Goal: Task Accomplishment & Management: Manage account settings

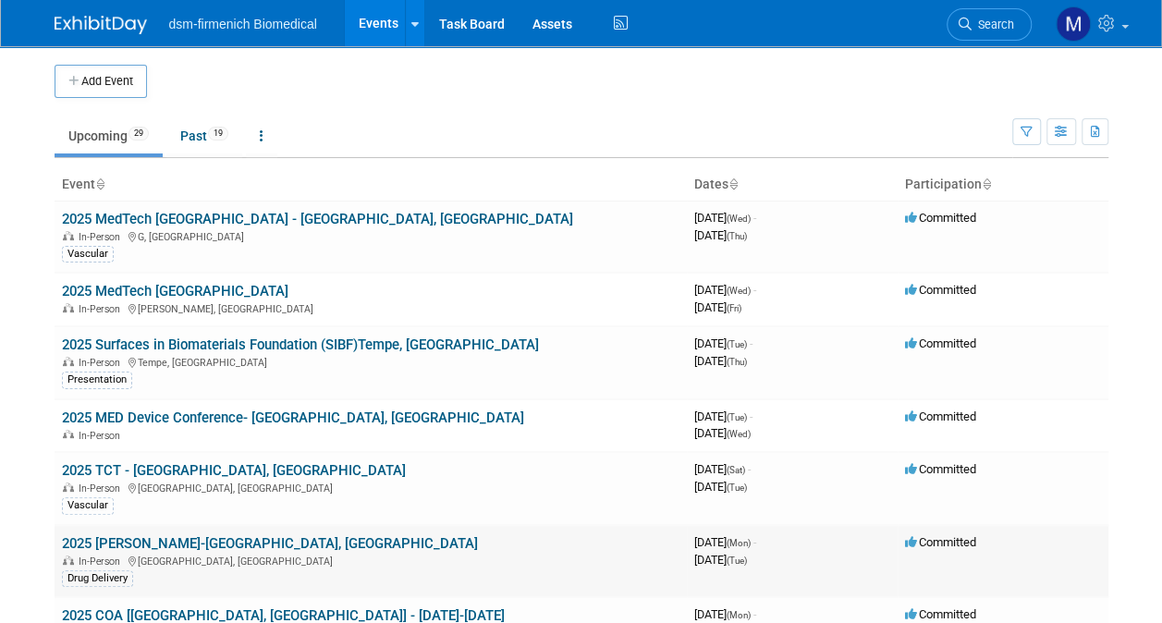
click at [108, 541] on link "2025 [PERSON_NAME]-[GEOGRAPHIC_DATA], [GEOGRAPHIC_DATA]" at bounding box center [270, 543] width 416 height 17
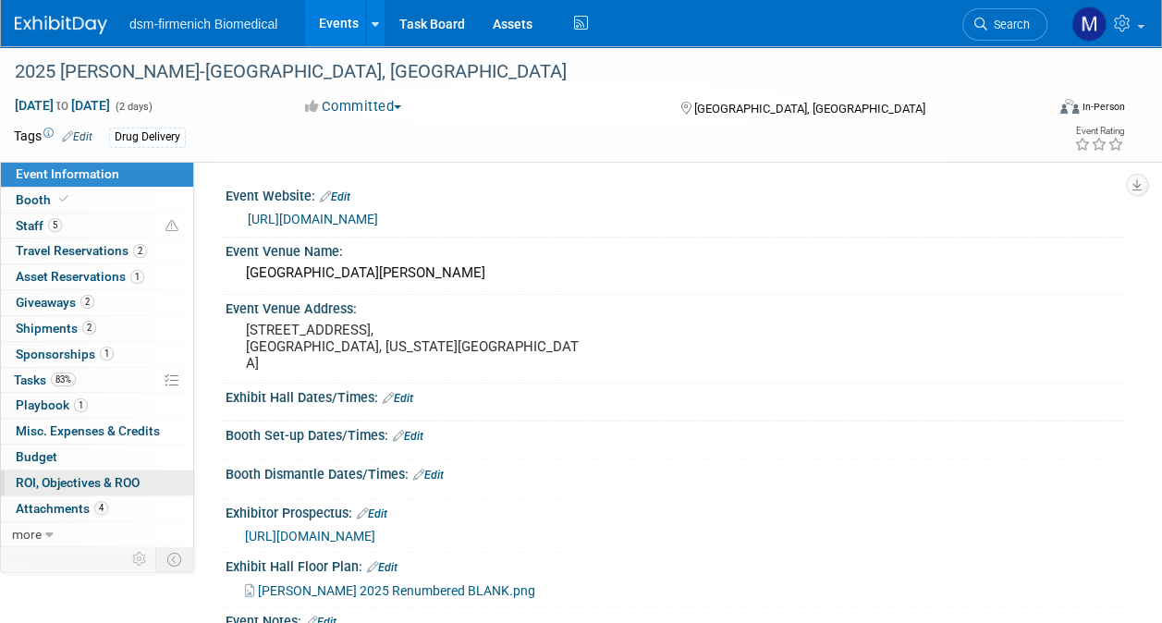
click at [51, 485] on span "ROI, Objectives & ROO 0" at bounding box center [78, 482] width 124 height 15
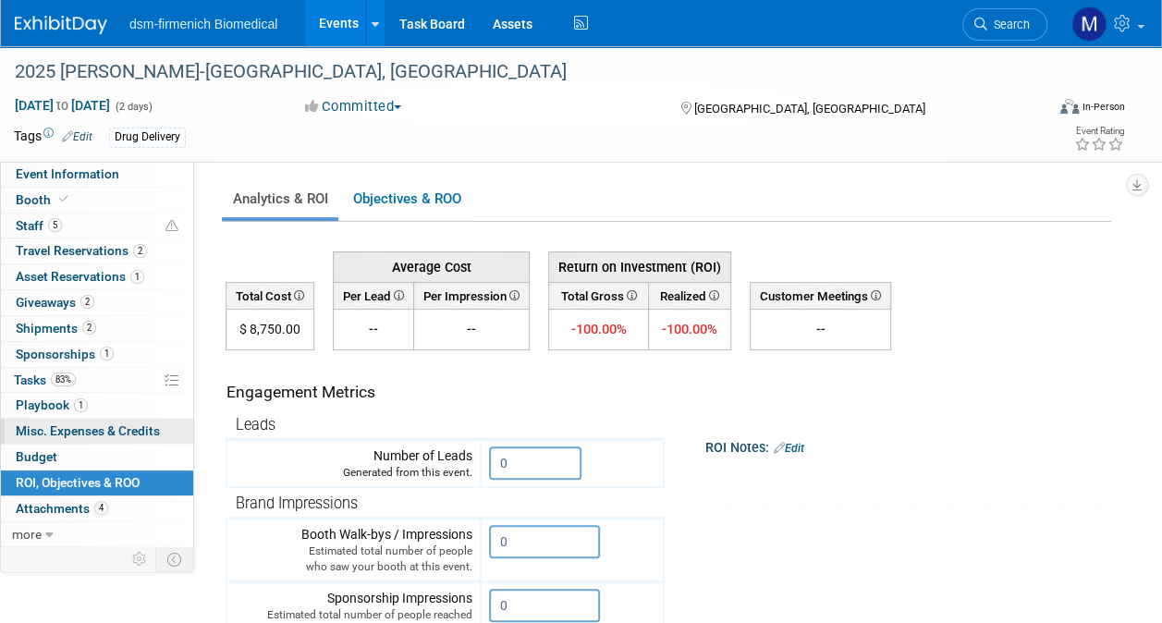
click at [67, 425] on span "Misc. Expenses & Credits 0" at bounding box center [88, 430] width 144 height 15
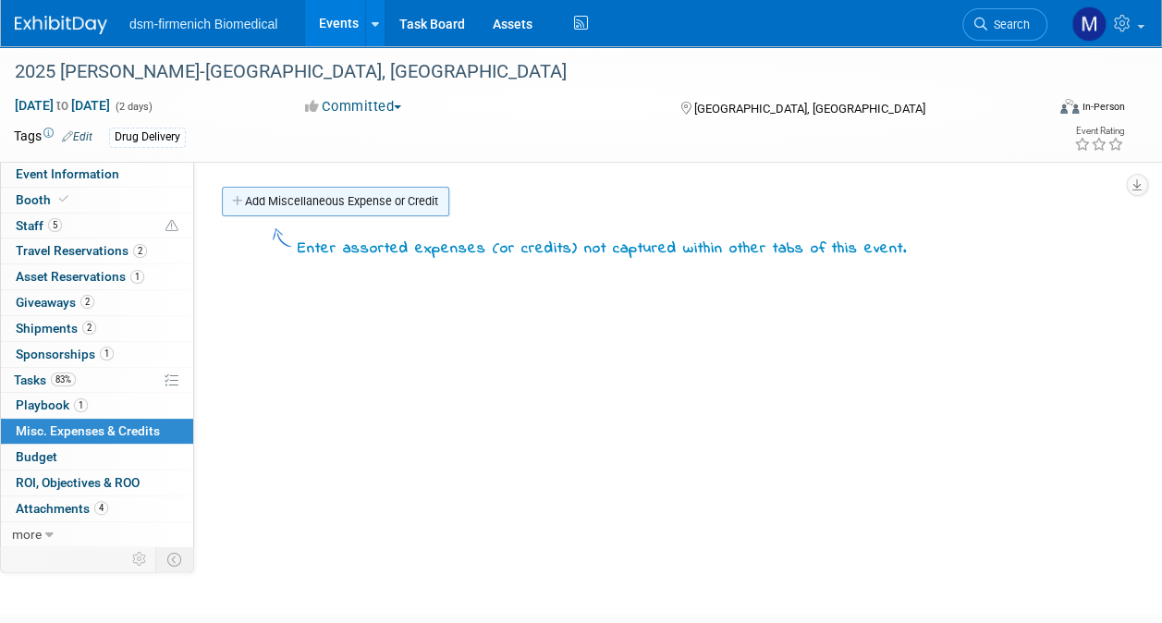
click at [311, 199] on link "Add Miscellaneous Expense or Credit" at bounding box center [335, 202] width 227 height 30
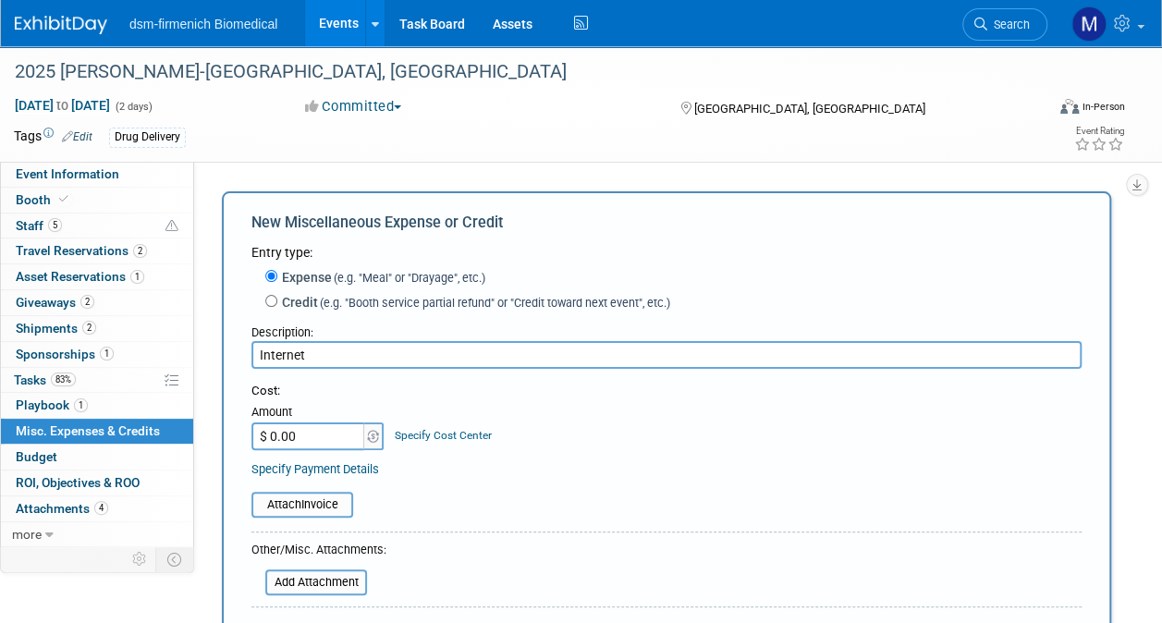
type input "Internet"
click at [294, 435] on input "$ 0.00" at bounding box center [309, 436] width 116 height 28
type input "$ 532.00"
click at [319, 501] on input "file" at bounding box center [241, 505] width 220 height 22
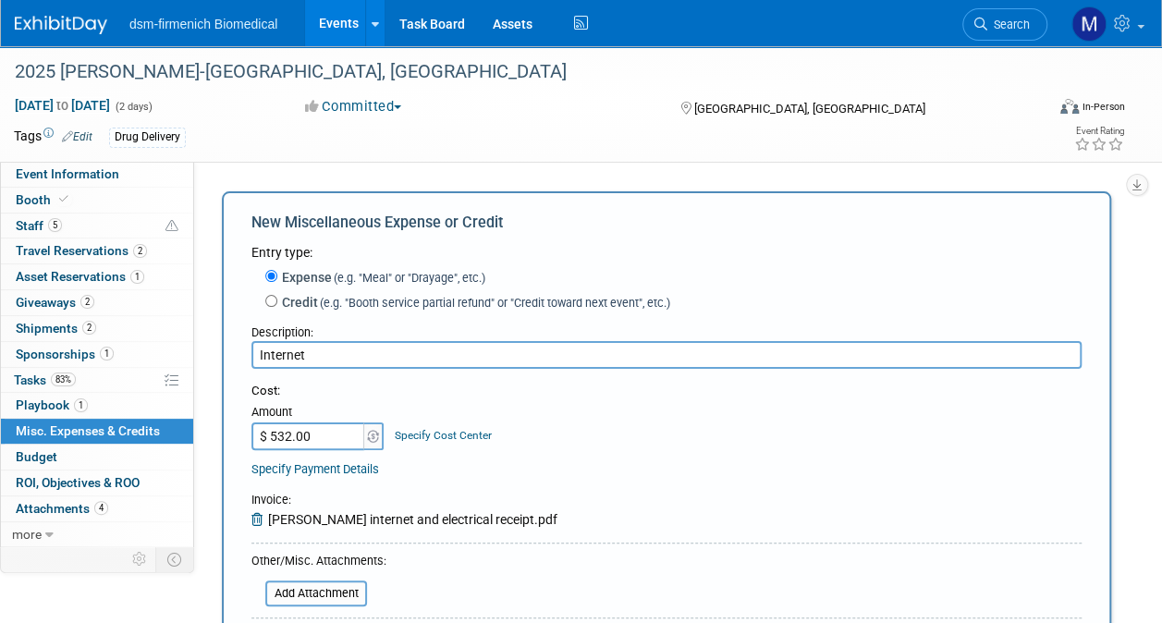
drag, startPoint x: 1175, startPoint y: 404, endPoint x: 345, endPoint y: 361, distance: 831.2
click at [345, 361] on input "Internet" at bounding box center [666, 355] width 830 height 28
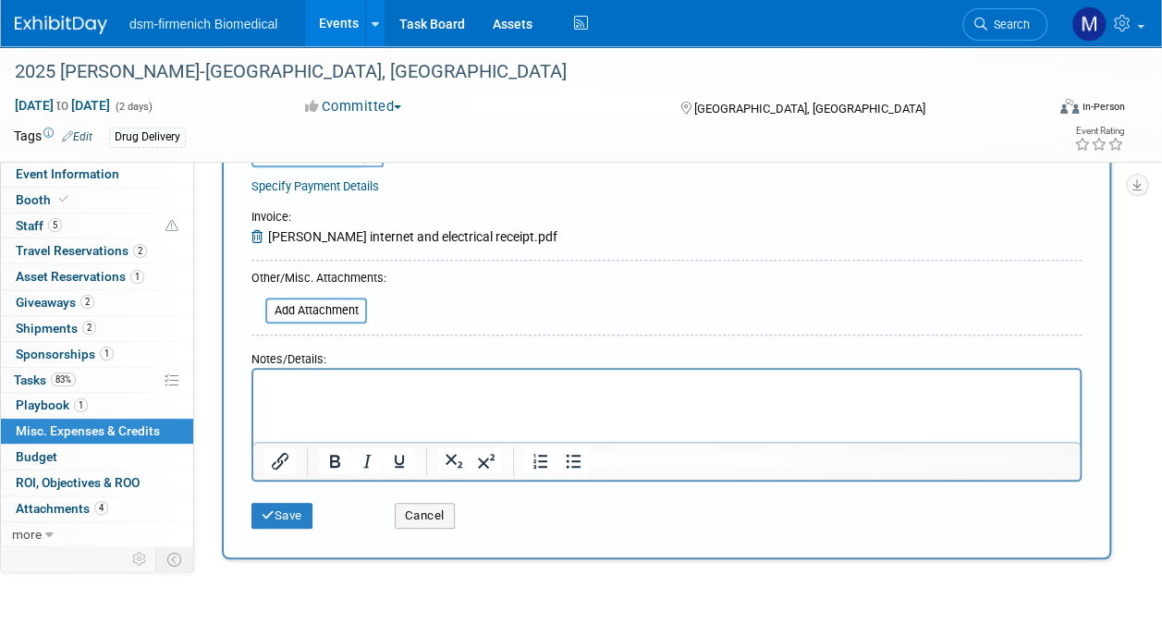
scroll to position [345, 0]
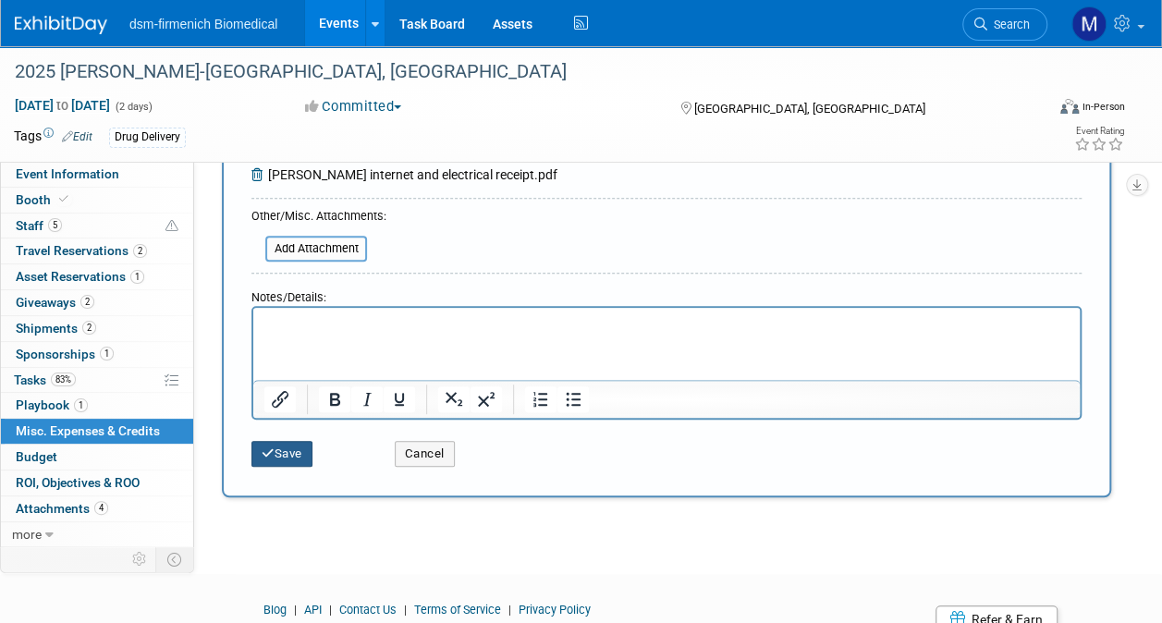
type input "Internet/Electrical"
click at [290, 454] on button "Save" at bounding box center [281, 454] width 61 height 26
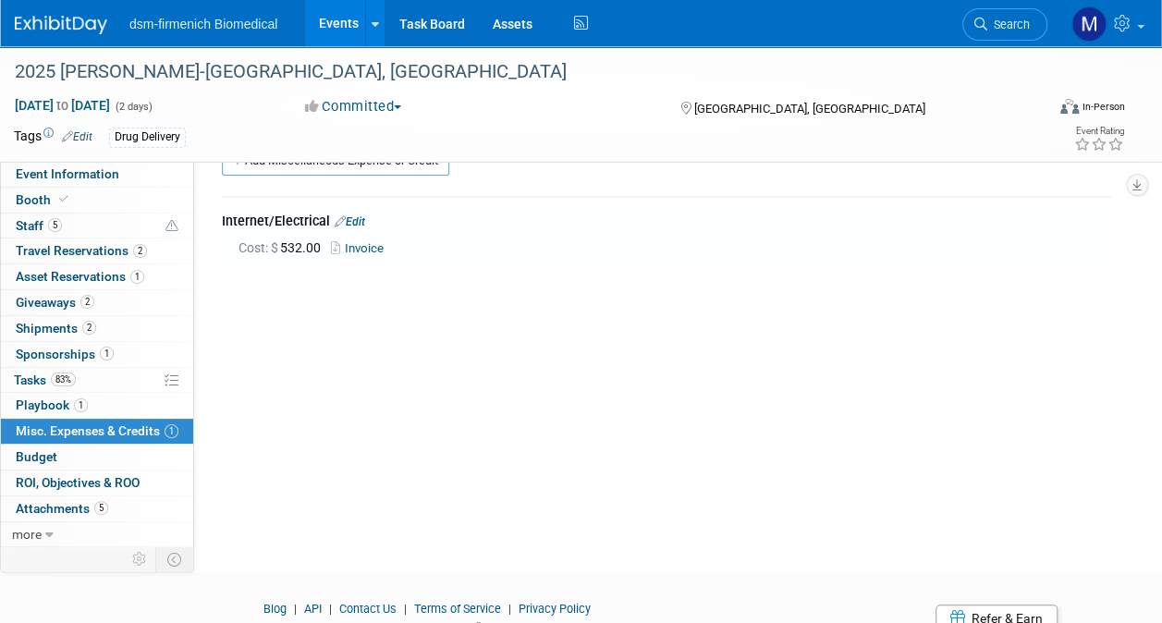
scroll to position [0, 0]
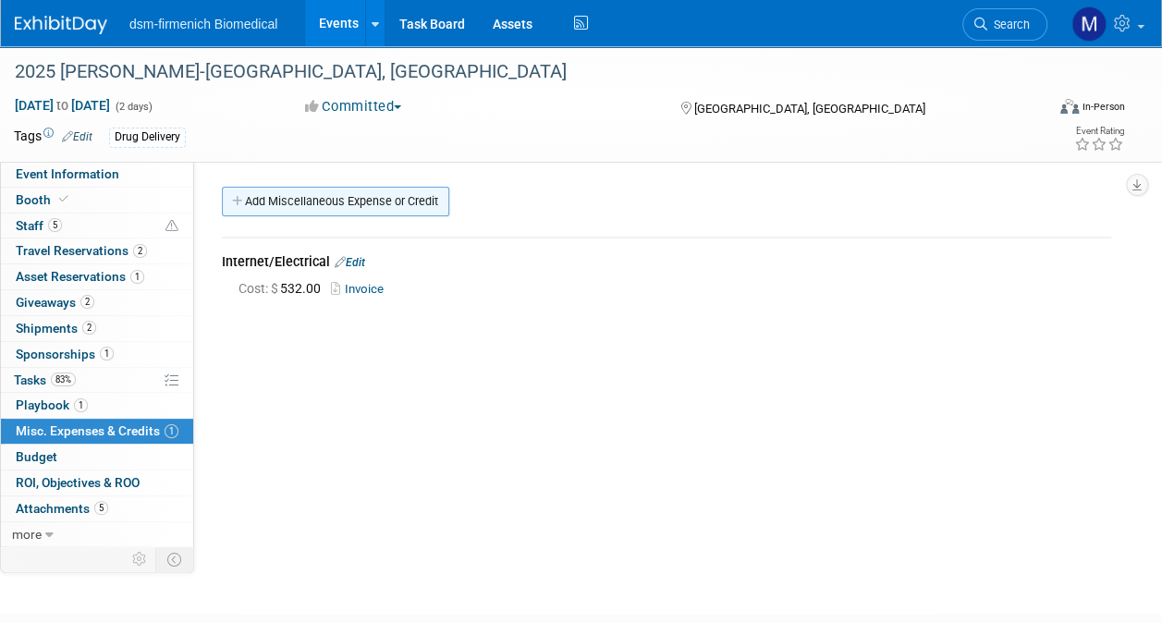
click at [357, 195] on link "Add Miscellaneous Expense or Credit" at bounding box center [335, 202] width 227 height 30
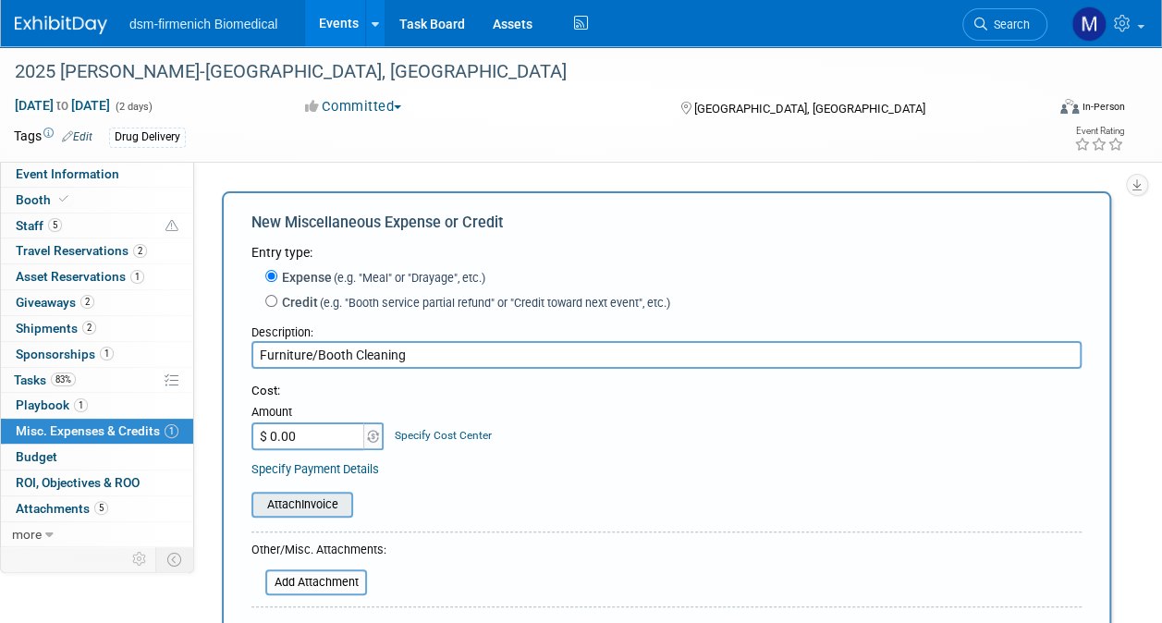
type input "Furniture/Booth Cleaning"
click at [322, 502] on input "file" at bounding box center [241, 505] width 220 height 22
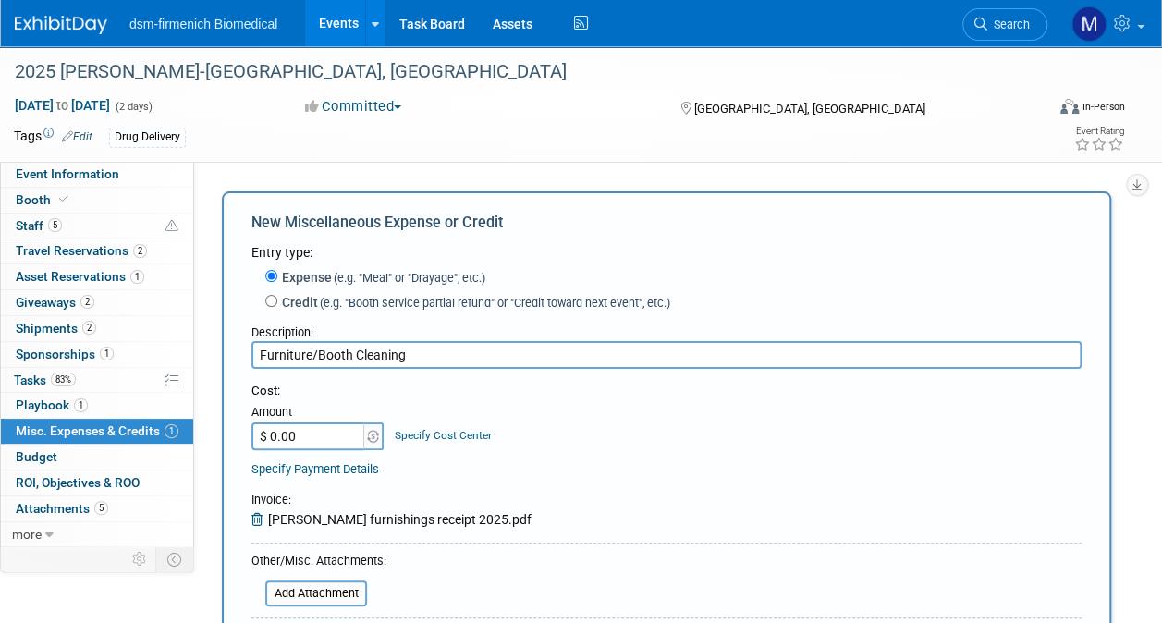
click at [298, 437] on input "$ 0.00" at bounding box center [309, 436] width 116 height 28
type input "$"
type input "$ 0.00"
click at [325, 592] on input "file" at bounding box center [255, 593] width 220 height 22
click at [266, 582] on icon at bounding box center [272, 585] width 15 height 13
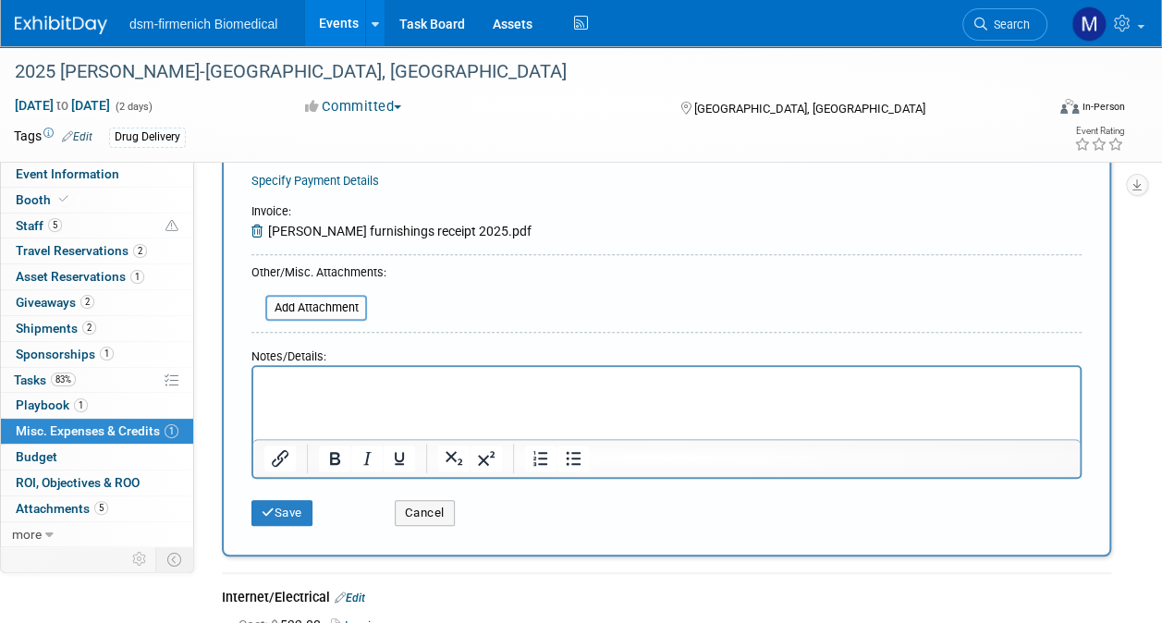
scroll to position [309, 0]
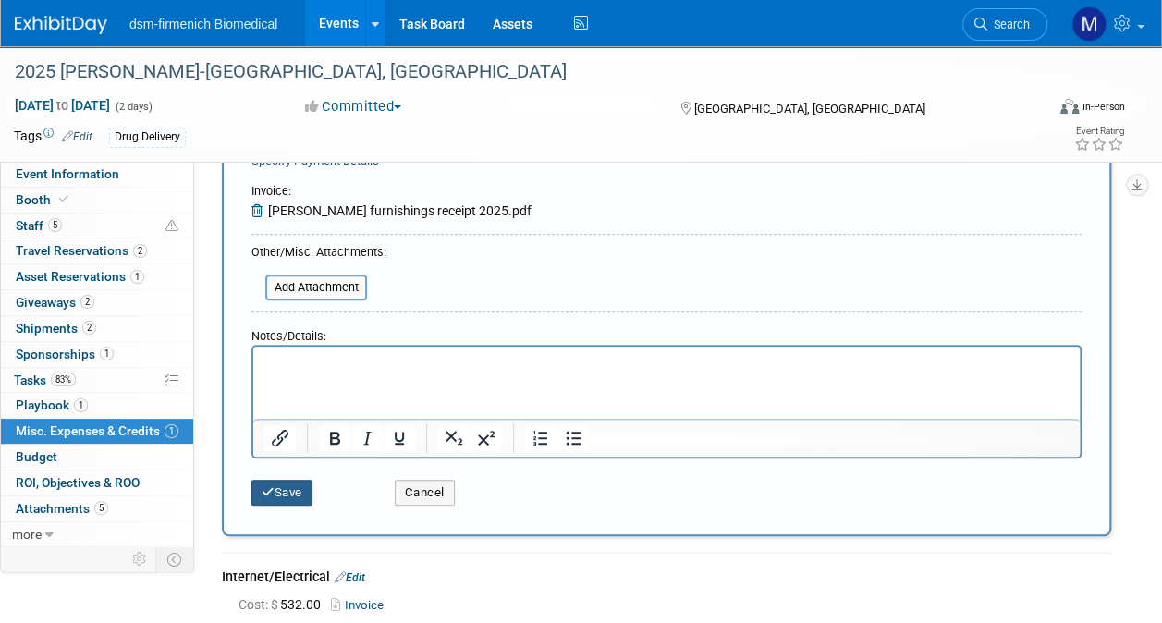
click at [298, 494] on button "Save" at bounding box center [281, 493] width 61 height 26
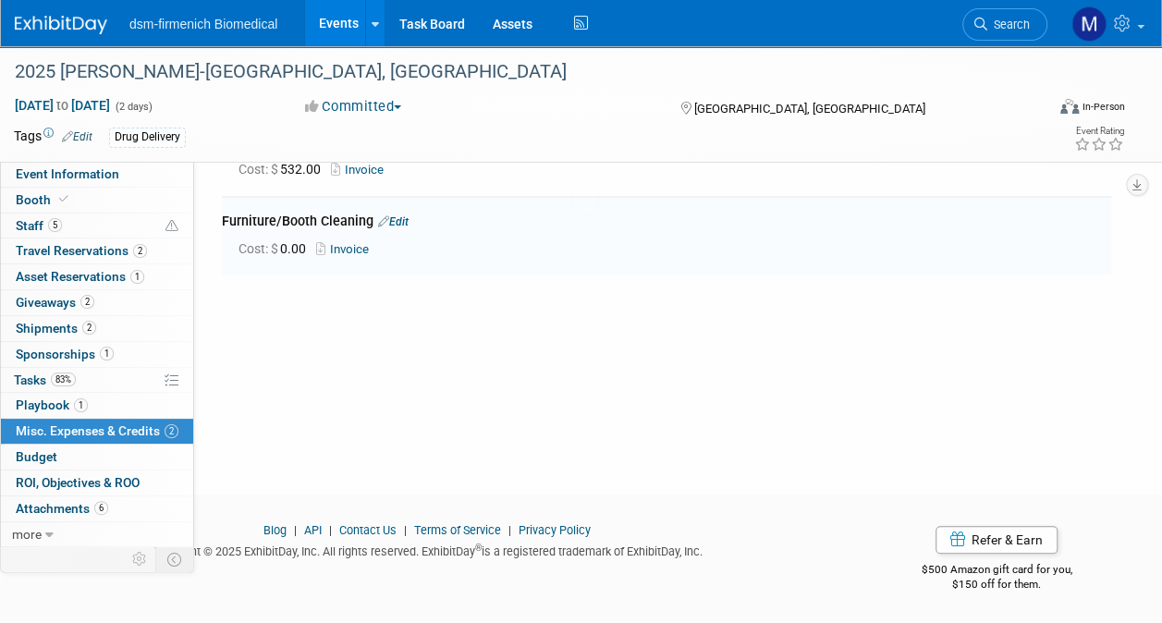
scroll to position [118, 0]
click at [355, 243] on link "Invoice" at bounding box center [346, 250] width 60 height 14
click at [397, 220] on link "Edit" at bounding box center [393, 222] width 31 height 13
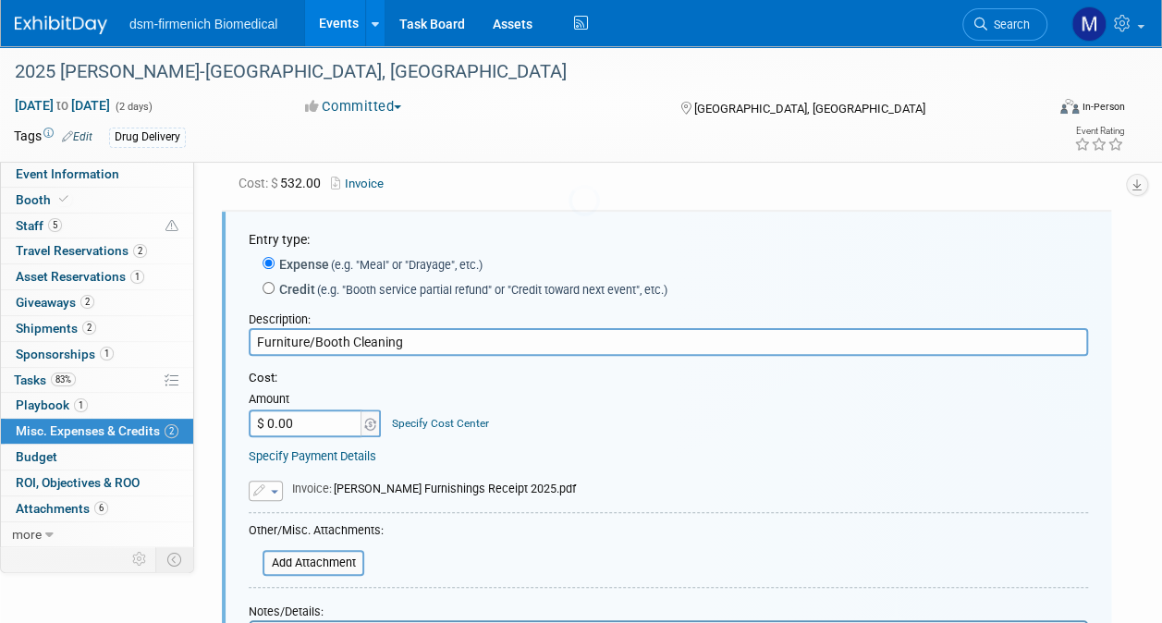
scroll to position [0, 0]
click at [296, 424] on input "$ 0.00" at bounding box center [307, 423] width 116 height 28
type input "$ 1,115.49"
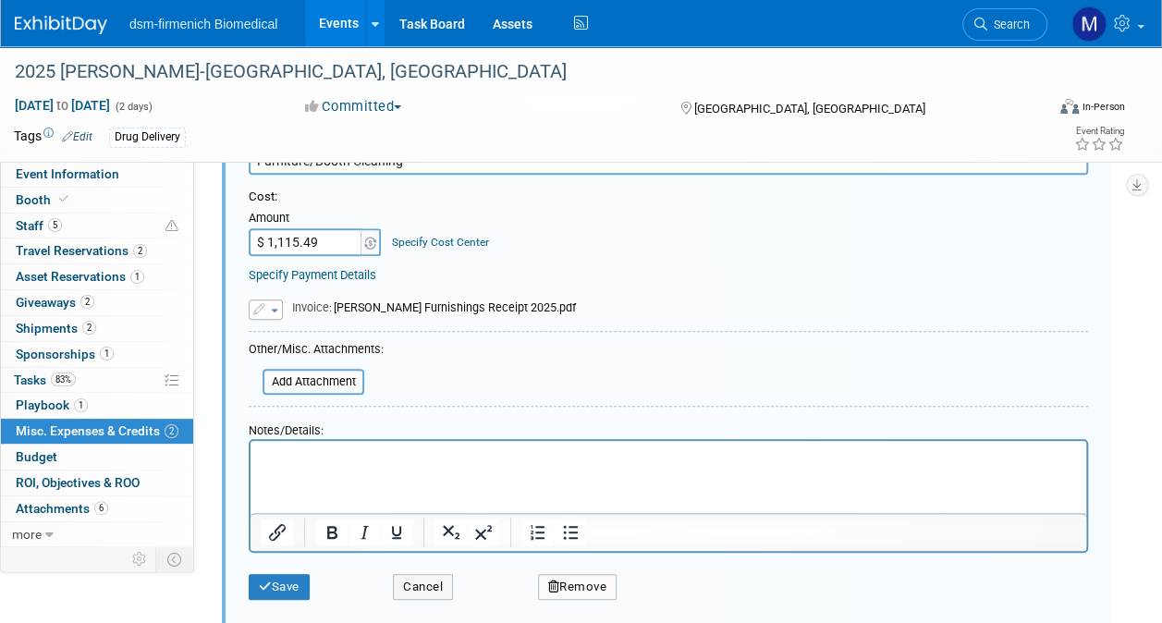
scroll to position [318, 0]
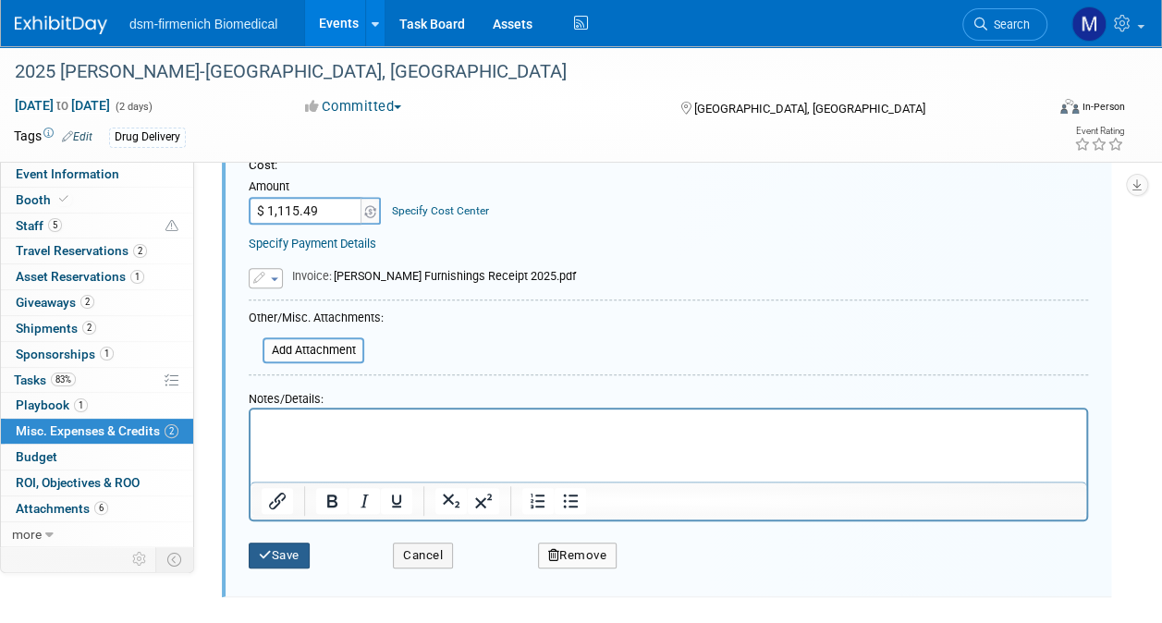
click at [282, 556] on button "Save" at bounding box center [279, 556] width 61 height 26
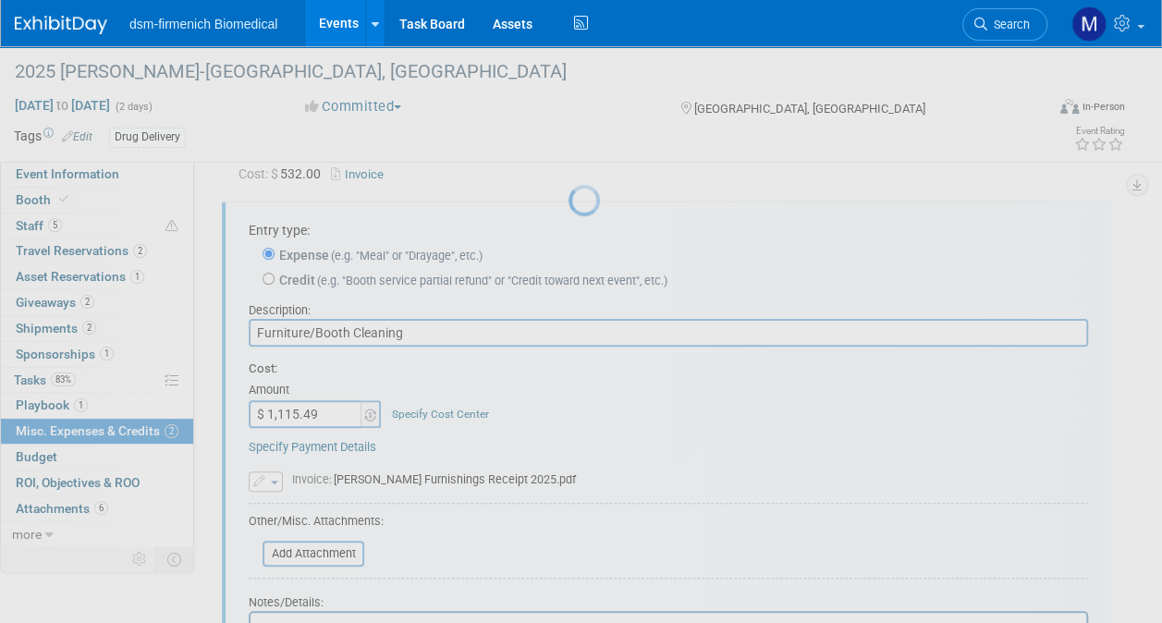
scroll to position [105, 0]
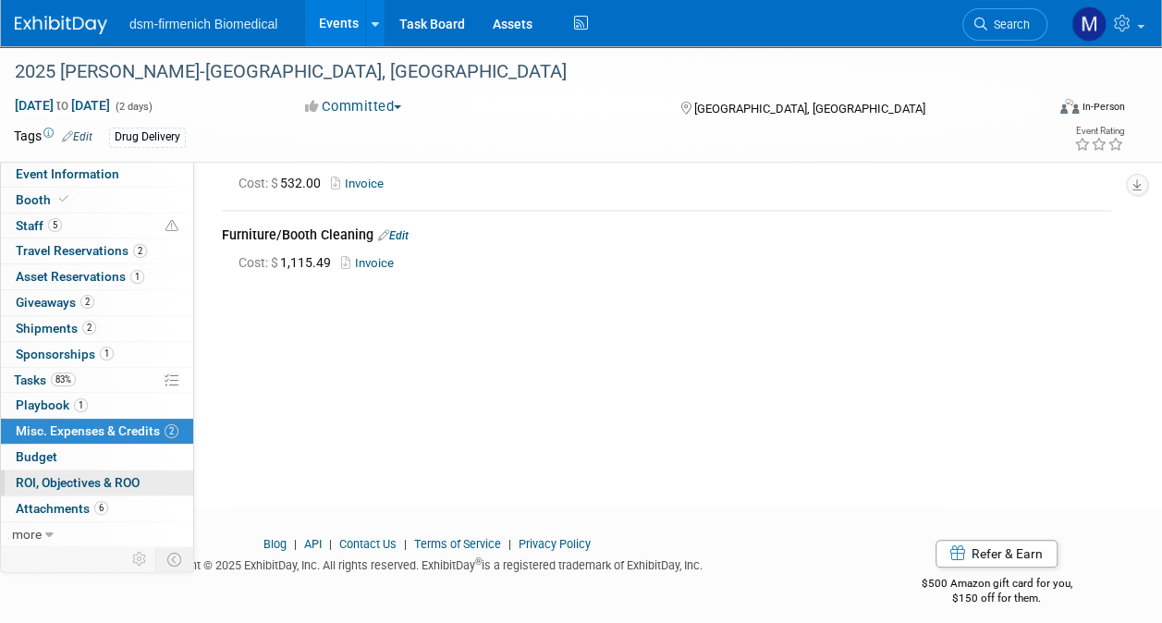
click at [37, 475] on span "ROI, Objectives & ROO 0" at bounding box center [78, 482] width 124 height 15
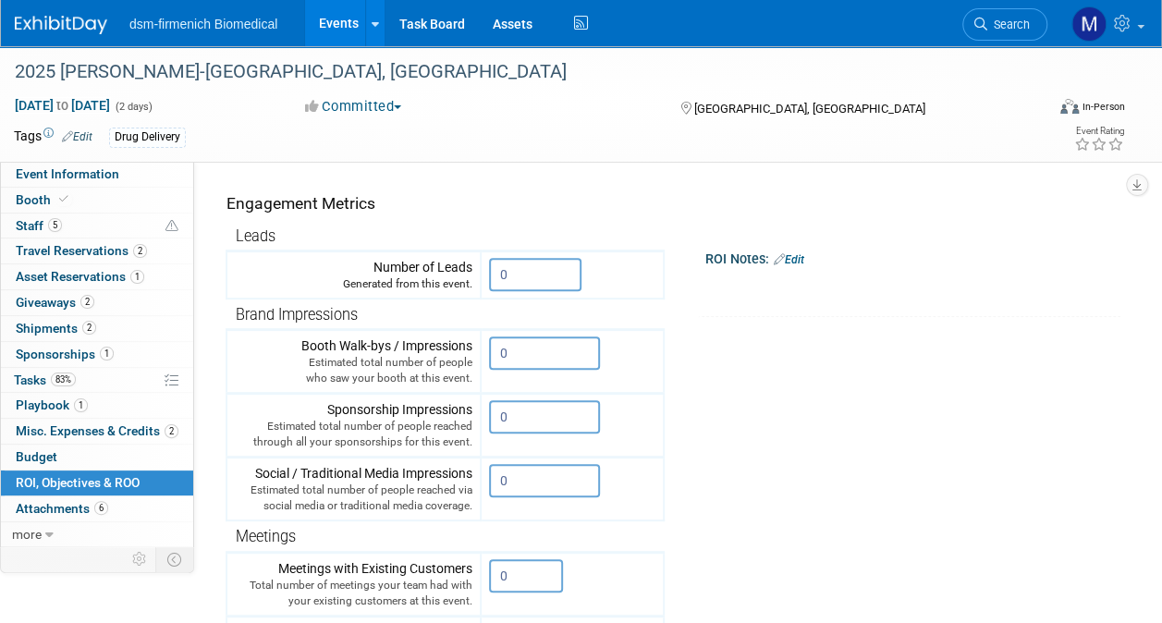
scroll to position [0, 0]
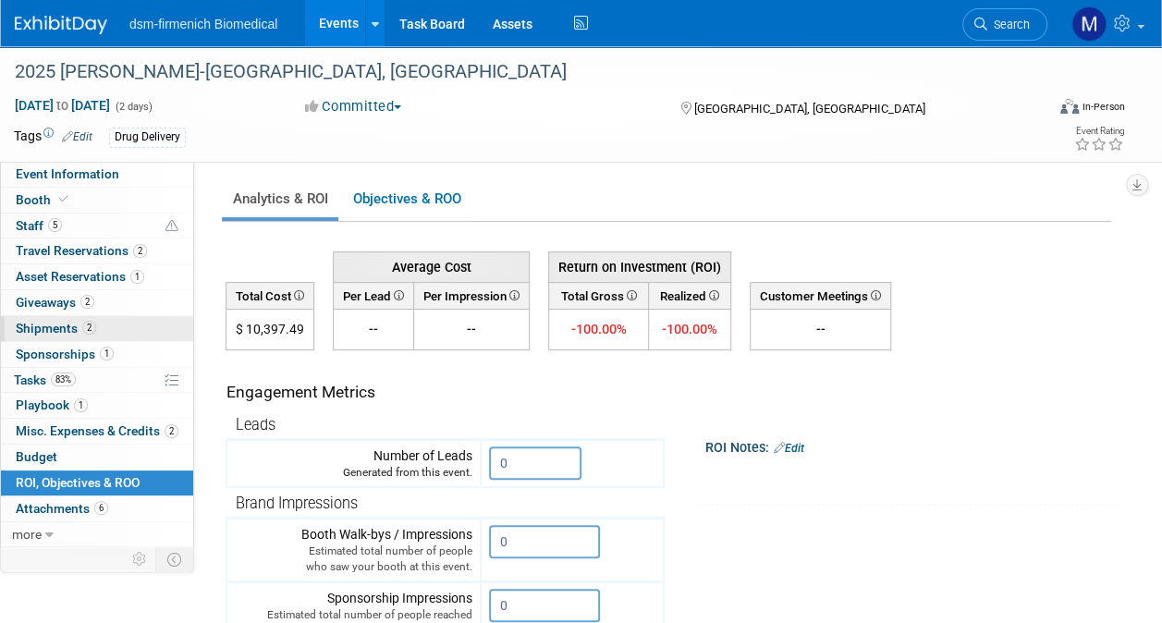
click at [57, 331] on span "Shipments 2" at bounding box center [56, 328] width 80 height 15
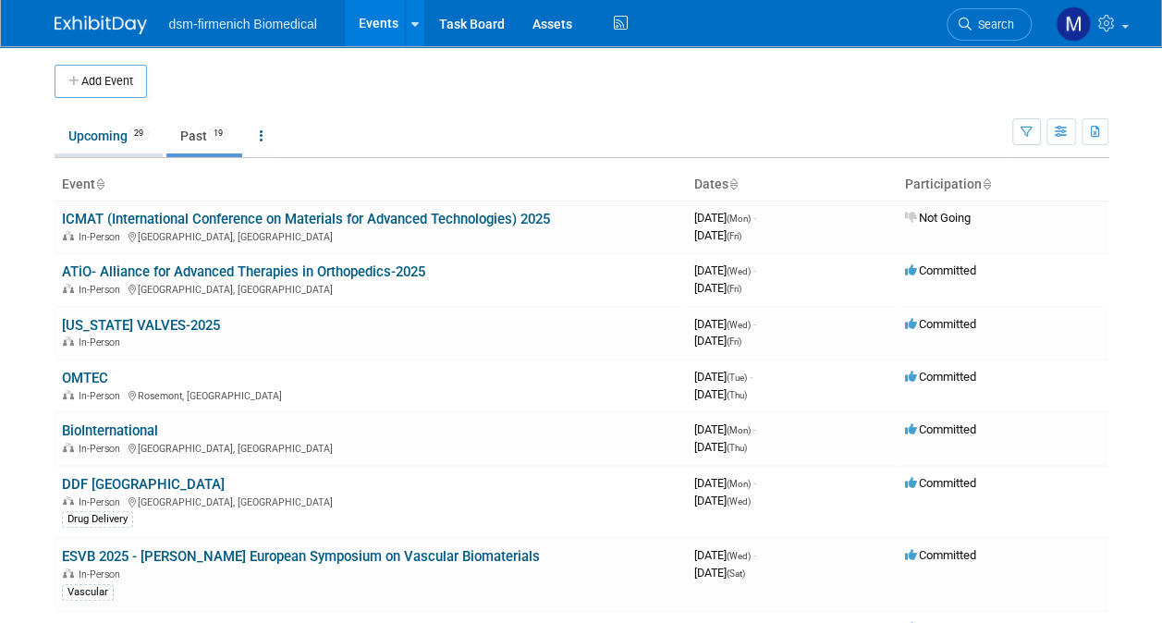
click at [94, 137] on link "Upcoming 29" at bounding box center [109, 135] width 108 height 35
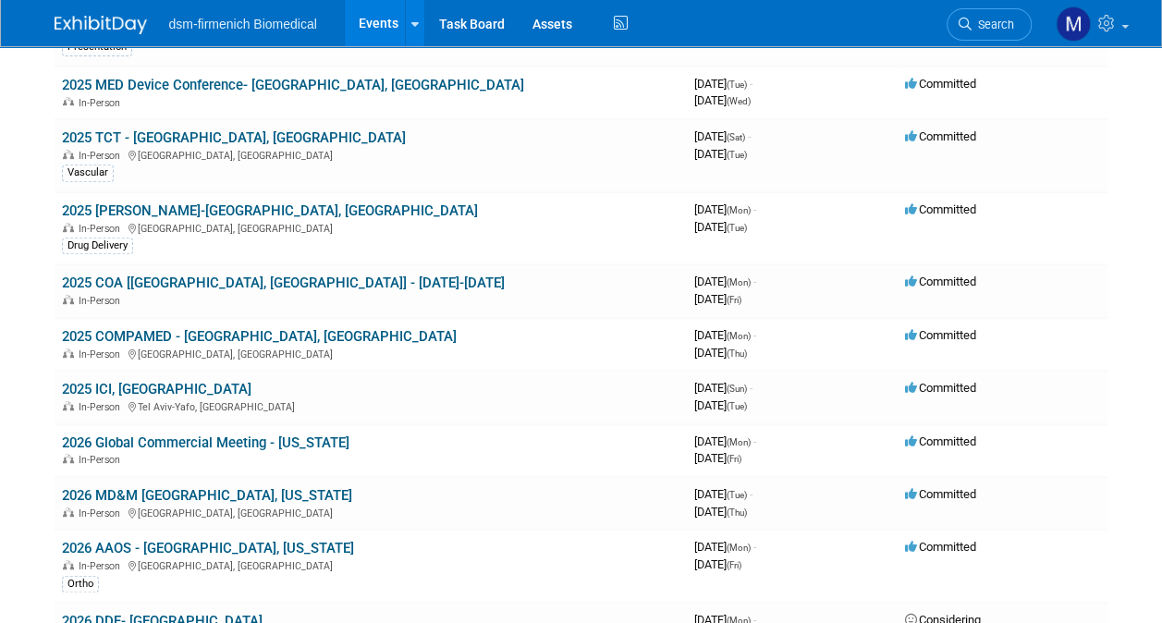
scroll to position [370, 0]
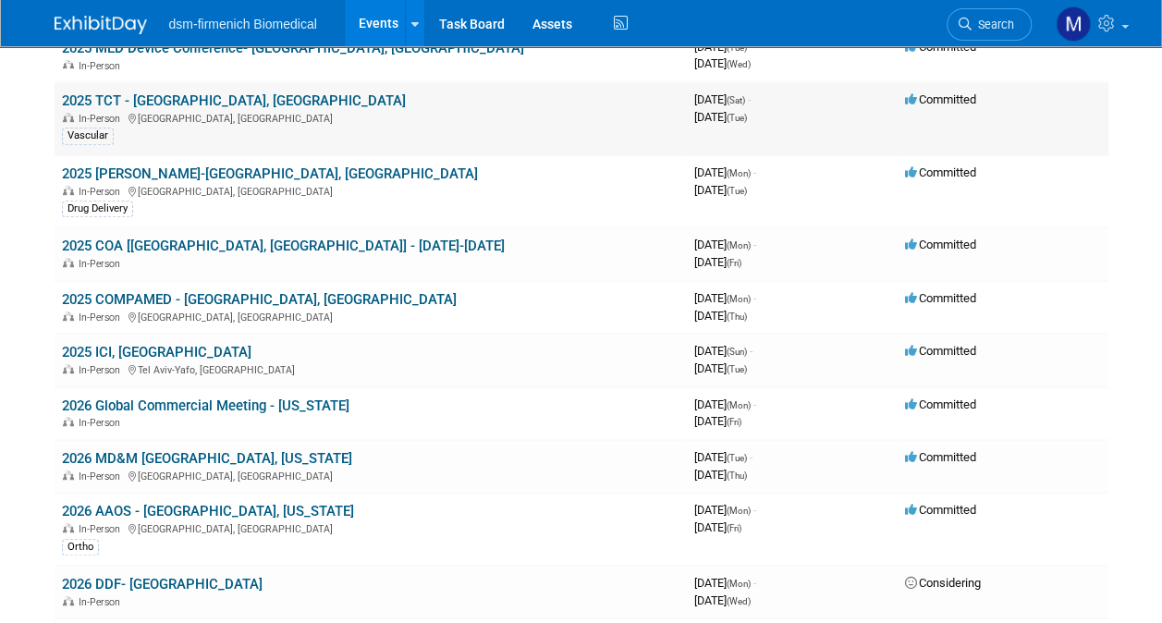
click at [128, 98] on link "2025 TCT - [GEOGRAPHIC_DATA], [GEOGRAPHIC_DATA]" at bounding box center [234, 100] width 344 height 17
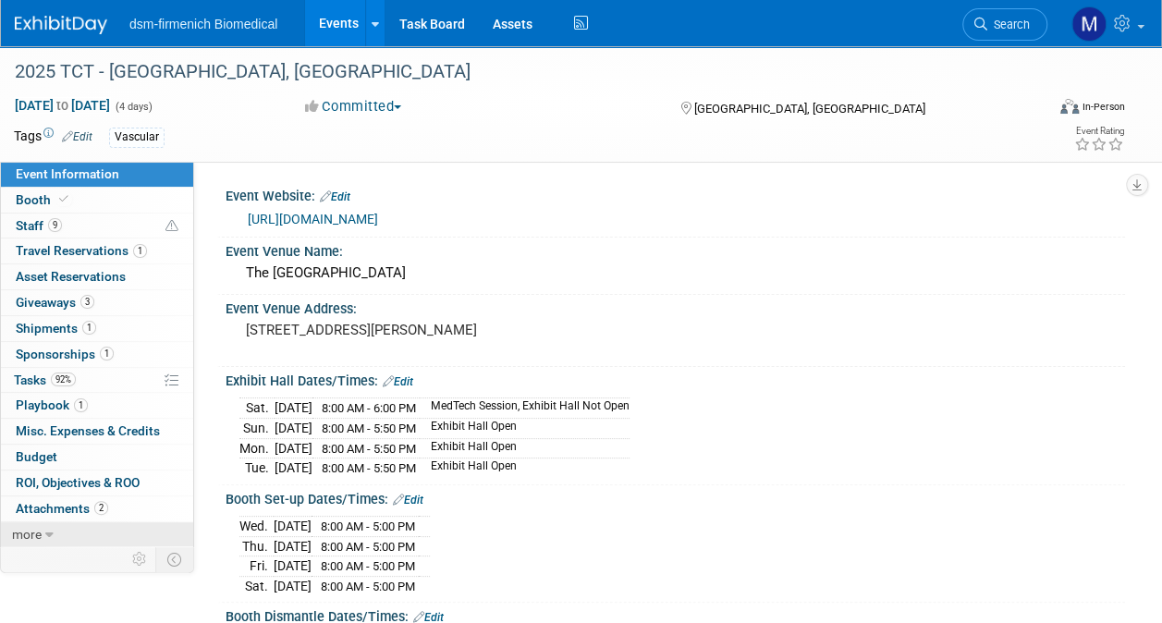
click at [45, 531] on icon at bounding box center [49, 535] width 8 height 13
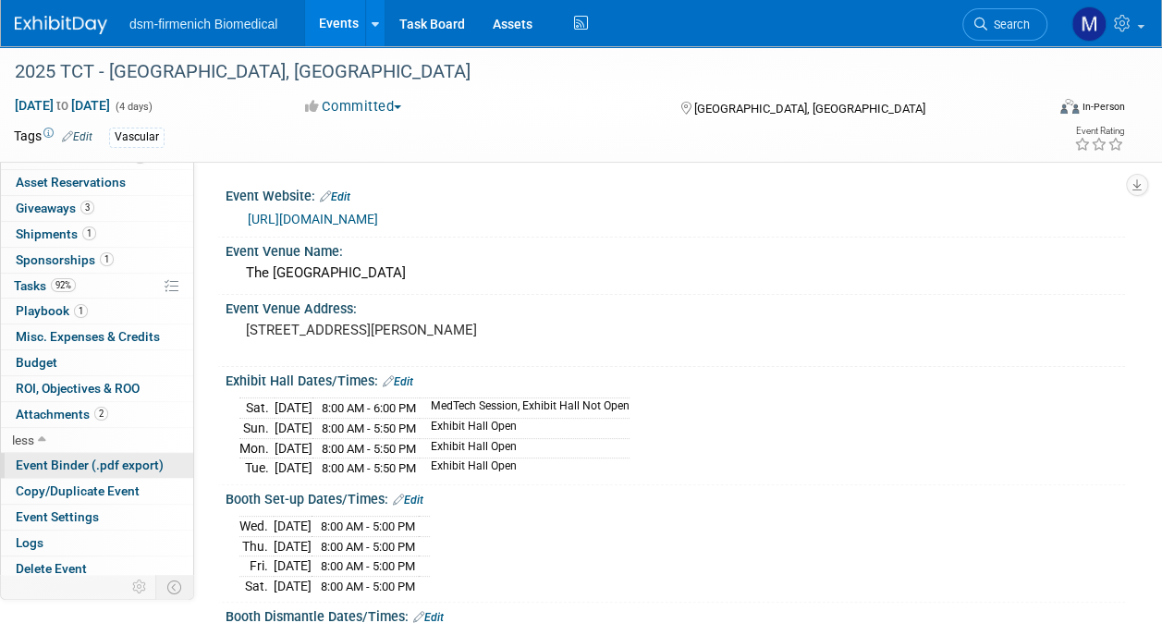
click at [79, 459] on span "Event Binder (.pdf export)" at bounding box center [90, 465] width 148 height 15
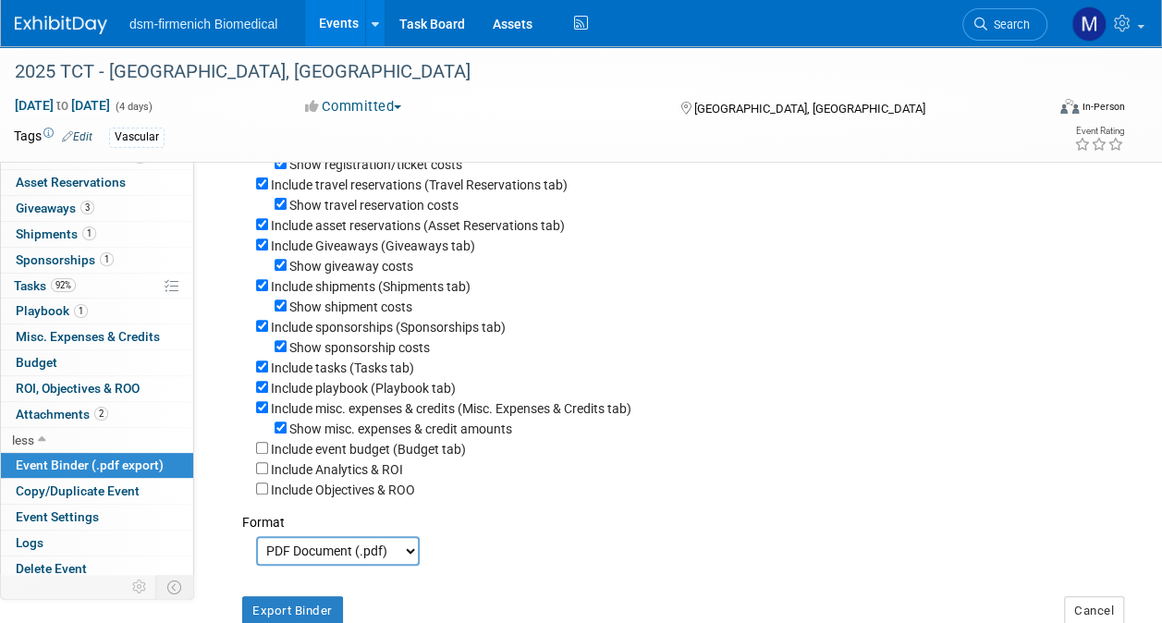
scroll to position [270, 0]
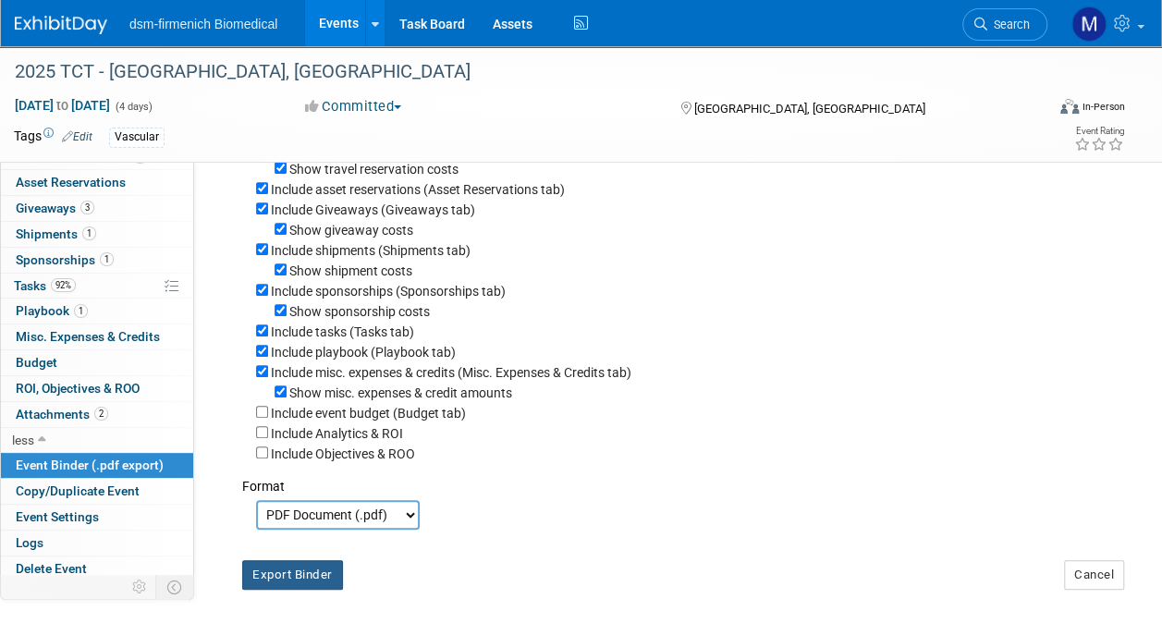
click at [289, 579] on button "Export Binder" at bounding box center [292, 575] width 101 height 30
click at [100, 381] on span "ROI, Objectives & ROO 0" at bounding box center [78, 388] width 124 height 15
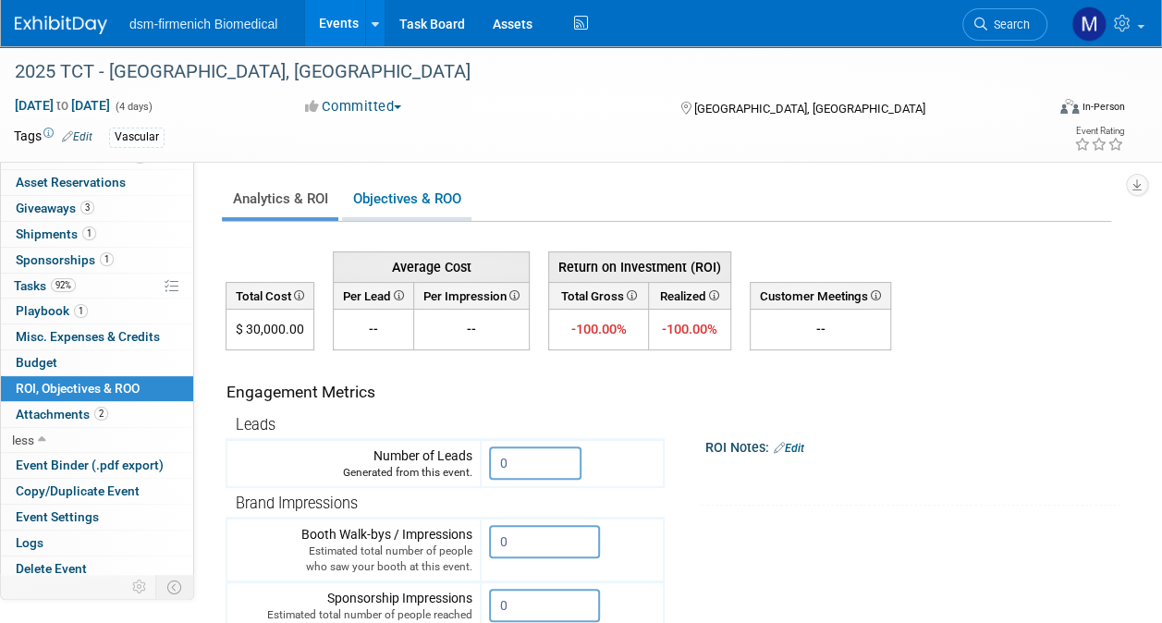
click at [417, 202] on link "Objectives & ROO 0" at bounding box center [406, 199] width 129 height 36
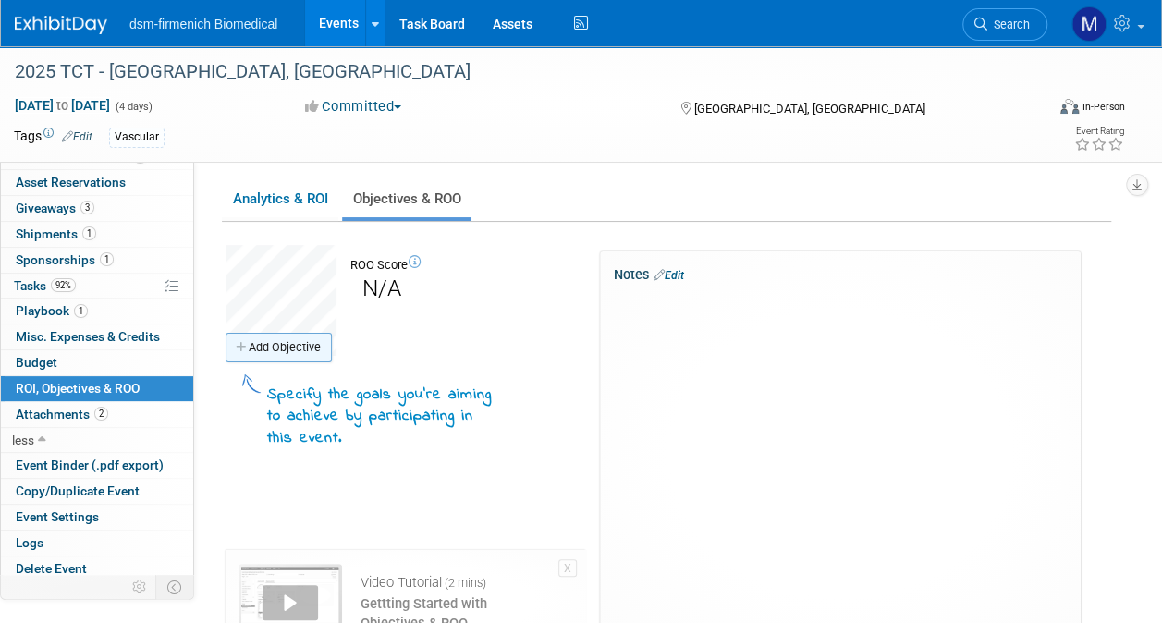
click at [261, 346] on link "Add Objective" at bounding box center [279, 348] width 106 height 30
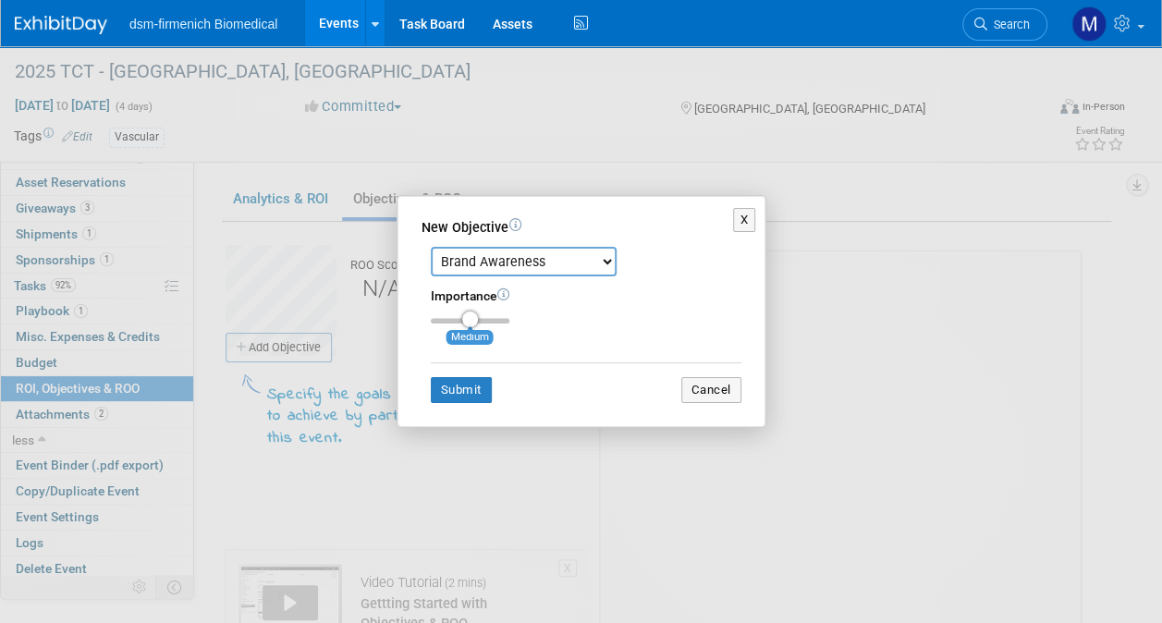
click at [597, 267] on select "Brand Awareness Competition Research Customer Retention Feedback Collection Lea…" at bounding box center [524, 262] width 186 height 30
click at [920, 250] on div "X New Objective Brand Awareness Competition Research Customer Retention Feedbac…" at bounding box center [581, 311] width 832 height 233
click at [740, 214] on button "X" at bounding box center [744, 220] width 23 height 24
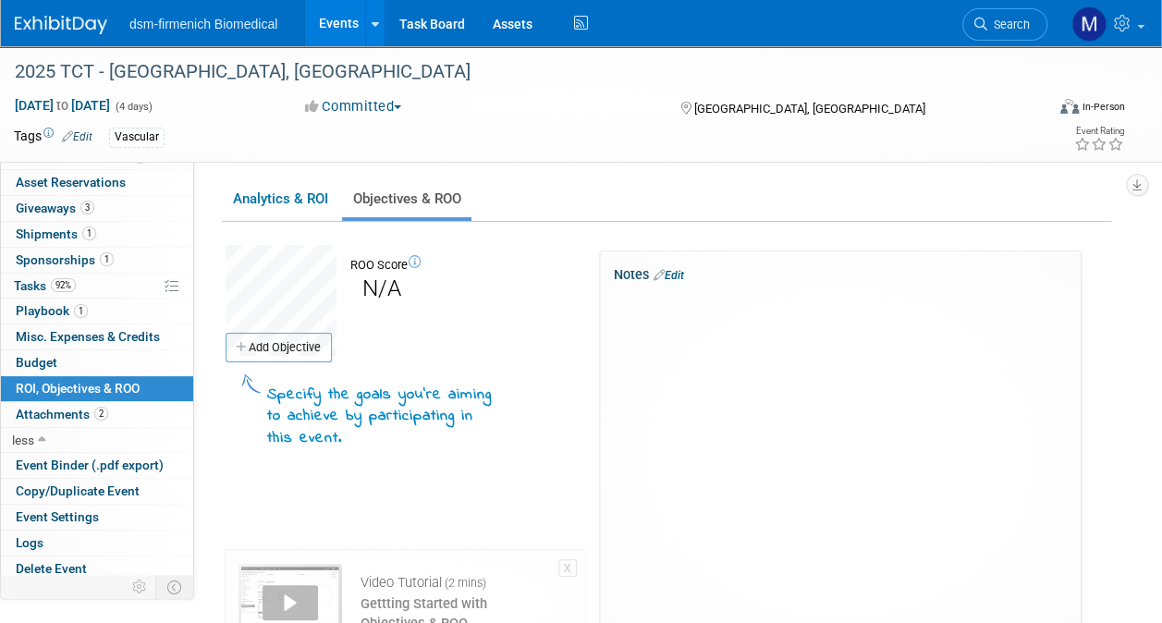
drag, startPoint x: 1167, startPoint y: 343, endPoint x: 1146, endPoint y: 505, distance: 163.0
click at [1146, 505] on div "Event Information Event Info Booth Booth 9 Staff 9 Staff 1 Travel Reservations …" at bounding box center [581, 358] width 1162 height 624
drag, startPoint x: 1169, startPoint y: 446, endPoint x: 1169, endPoint y: 510, distance: 63.8
click at [1161, 510] on html "dsm-firmenich Biomedical Events Add Event Bulk Upload Events Shareable Event Bo…" at bounding box center [581, 311] width 1162 height 623
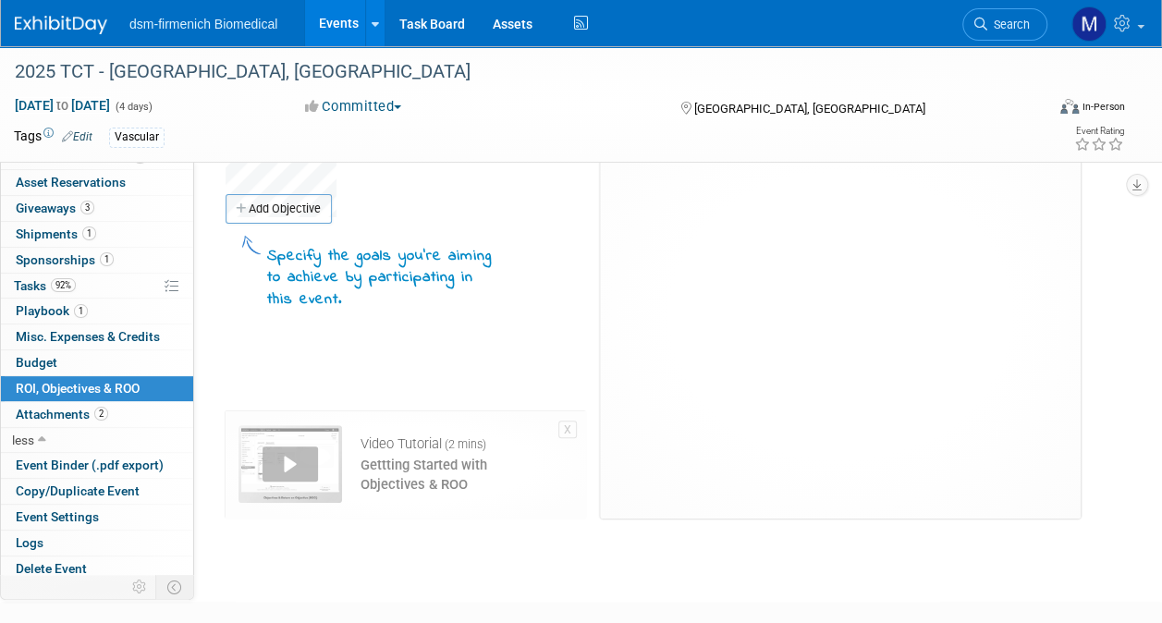
scroll to position [140, 0]
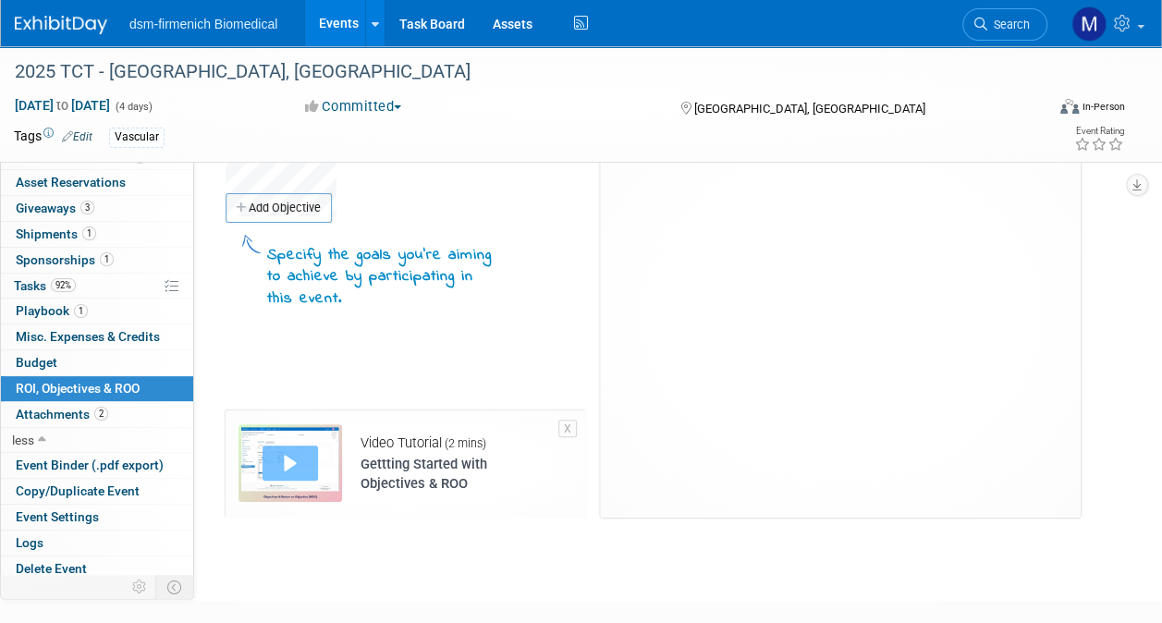
click at [296, 462] on div "Play" at bounding box center [290, 463] width 55 height 35
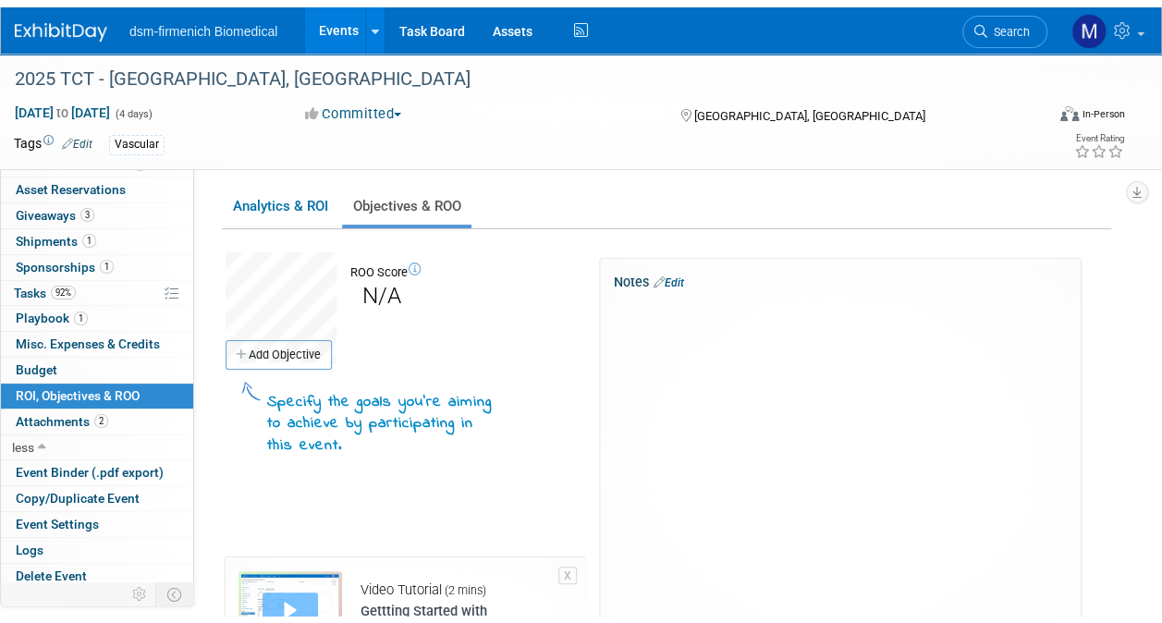
scroll to position [10, 0]
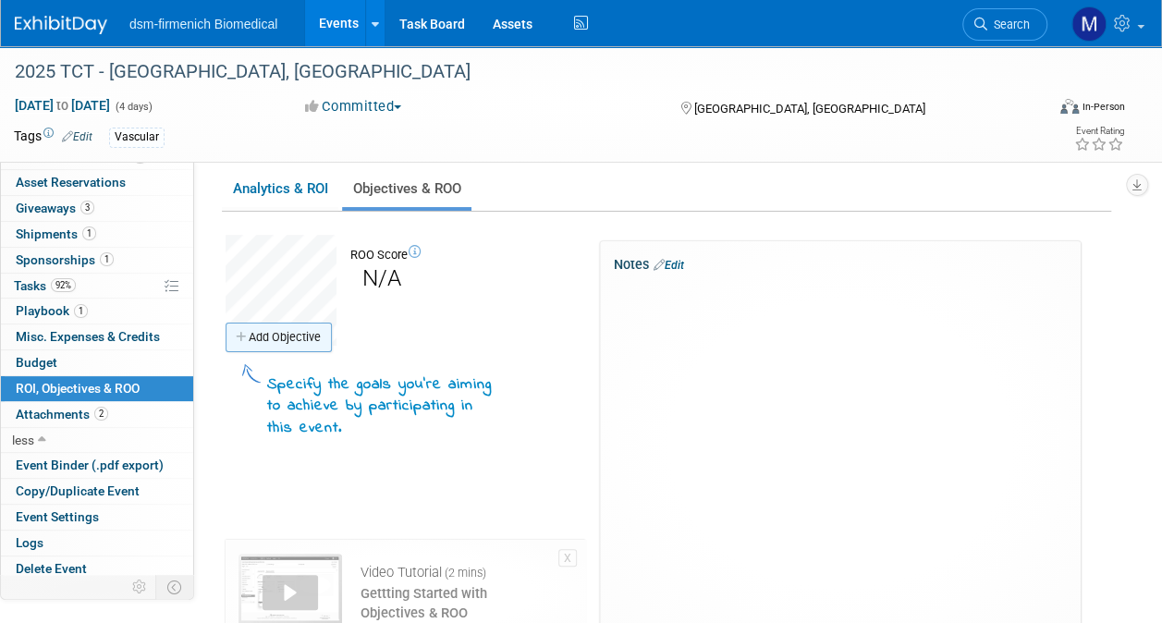
click at [280, 348] on link "Add Objective" at bounding box center [279, 338] width 106 height 30
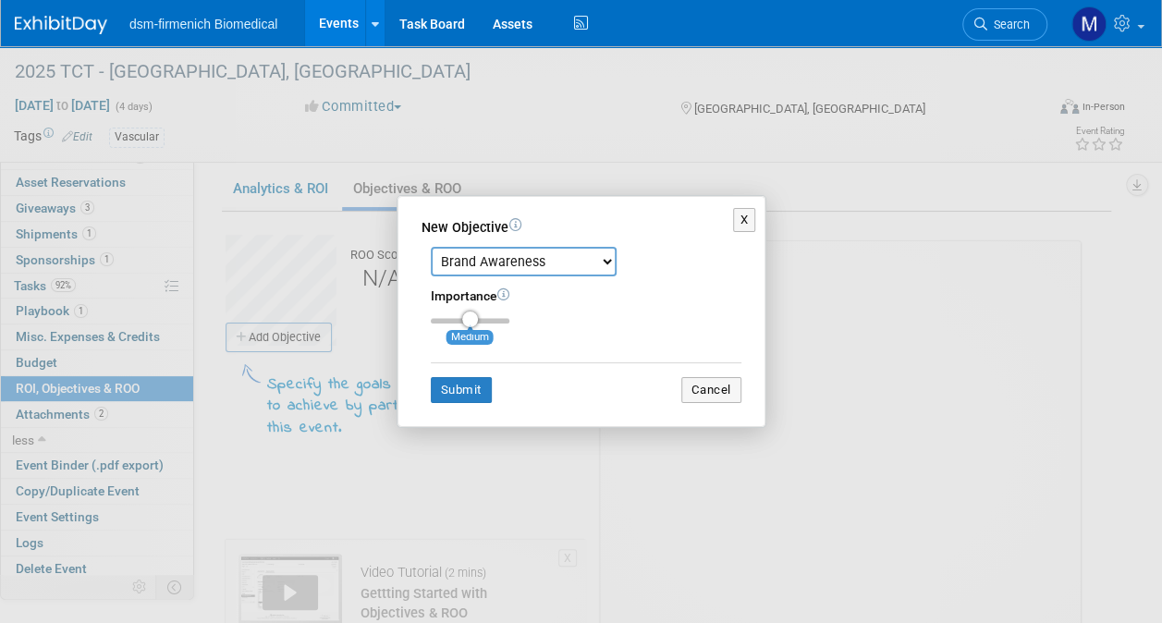
click at [606, 256] on select "Brand Awareness Competition Research Customer Retention Feedback Collection Lea…" at bounding box center [524, 262] width 186 height 30
click at [922, 305] on div "X New Objective Brand Awareness Competition Research Customer Retention Feedbac…" at bounding box center [581, 311] width 832 height 233
click at [751, 229] on button "X" at bounding box center [744, 220] width 23 height 24
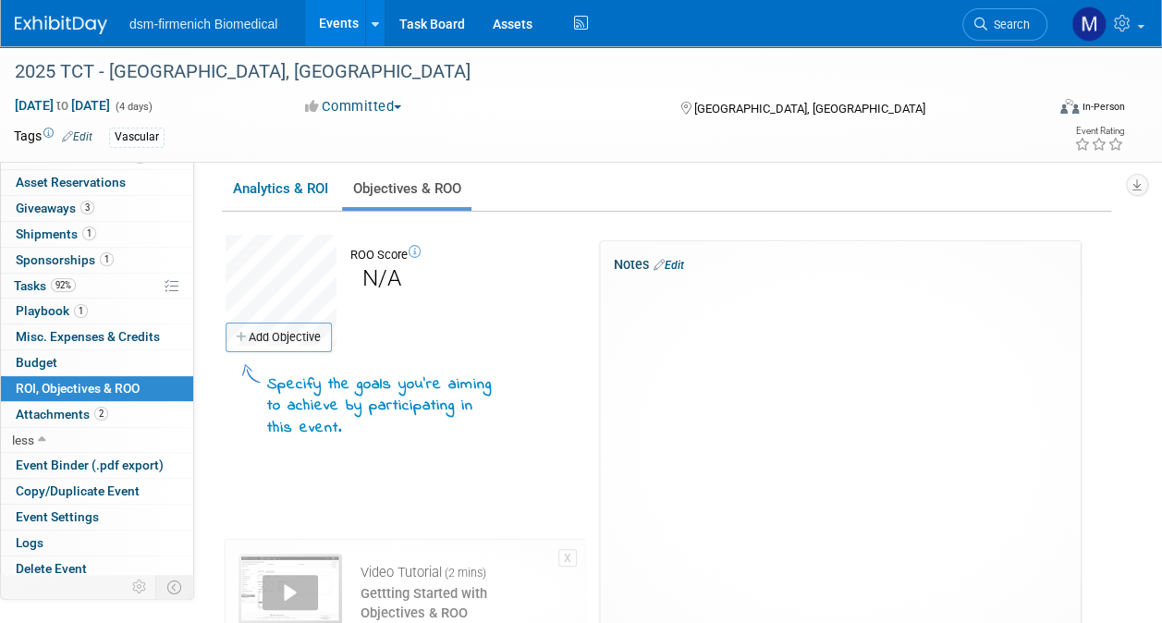
scroll to position [0, 0]
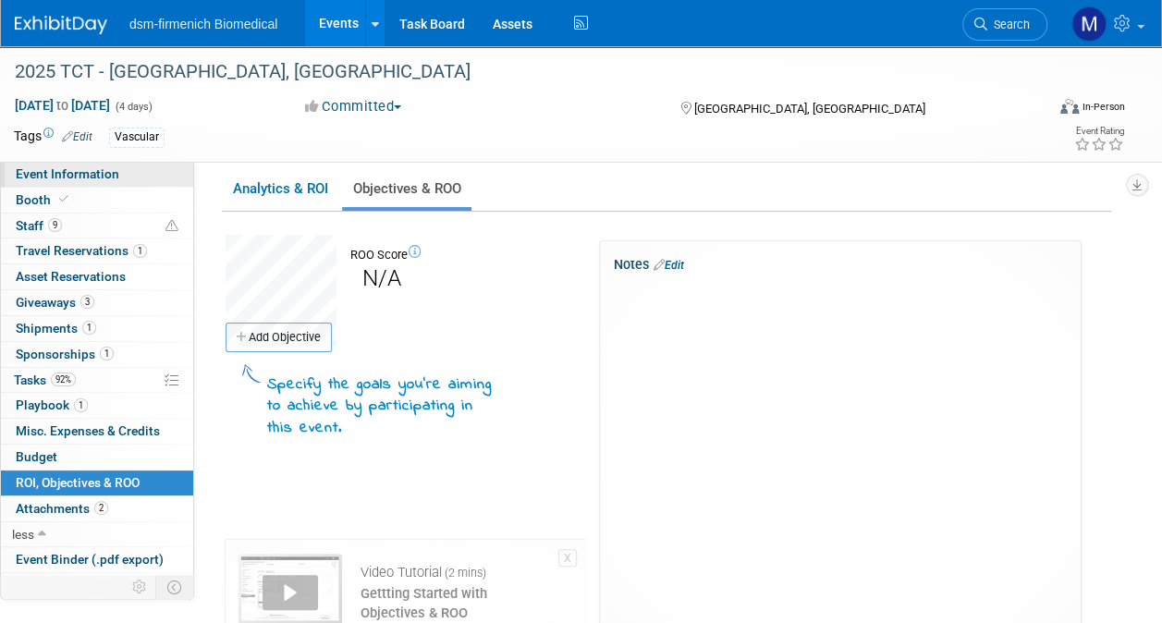
click at [61, 177] on span "Event Information" at bounding box center [68, 173] width 104 height 15
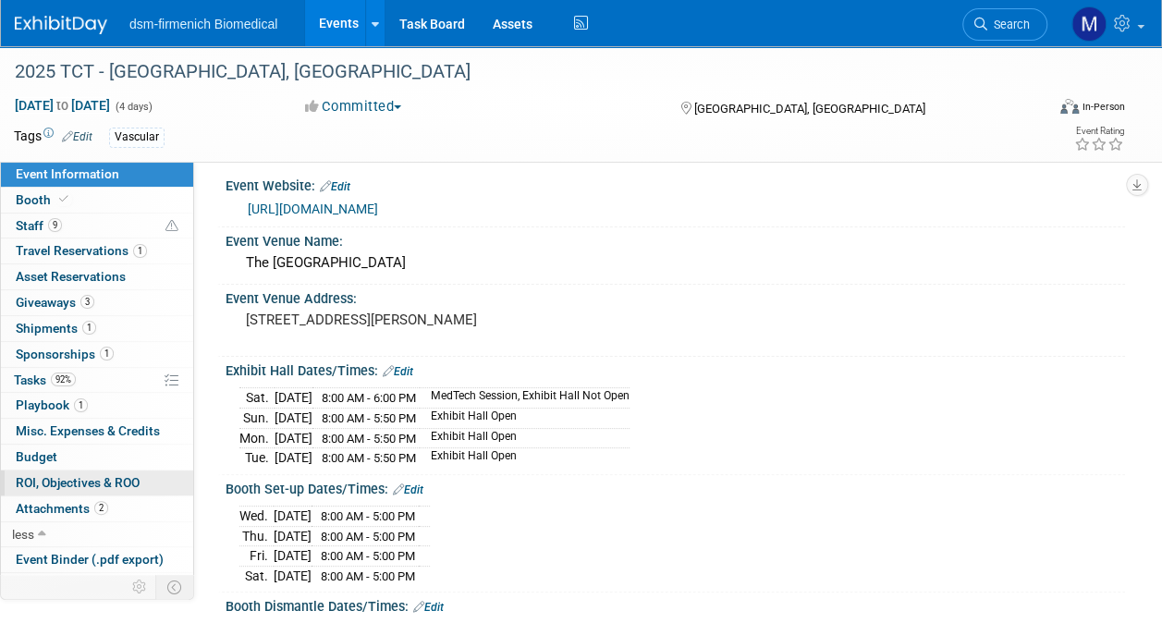
click at [116, 475] on span "ROI, Objectives & ROO 0" at bounding box center [78, 482] width 124 height 15
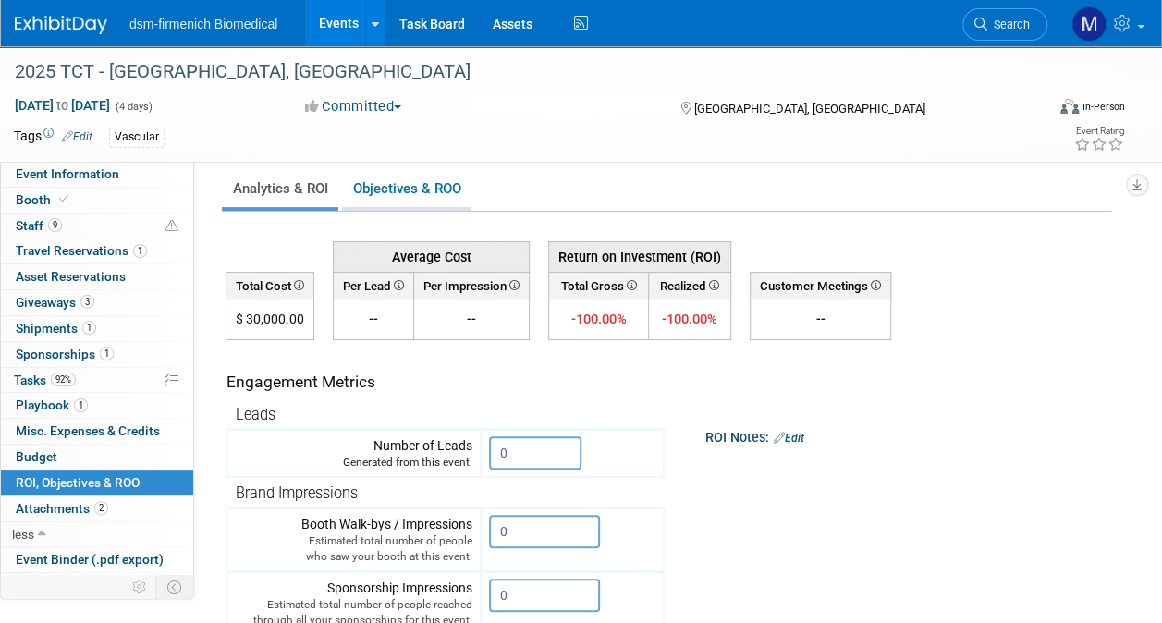
click at [410, 196] on link "Objectives & ROO 0" at bounding box center [406, 189] width 129 height 36
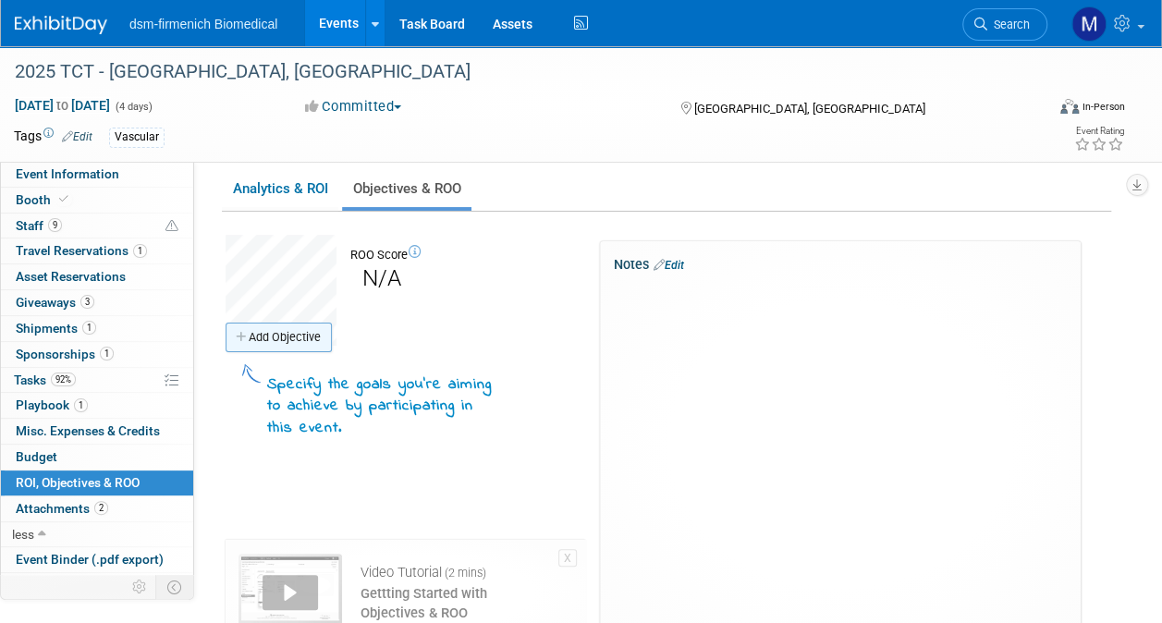
click at [280, 344] on link "Add Objective" at bounding box center [279, 338] width 106 height 30
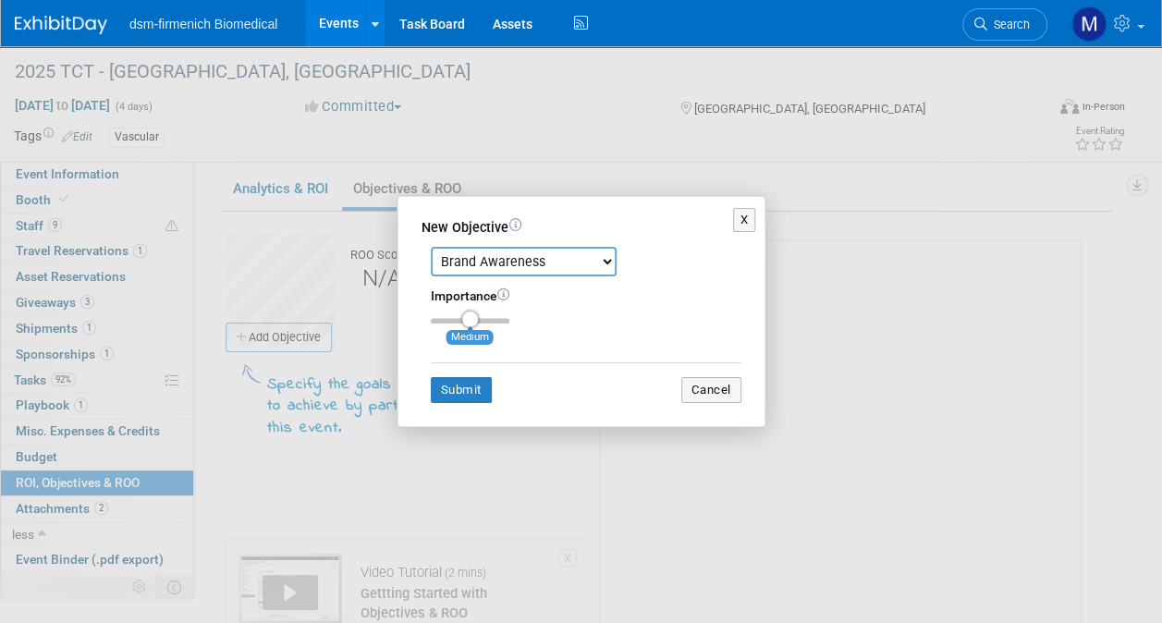
click at [599, 265] on select "Brand Awareness Competition Research Customer Retention Feedback Collection Lea…" at bounding box center [524, 262] width 186 height 30
click at [741, 222] on button "X" at bounding box center [744, 220] width 23 height 24
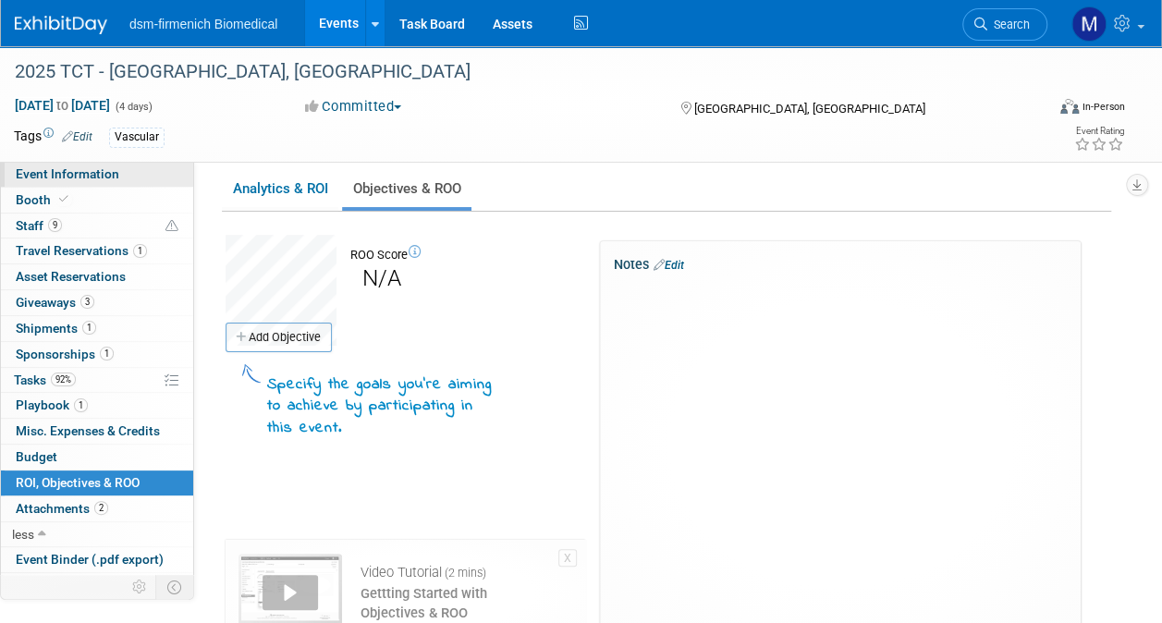
click at [43, 170] on span "Event Information" at bounding box center [68, 173] width 104 height 15
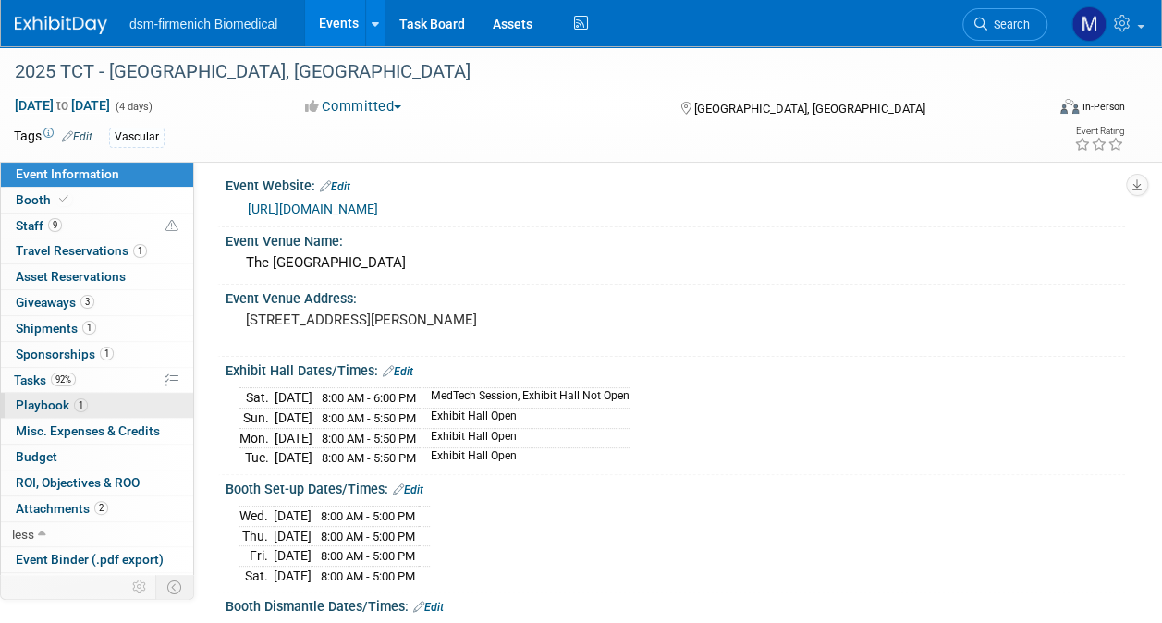
click at [43, 400] on span "Playbook 1" at bounding box center [52, 404] width 72 height 15
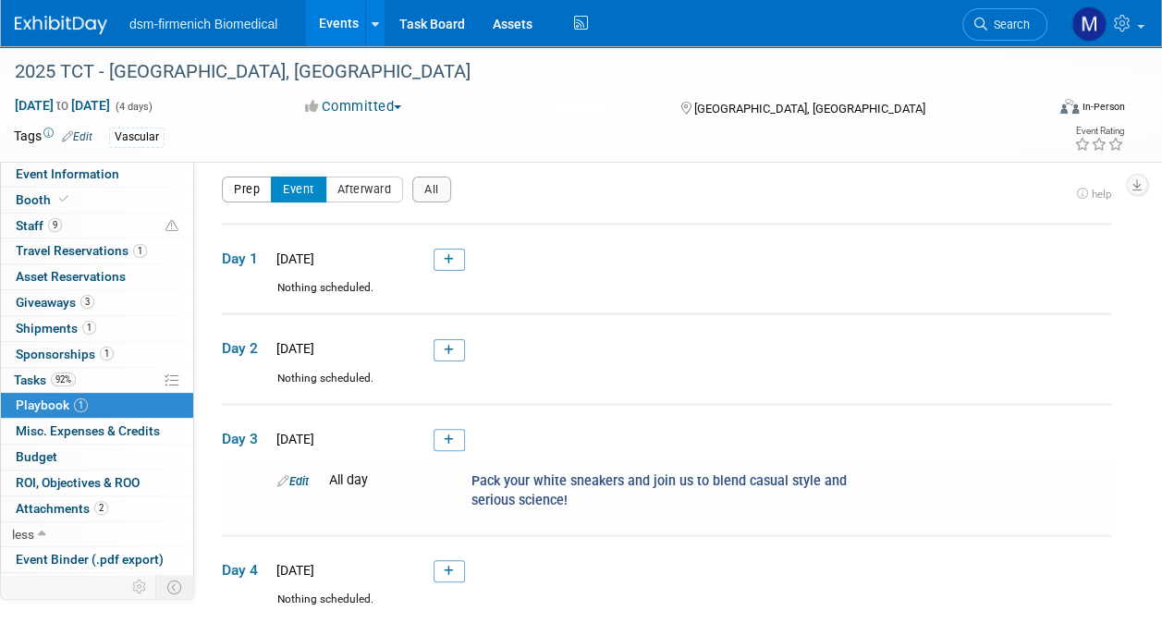
click at [250, 199] on button "Prep" at bounding box center [247, 190] width 50 height 26
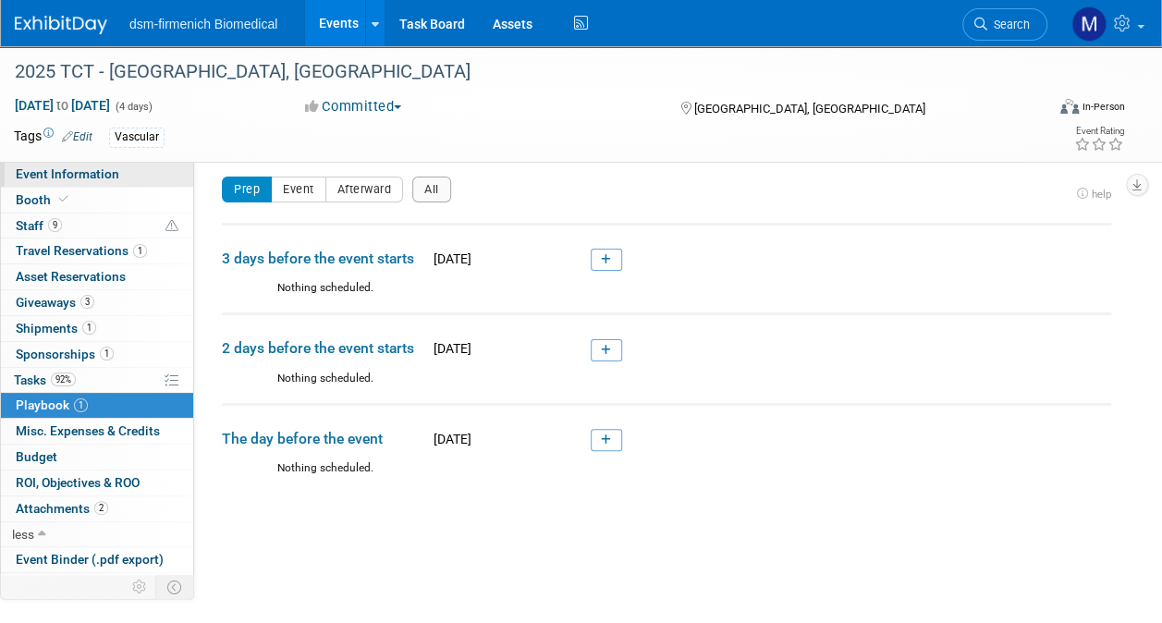
click at [65, 177] on span "Event Information" at bounding box center [68, 173] width 104 height 15
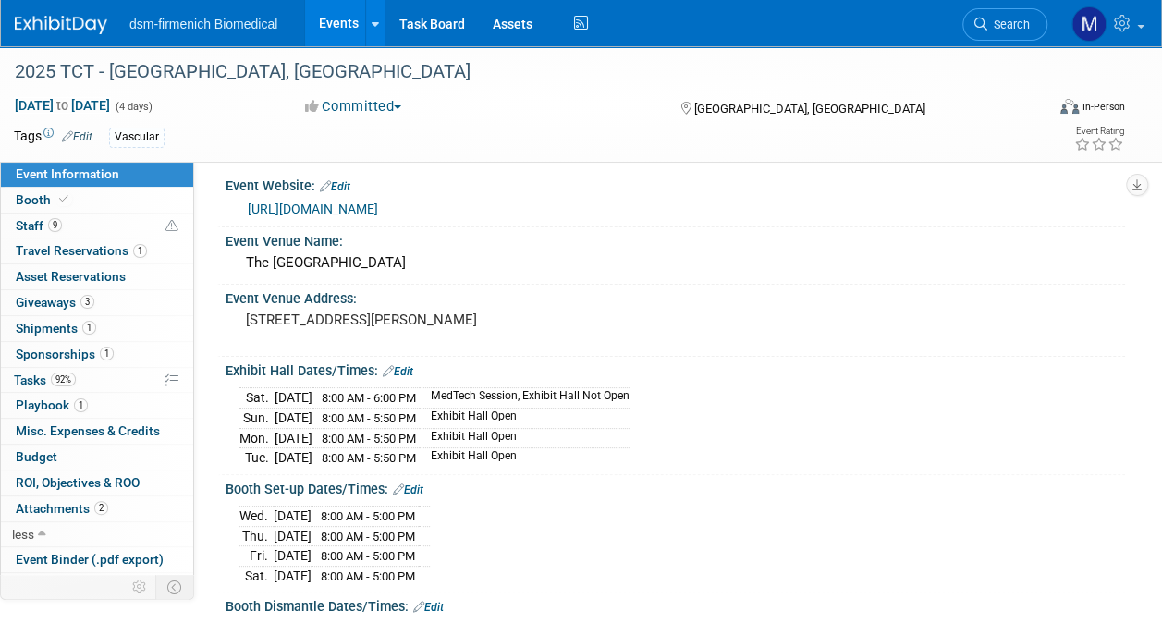
scroll to position [495, 0]
click at [40, 397] on span "Playbook 1" at bounding box center [52, 404] width 72 height 15
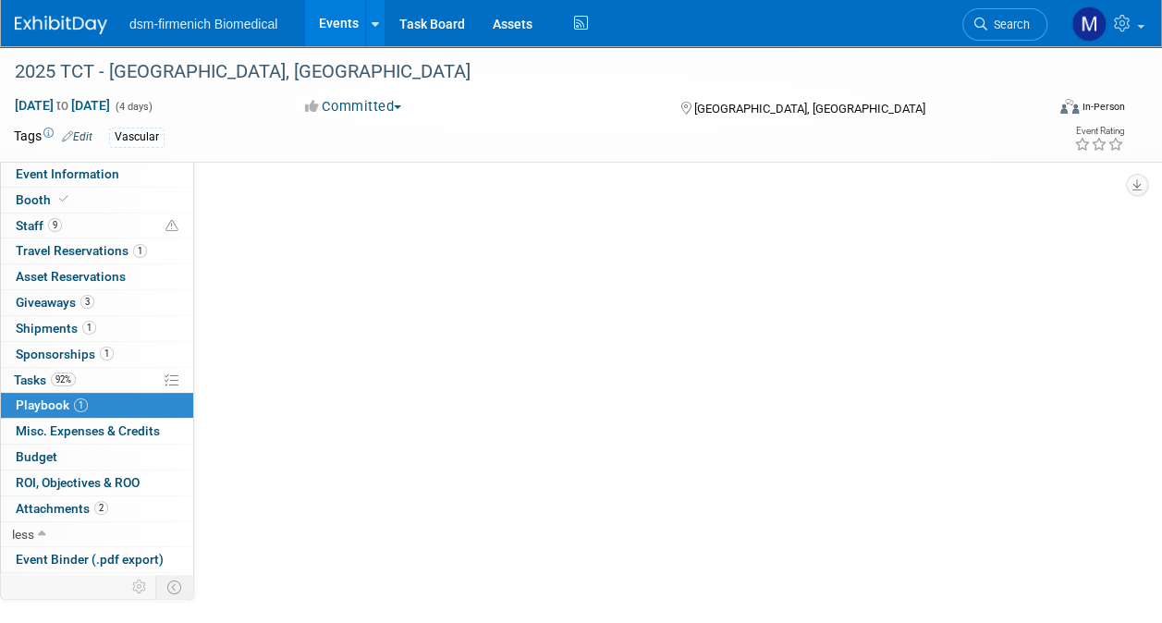
scroll to position [0, 0]
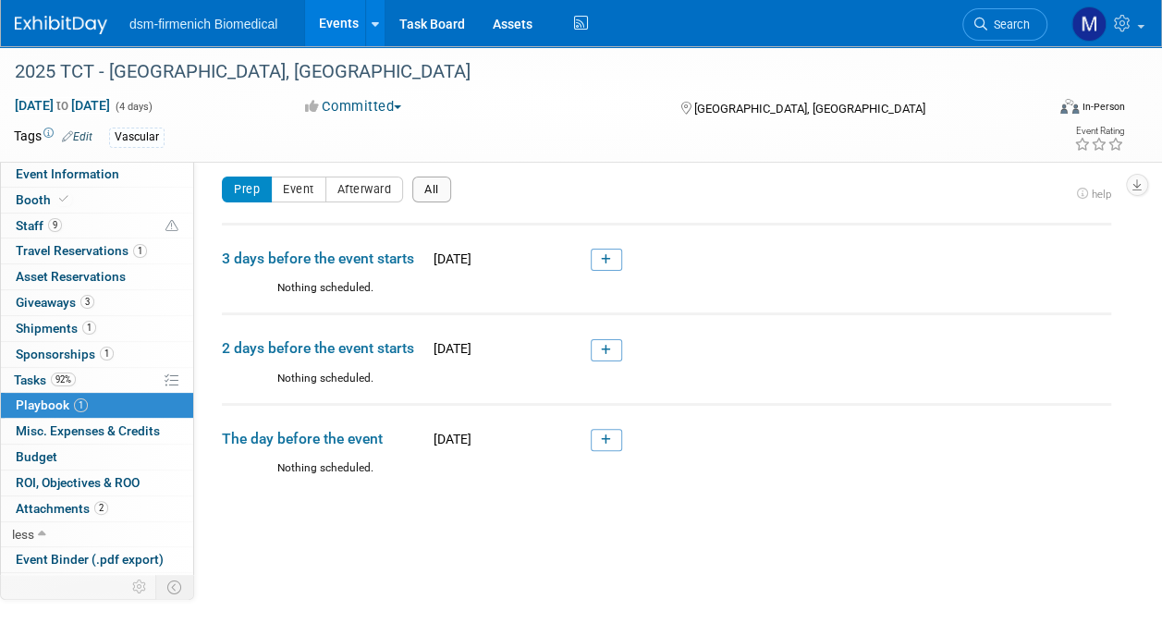
click at [440, 195] on button "All" at bounding box center [431, 190] width 39 height 26
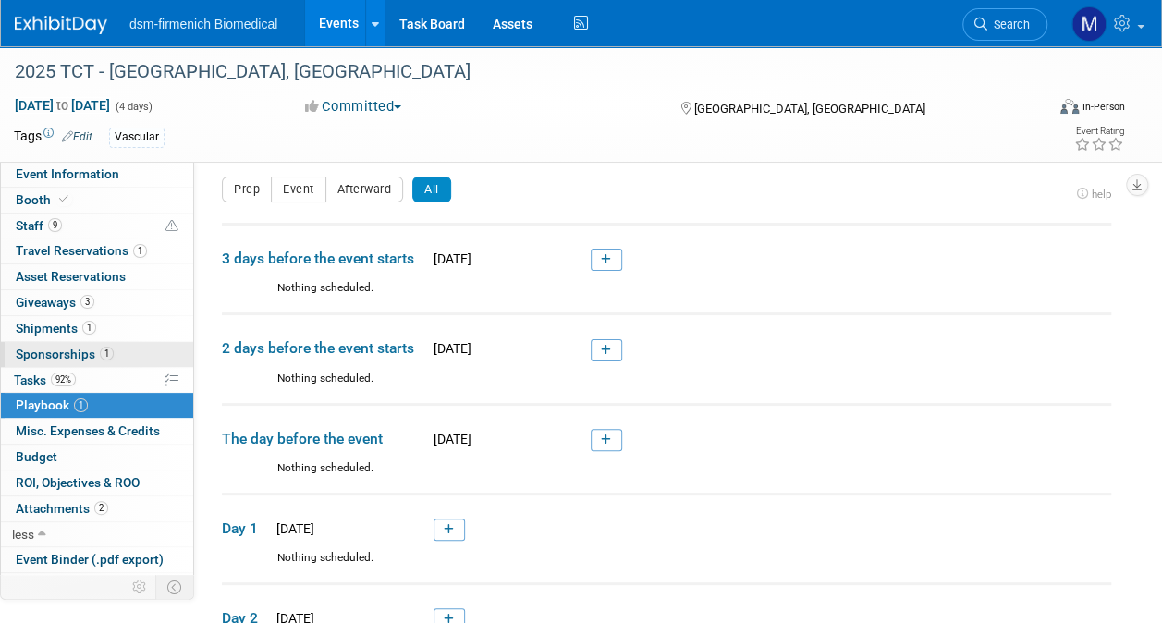
click at [55, 354] on span "Sponsorships 1" at bounding box center [65, 354] width 98 height 15
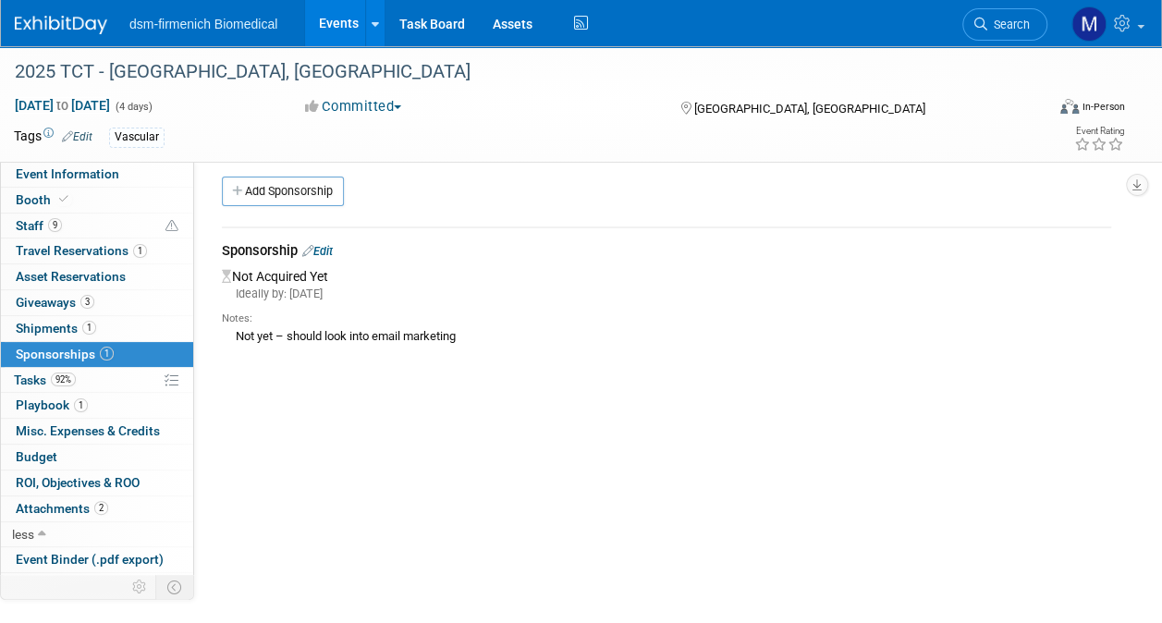
click at [324, 258] on link "Edit" at bounding box center [317, 251] width 31 height 14
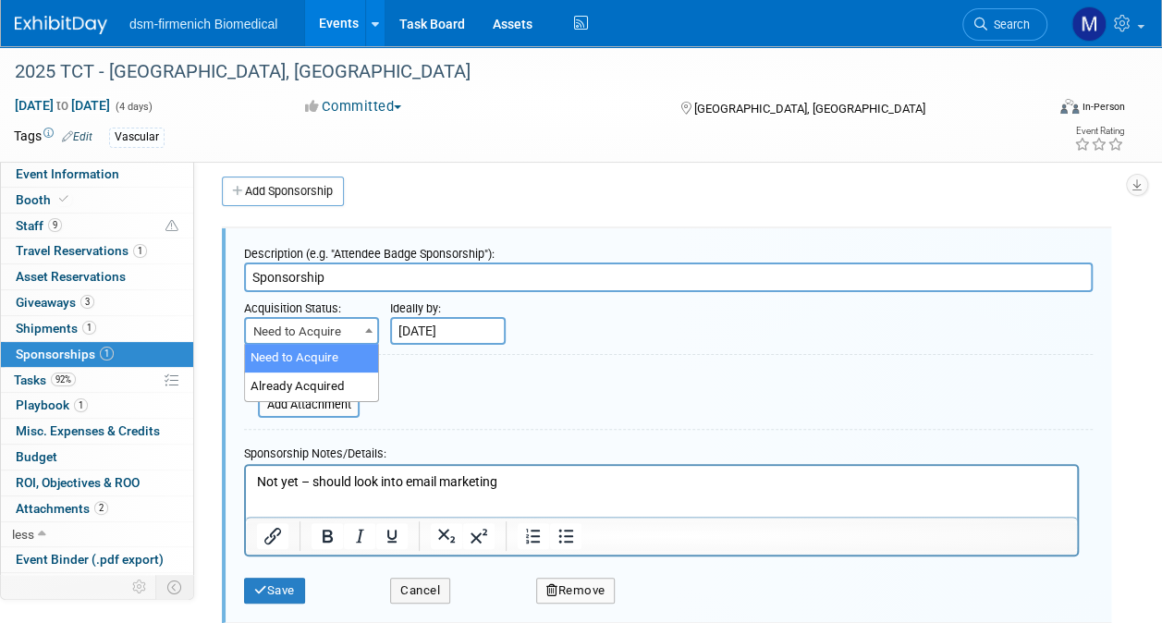
click at [357, 319] on span "Need to Acquire" at bounding box center [311, 332] width 131 height 26
click at [666, 228] on div "Description (e.g. "Attendee Badge Sponsorship"): Sponsorship Acquisition Status…" at bounding box center [666, 425] width 889 height 395
drag, startPoint x: 527, startPoint y: 480, endPoint x: 251, endPoint y: 474, distance: 275.5
click at [251, 474] on html "Not yet – should look into email marketing" at bounding box center [661, 479] width 831 height 26
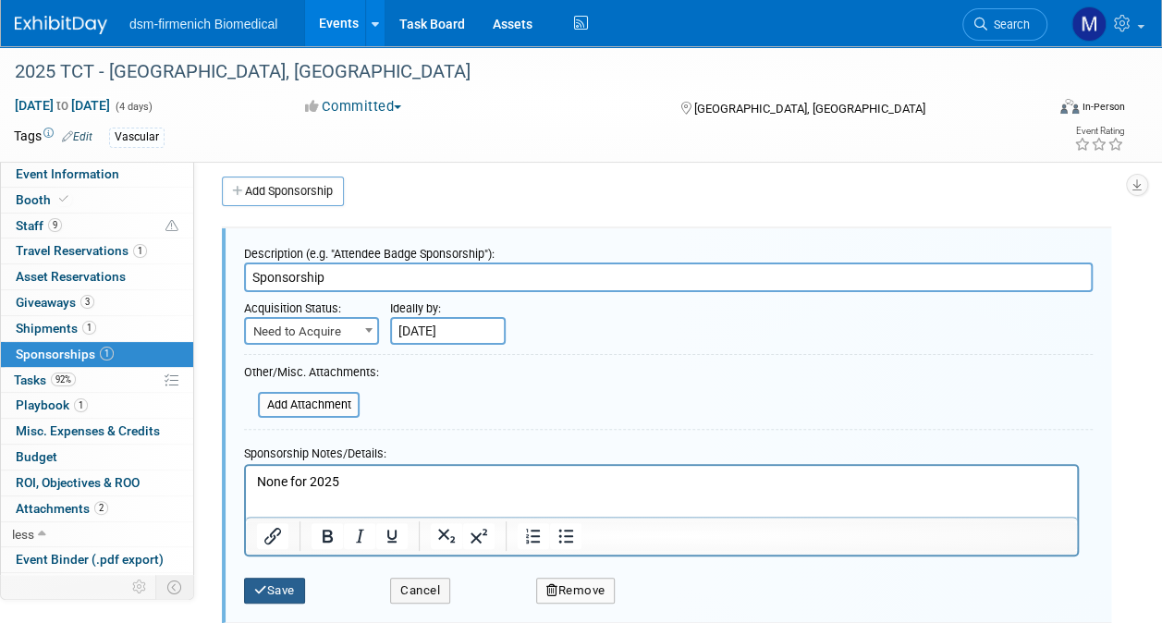
click at [262, 584] on icon "submit" at bounding box center [260, 590] width 13 height 12
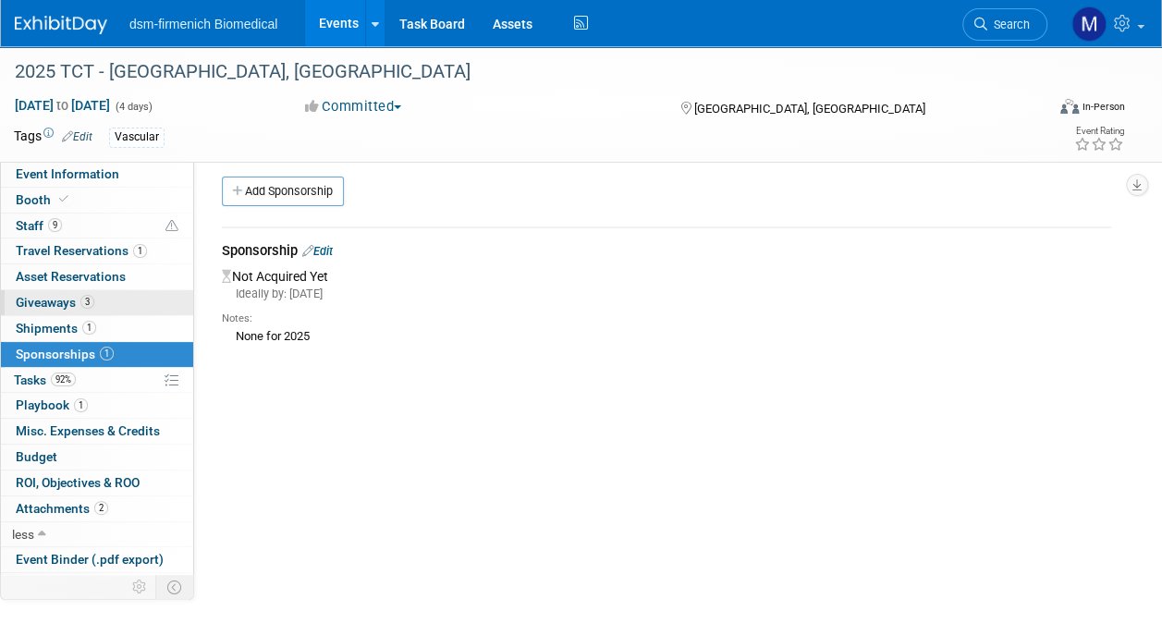
click at [60, 290] on link "3 Giveaways 3" at bounding box center [97, 302] width 192 height 25
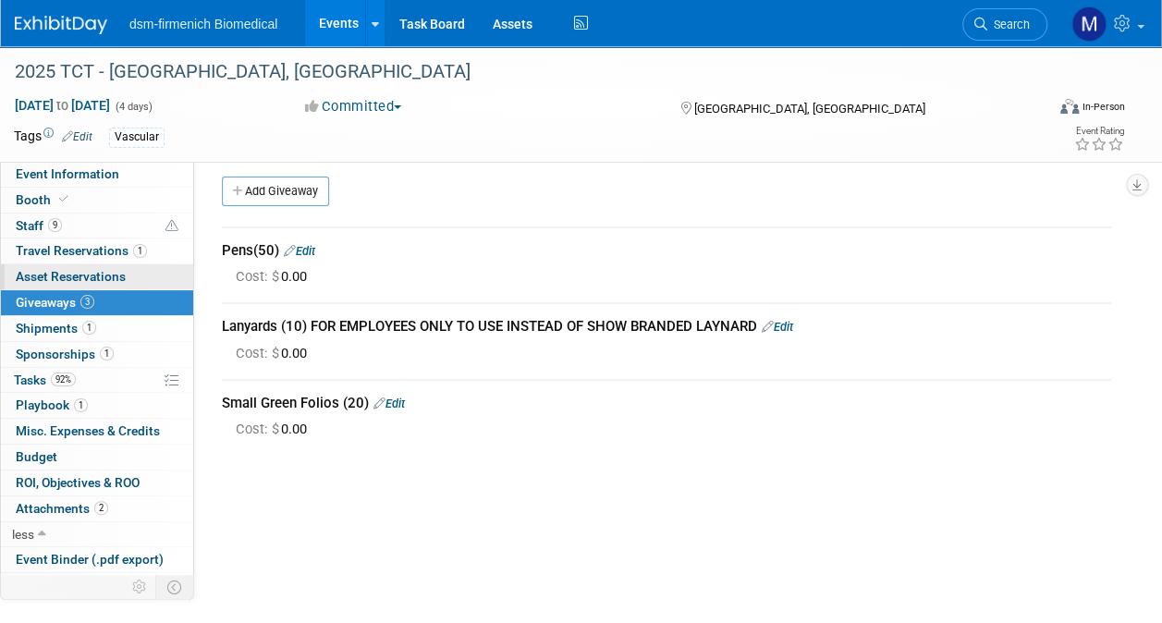
click at [64, 277] on span "Asset Reservations 0" at bounding box center [71, 276] width 110 height 15
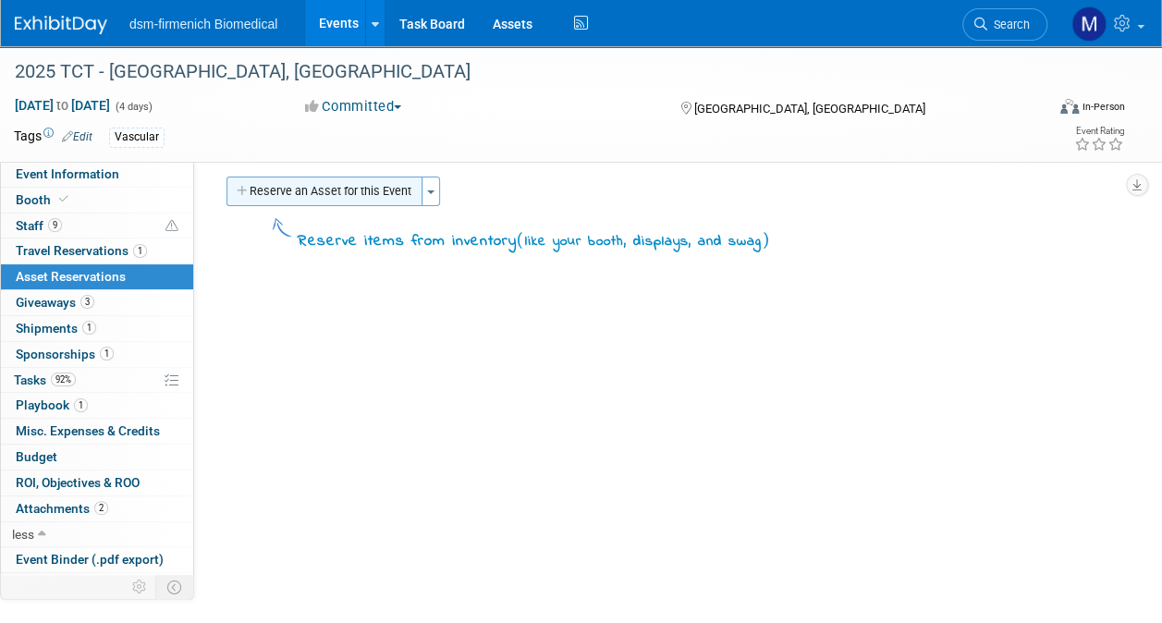
click at [303, 197] on button "Reserve an Asset for this Event" at bounding box center [324, 192] width 196 height 30
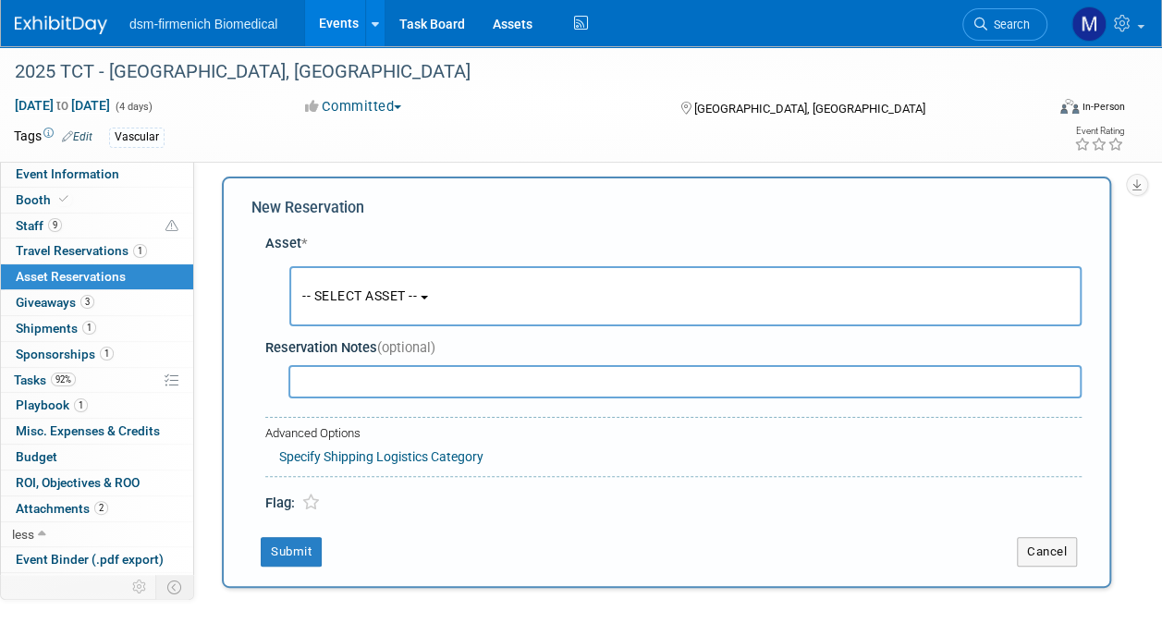
scroll to position [18, 0]
click at [434, 287] on button "-- SELECT ASSET --" at bounding box center [685, 296] width 792 height 60
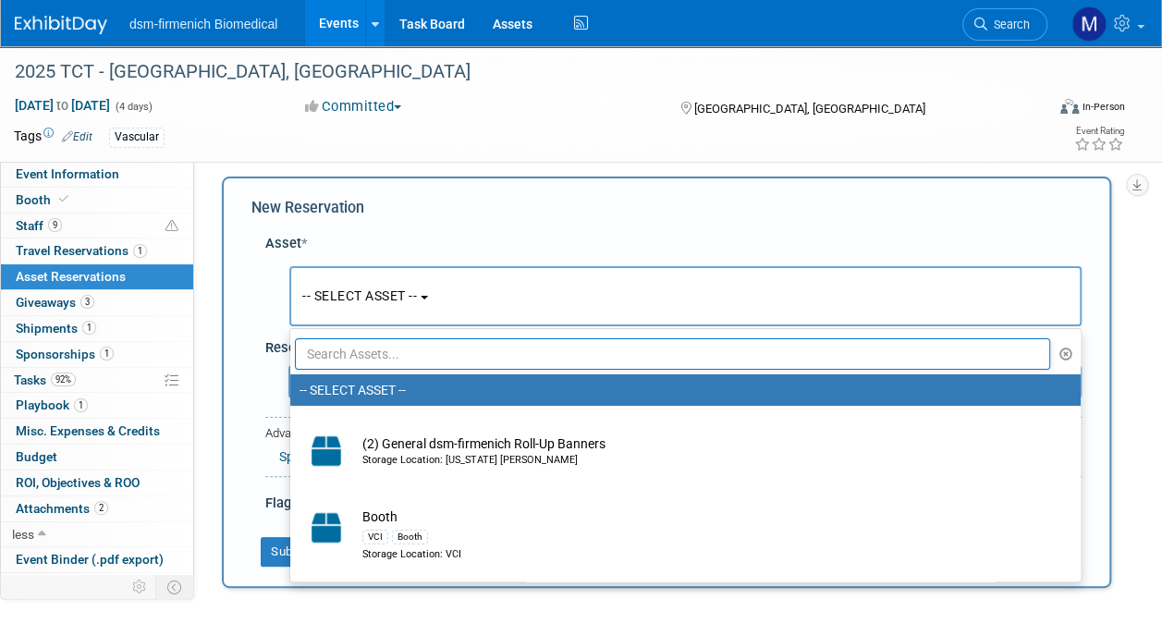
click at [553, 198] on div "New Reservation" at bounding box center [666, 208] width 830 height 21
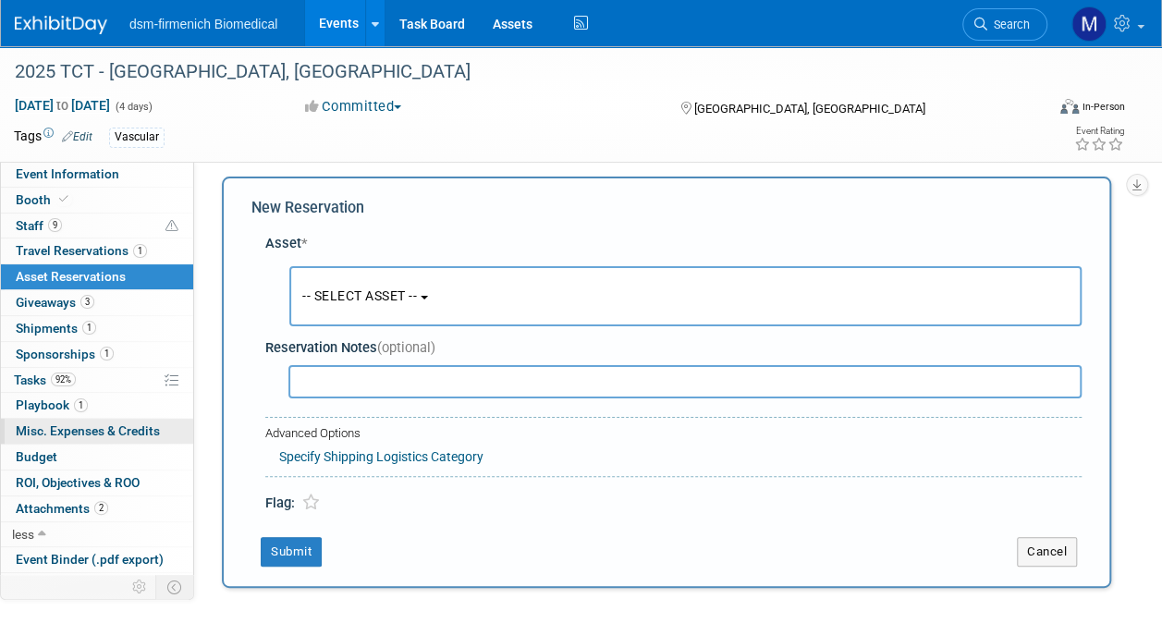
click at [65, 427] on span "Misc. Expenses & Credits 0" at bounding box center [88, 430] width 144 height 15
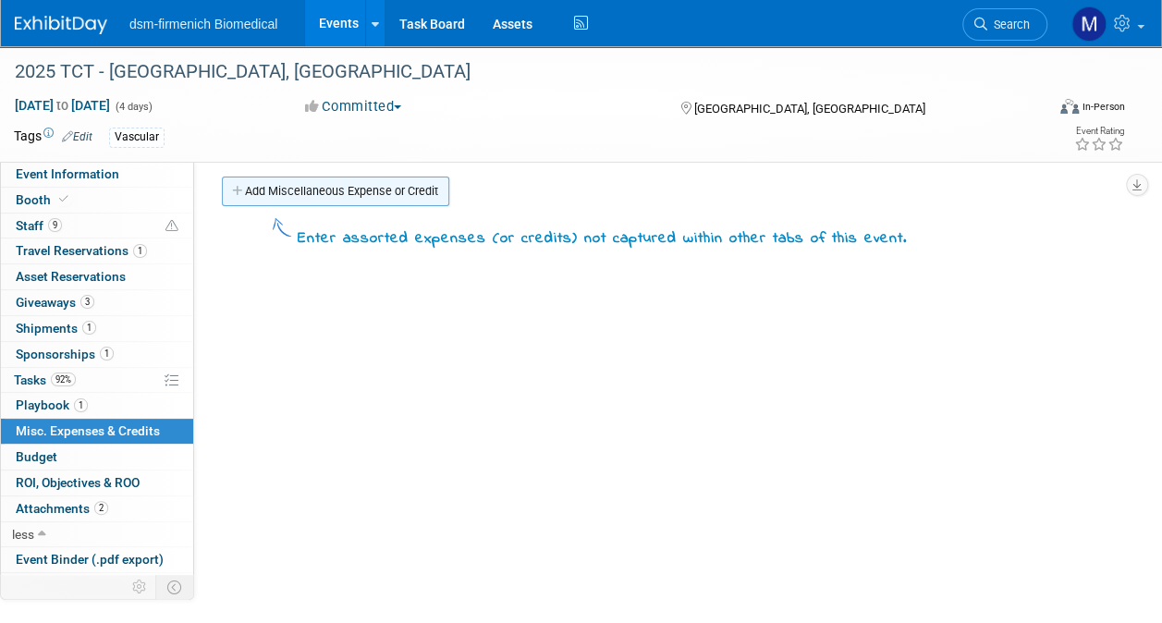
click at [296, 205] on link "Add Miscellaneous Expense or Credit" at bounding box center [335, 192] width 227 height 30
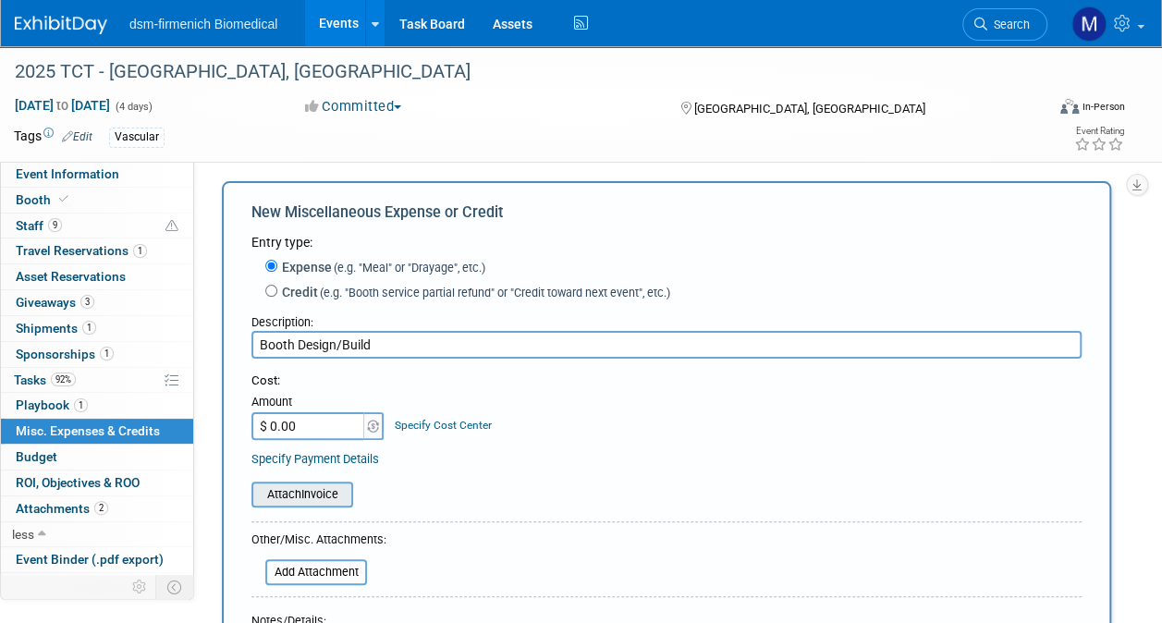
type input "Booth Design/Build"
click at [332, 503] on input "file" at bounding box center [241, 494] width 220 height 22
click at [292, 430] on input "$ 0.00" at bounding box center [309, 426] width 116 height 28
click at [327, 440] on input "$ 29,295.00" at bounding box center [309, 426] width 116 height 28
type input "$ 29,925.00"
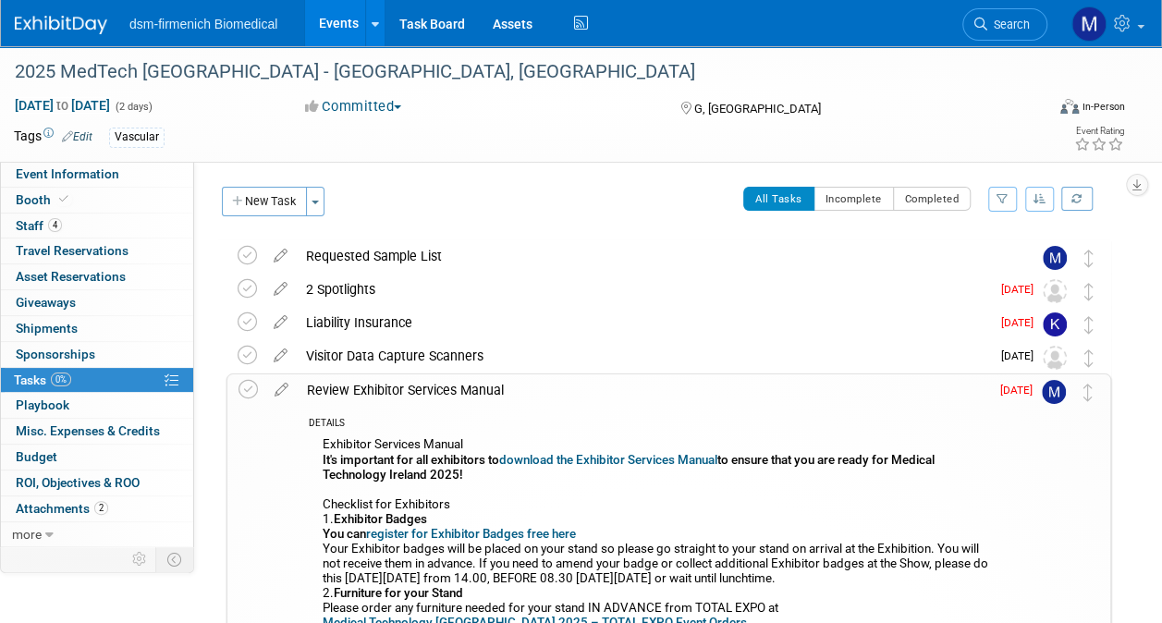
click at [1055, 396] on img at bounding box center [1054, 392] width 24 height 24
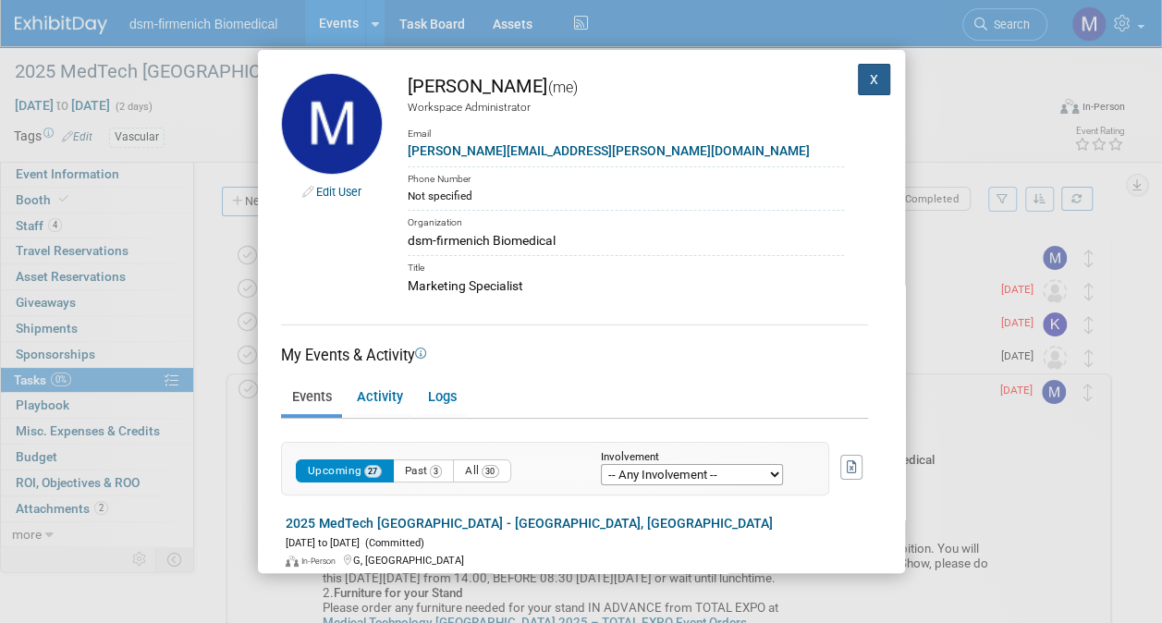
click at [858, 77] on button "X" at bounding box center [874, 79] width 33 height 31
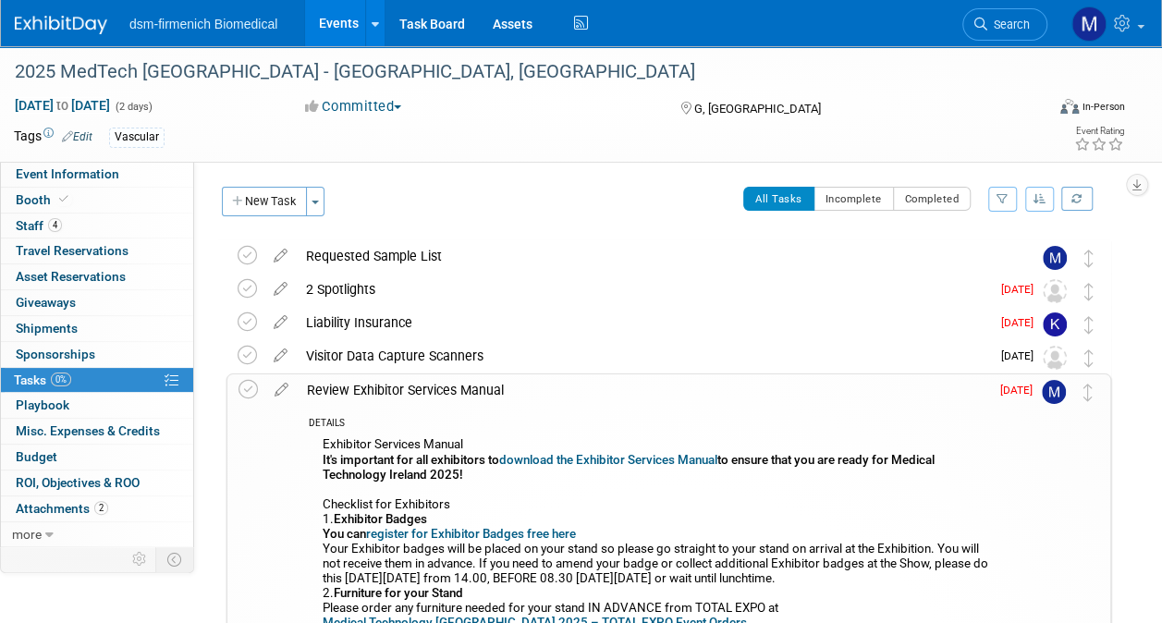
click at [1063, 388] on img at bounding box center [1054, 392] width 24 height 24
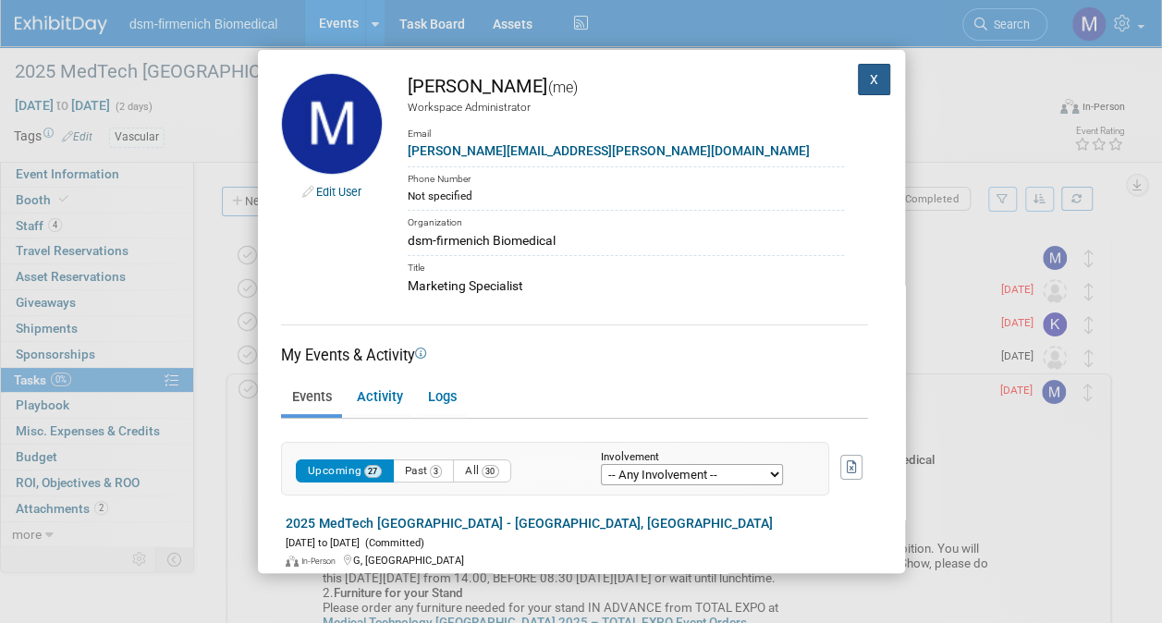
click at [862, 85] on button "X" at bounding box center [874, 79] width 33 height 31
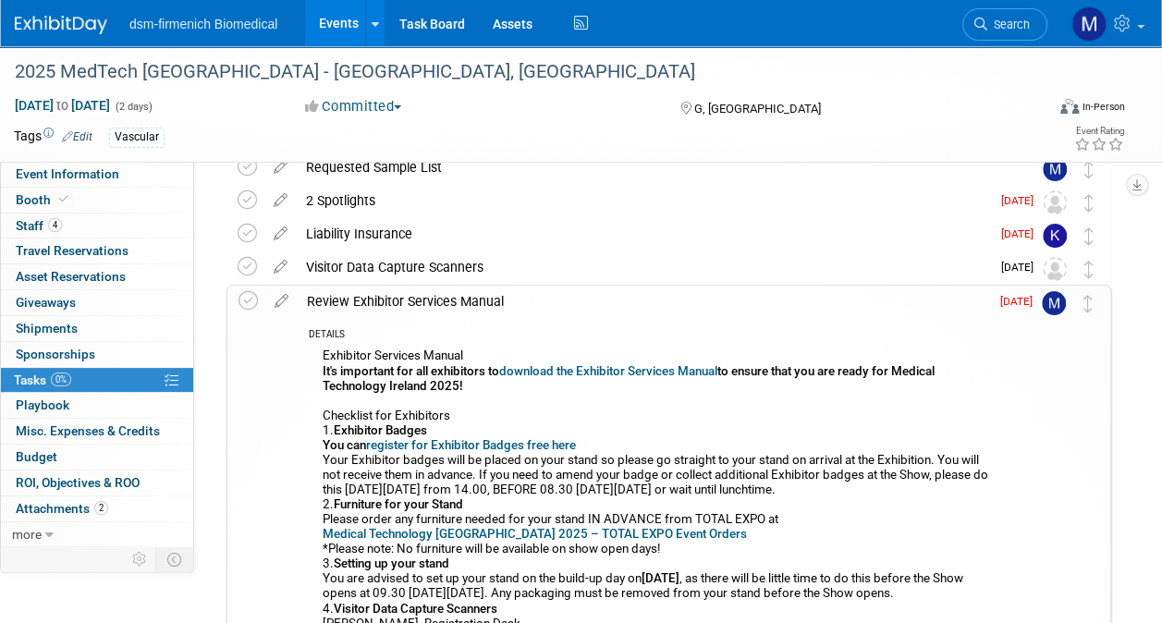
scroll to position [78, 0]
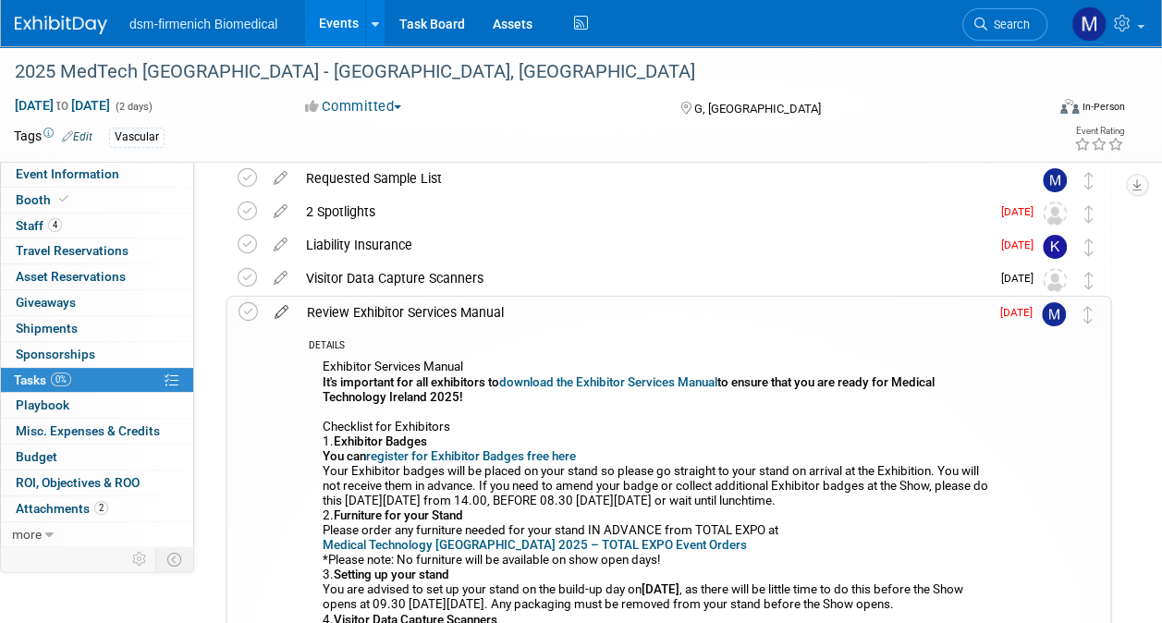
click at [280, 317] on icon at bounding box center [281, 308] width 32 height 23
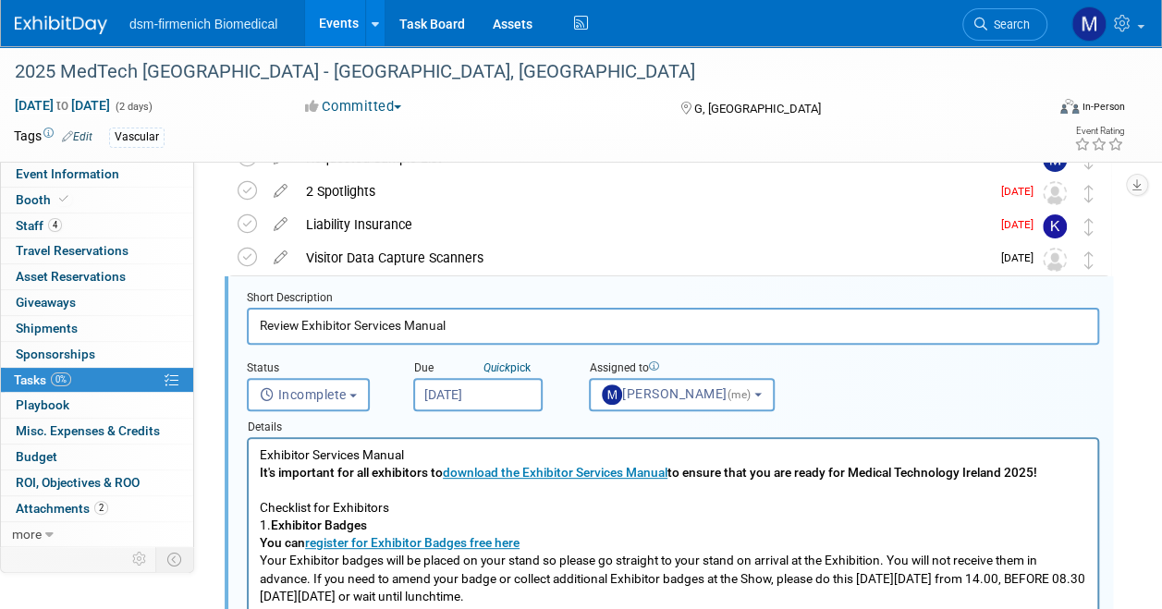
scroll to position [103, 0]
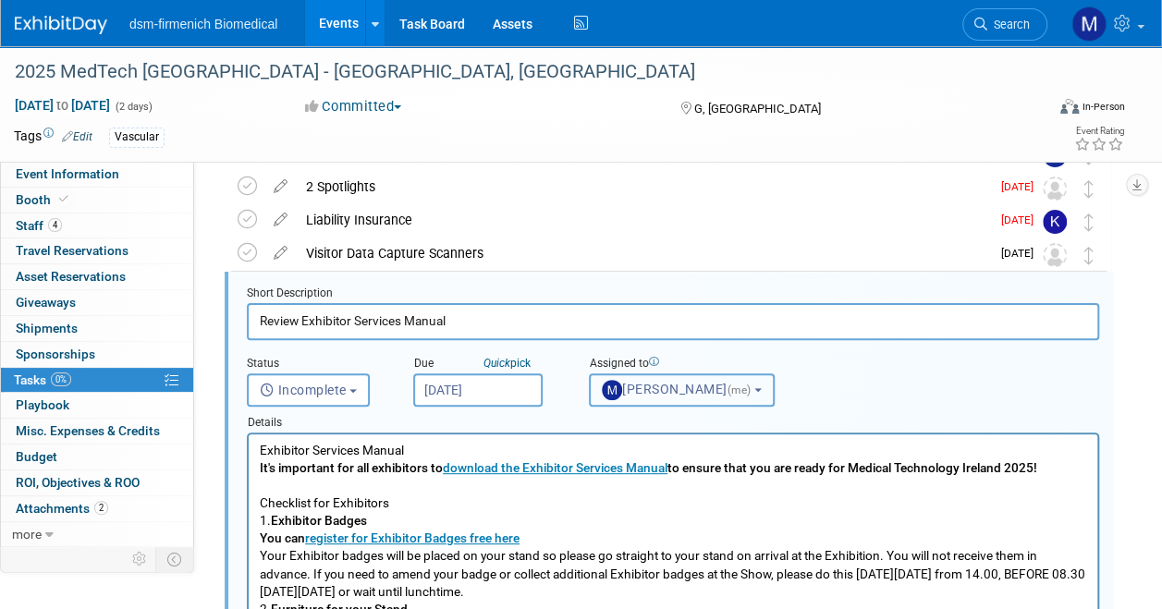
click at [775, 379] on button "Melanie Davison (me)" at bounding box center [682, 389] width 186 height 33
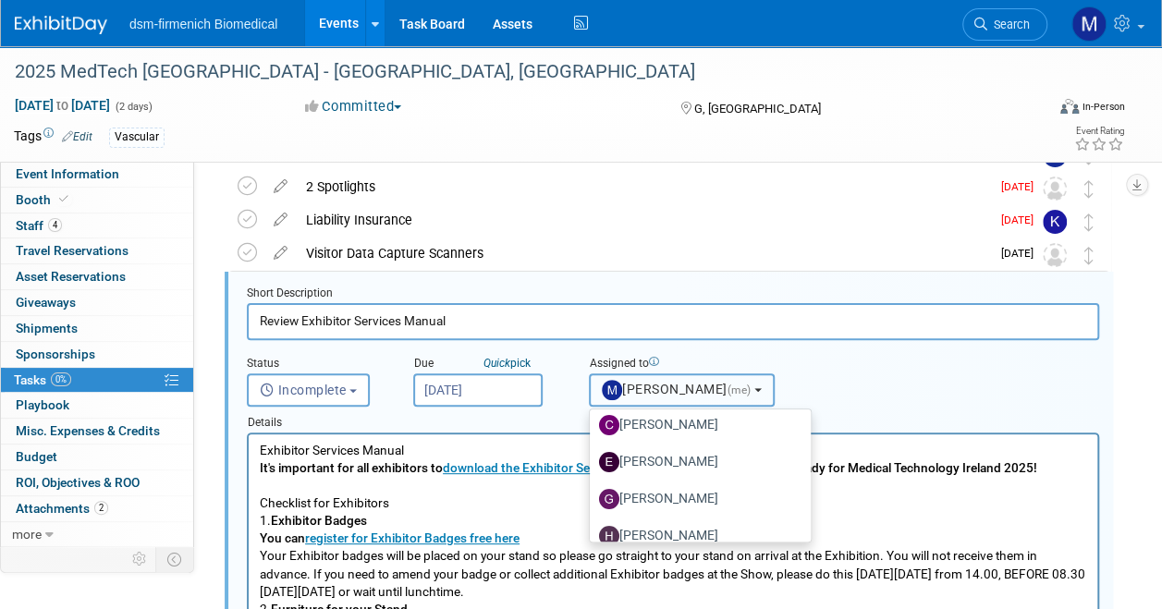
scroll to position [0, 0]
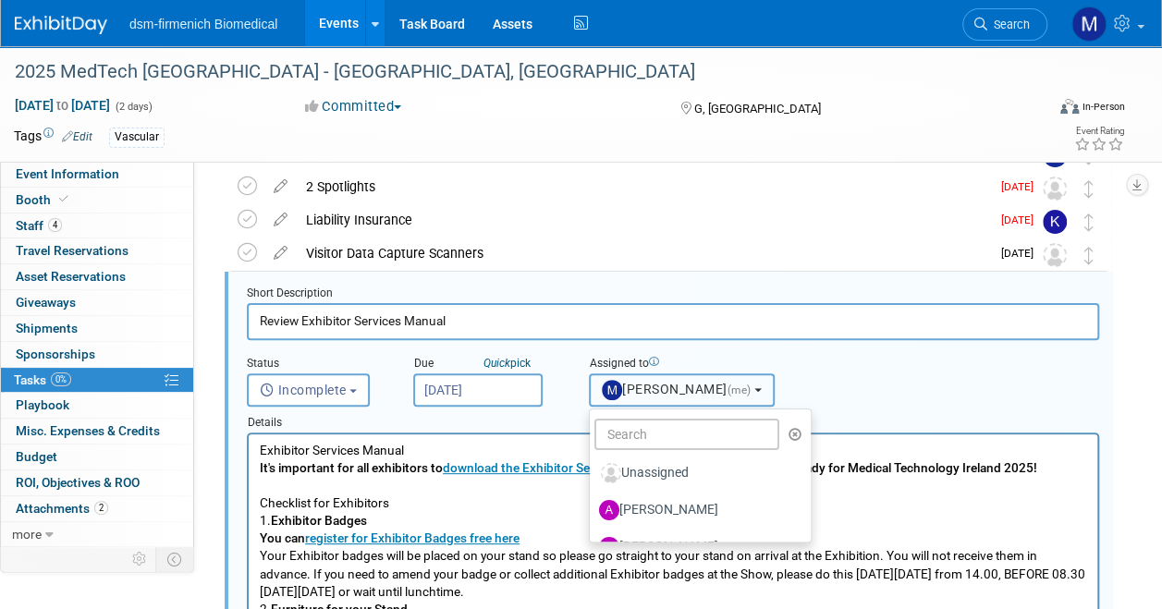
click at [767, 383] on button "Melanie Davison (me)" at bounding box center [682, 389] width 186 height 33
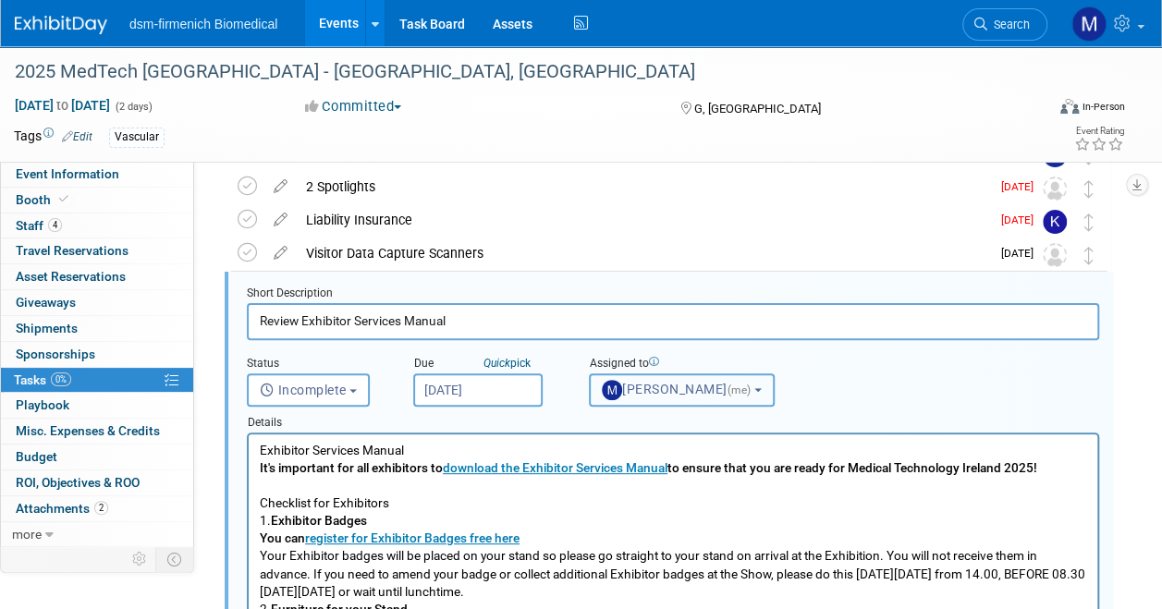
click at [767, 383] on button "Melanie Davison (me)" at bounding box center [682, 389] width 186 height 33
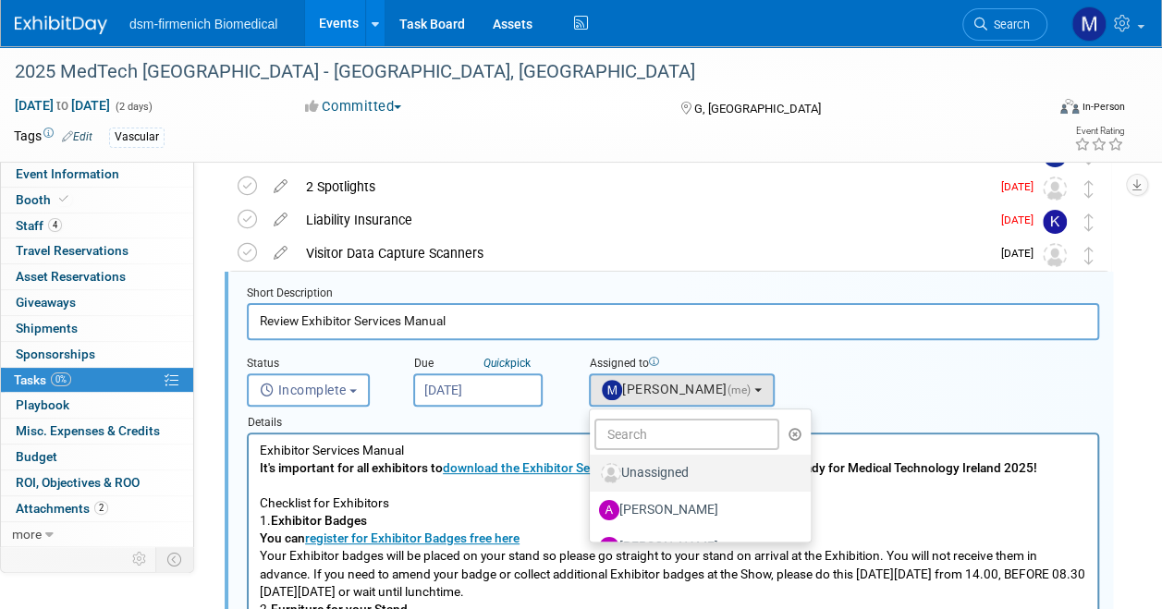
click at [649, 466] on label "Unassigned" at bounding box center [695, 473] width 193 height 30
click at [593, 466] on input "Unassigned" at bounding box center [587, 471] width 12 height 12
select select
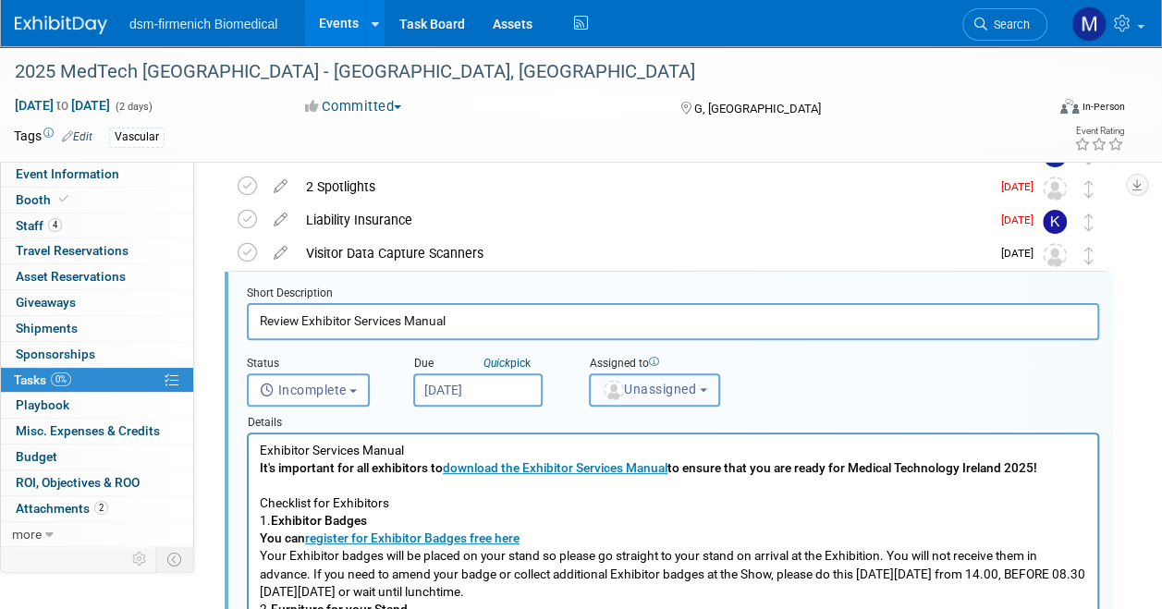
click at [707, 388] on b "button" at bounding box center [703, 390] width 7 height 4
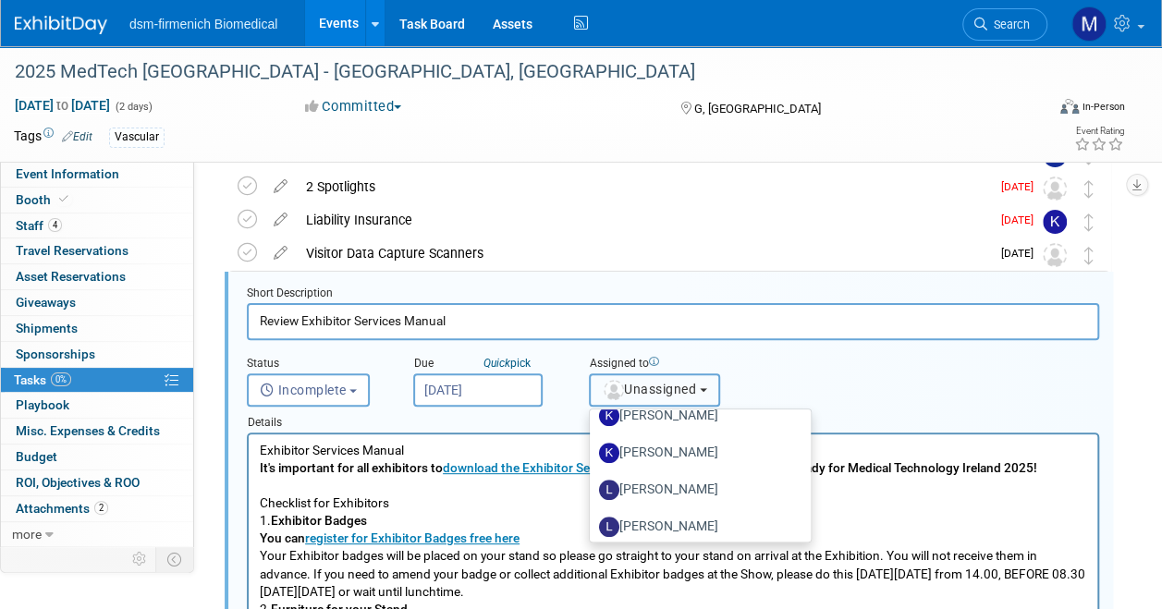
scroll to position [518, 0]
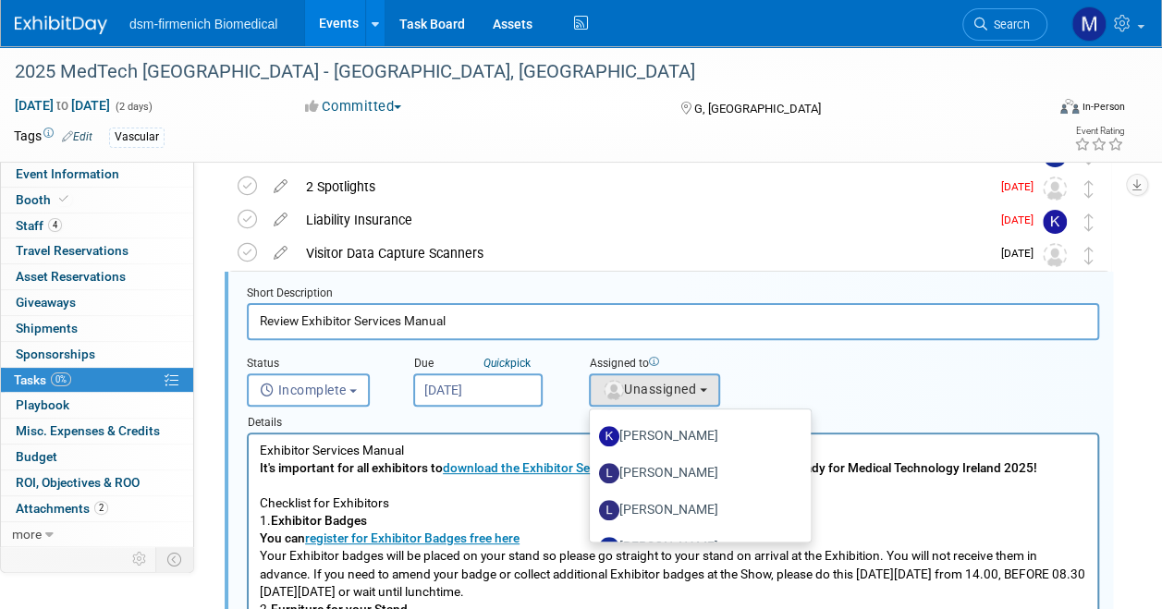
click at [843, 401] on div "Status <i class="far fa-clock" style="padding: 6px 4px 6px 1px;"></i> Incomplet…" at bounding box center [673, 373] width 880 height 67
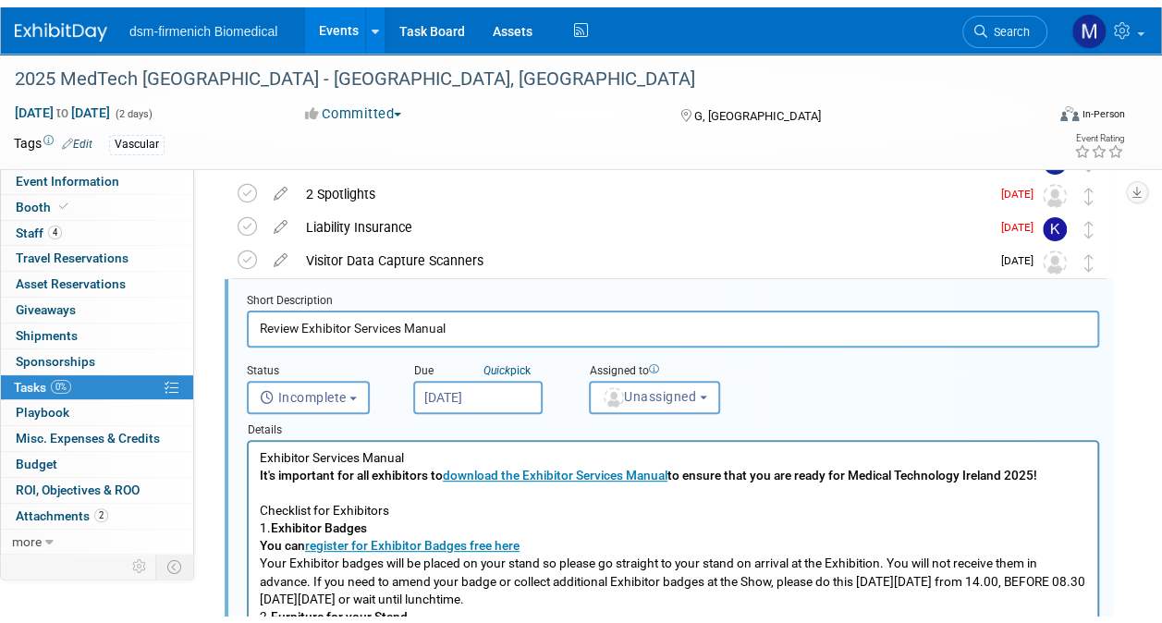
scroll to position [760, 0]
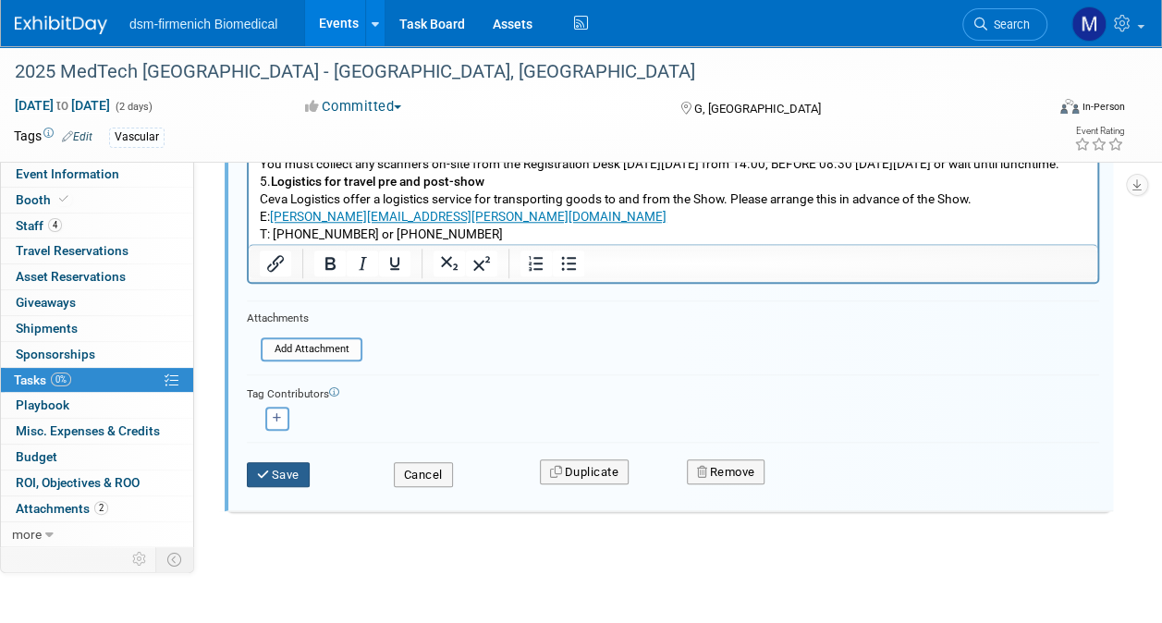
click at [279, 473] on button "Save" at bounding box center [278, 475] width 63 height 26
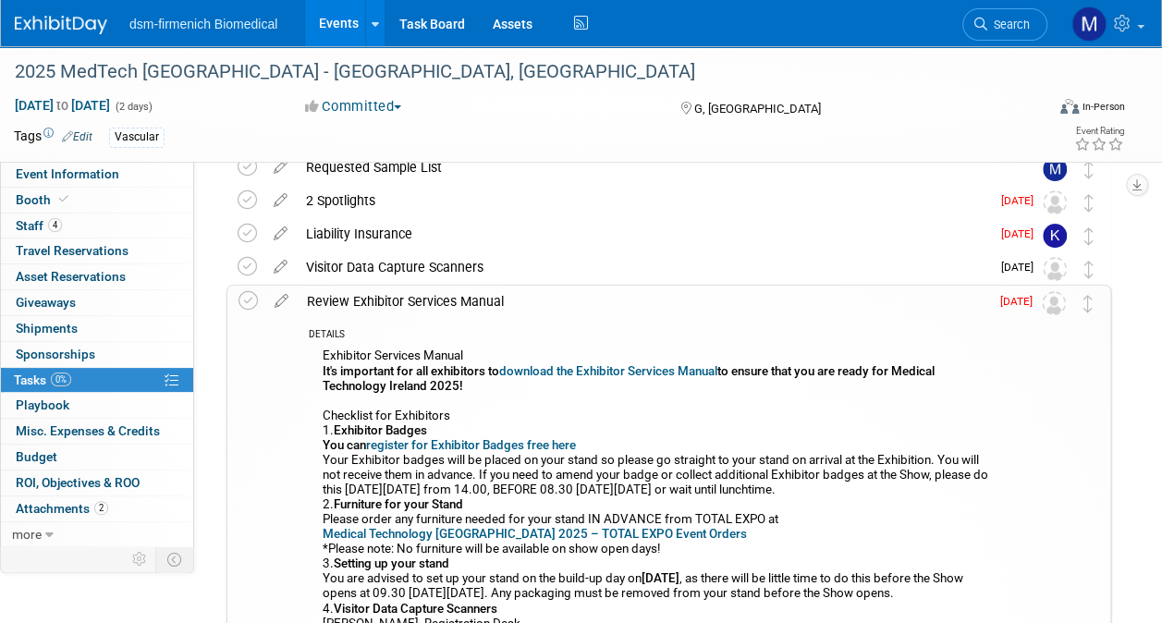
scroll to position [91, 0]
click at [1051, 298] on img at bounding box center [1054, 301] width 24 height 24
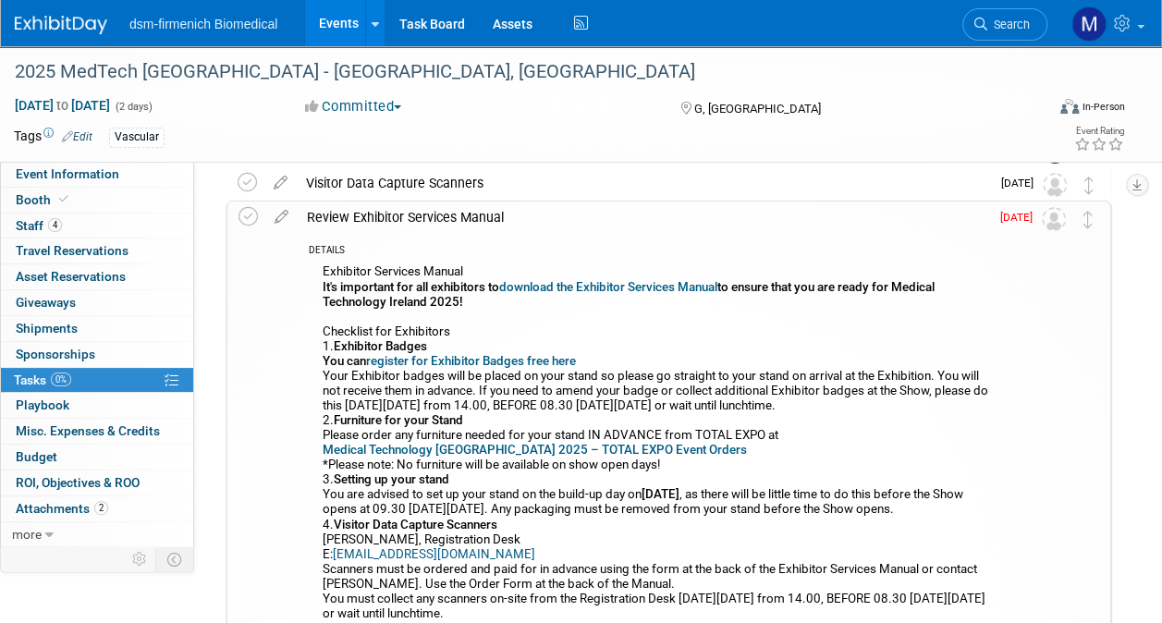
scroll to position [167, 0]
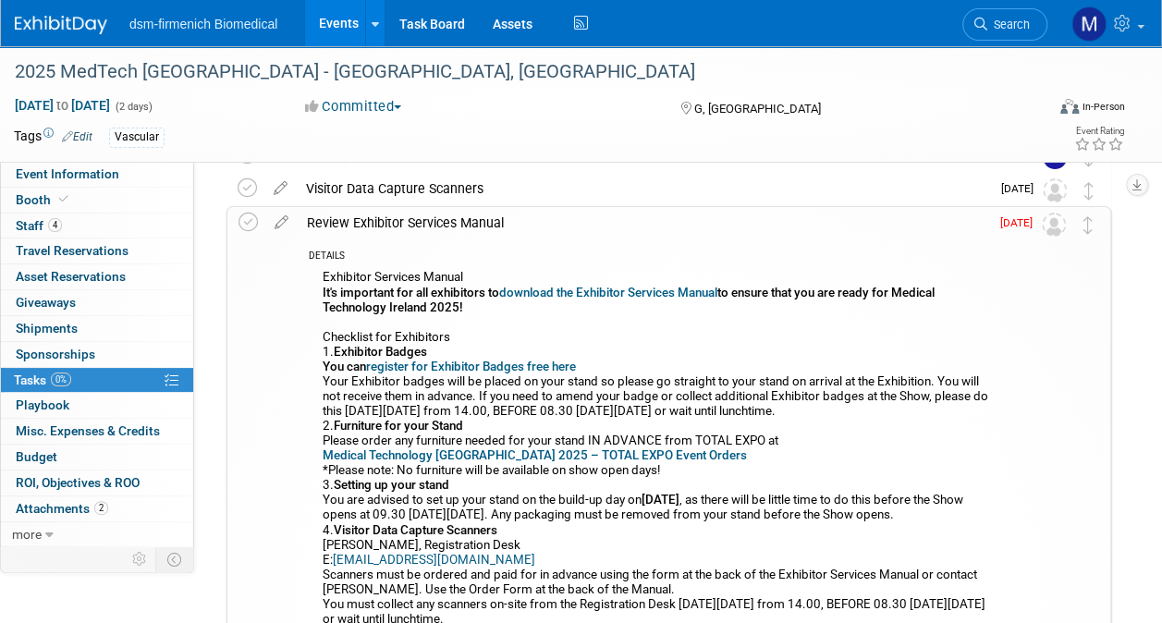
click at [1050, 226] on img at bounding box center [1054, 225] width 24 height 24
click at [295, 226] on icon at bounding box center [281, 218] width 32 height 23
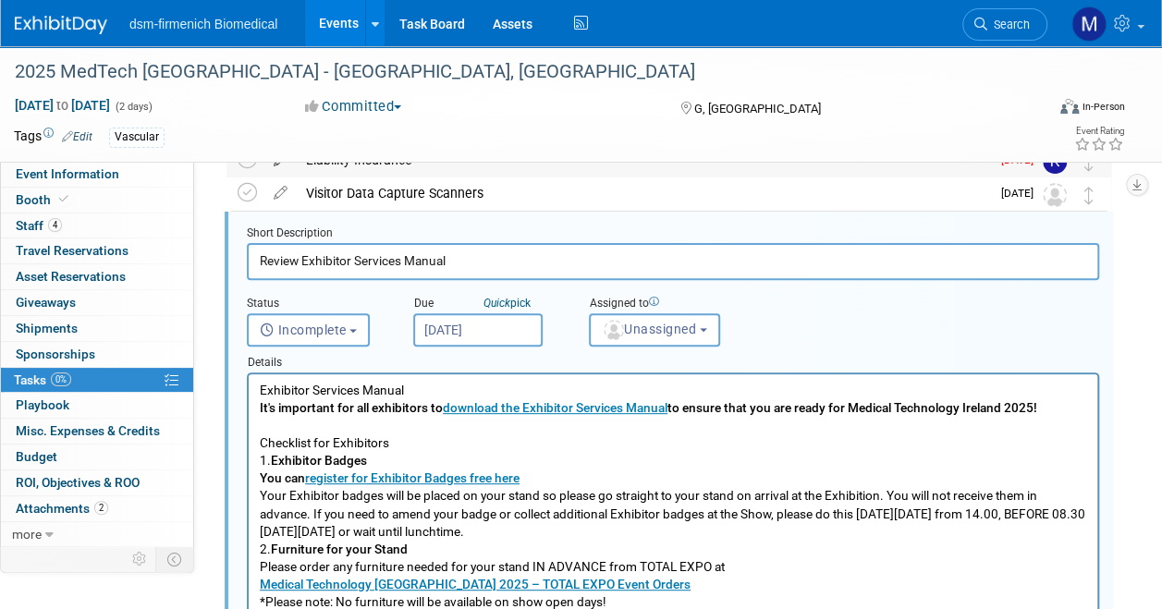
scroll to position [103, 0]
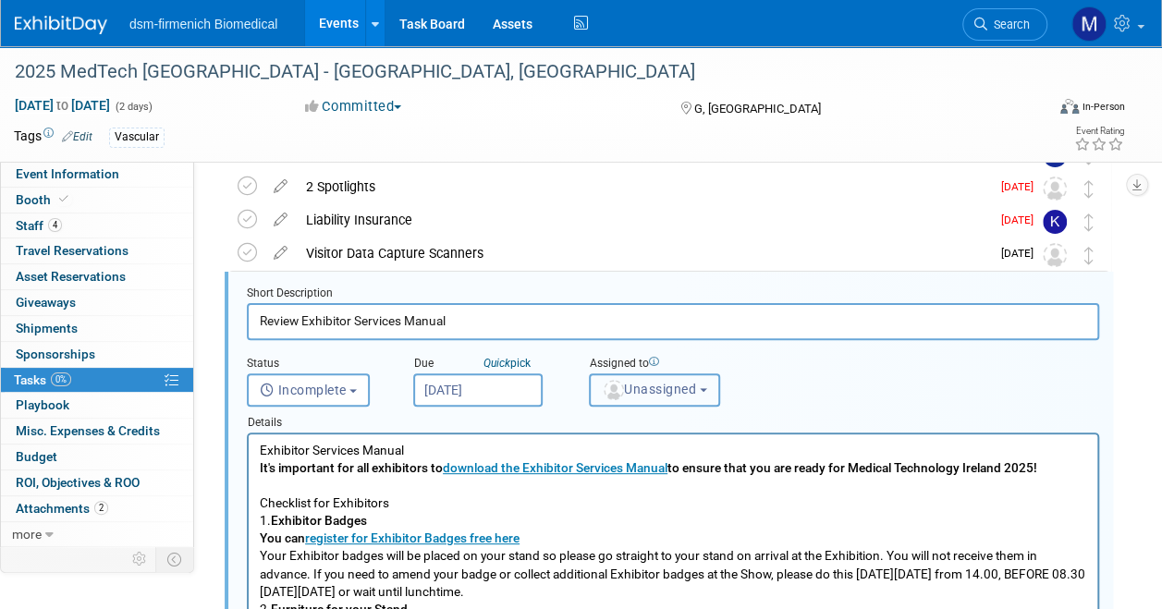
click at [719, 391] on button "Unassigned" at bounding box center [654, 389] width 131 height 33
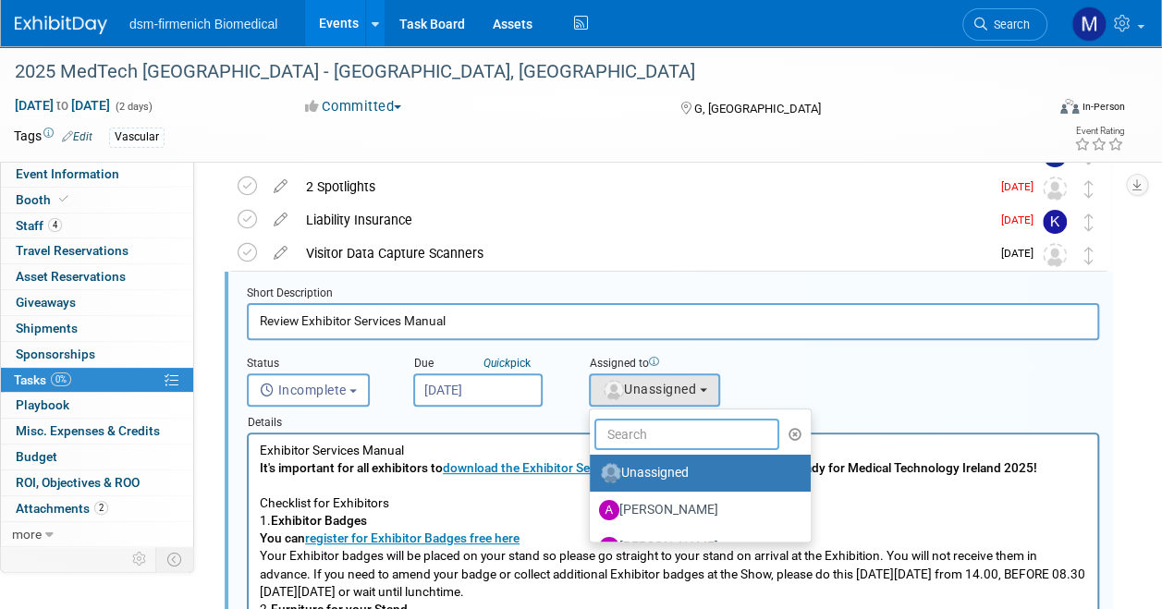
click at [666, 434] on input "text" at bounding box center [686, 434] width 185 height 31
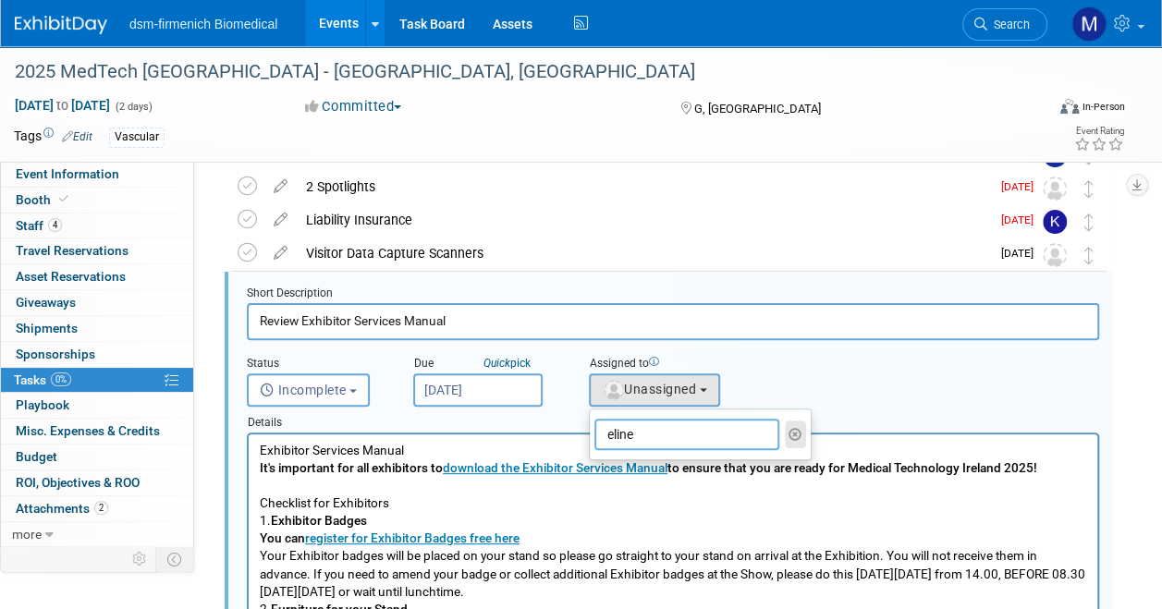
type input "eline"
click at [793, 431] on icon "button" at bounding box center [795, 434] width 14 height 13
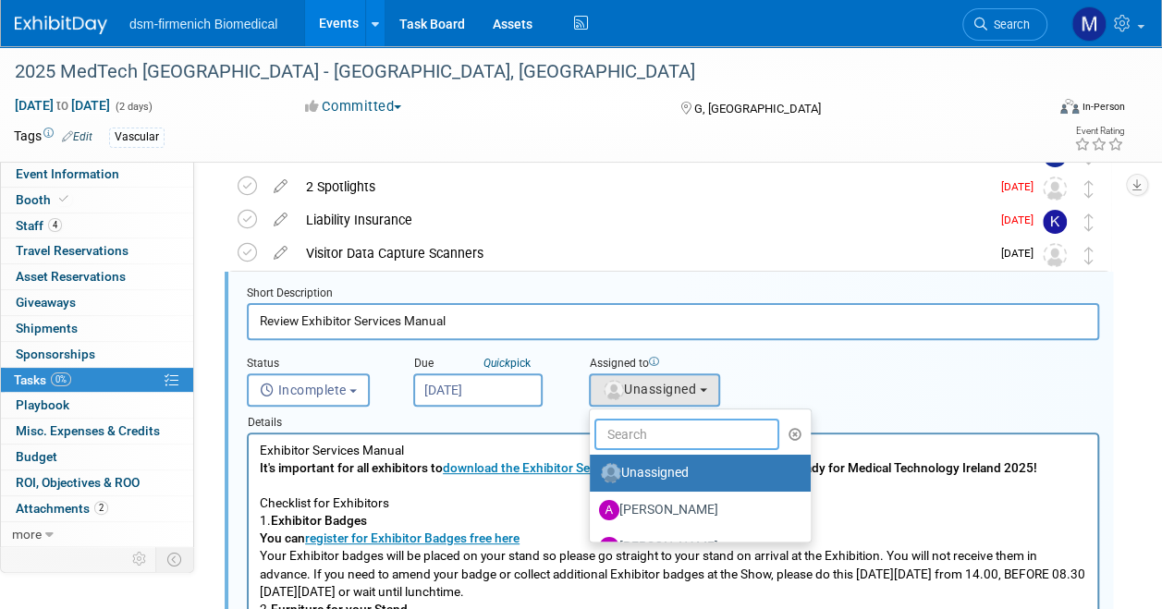
click at [736, 434] on input "text" at bounding box center [686, 434] width 185 height 31
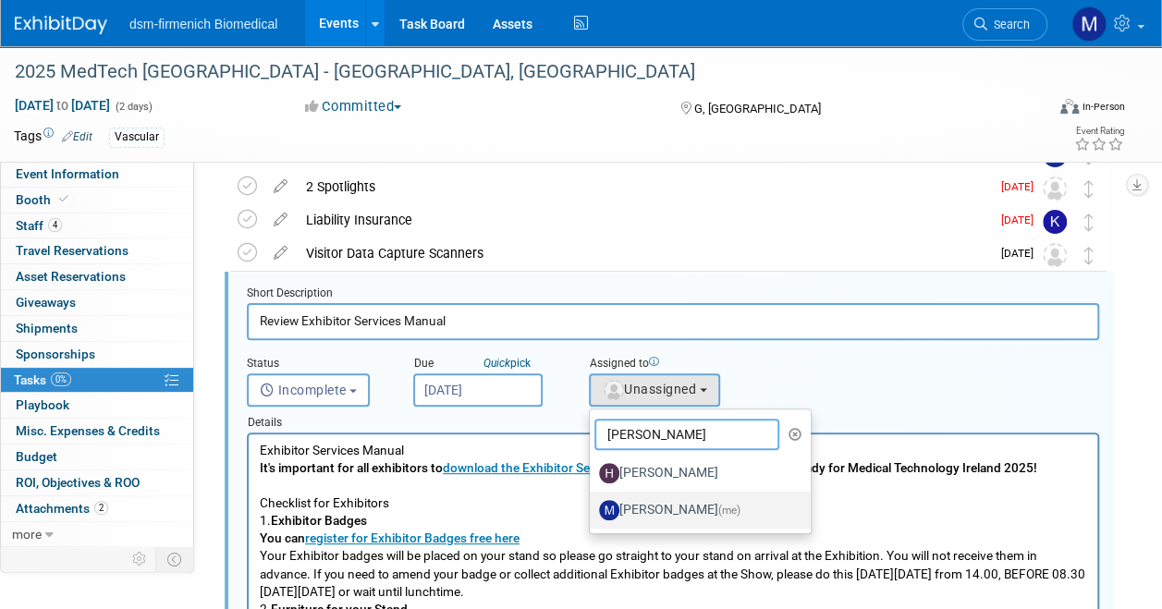
type input "mel"
click at [681, 503] on label "Melanie Davison (me)" at bounding box center [695, 510] width 193 height 30
click at [593, 503] on input "Melanie Davison (me)" at bounding box center [587, 508] width 12 height 12
select select "9a77ccdc-7e69-48c3-a6b3-8bd63c291c66"
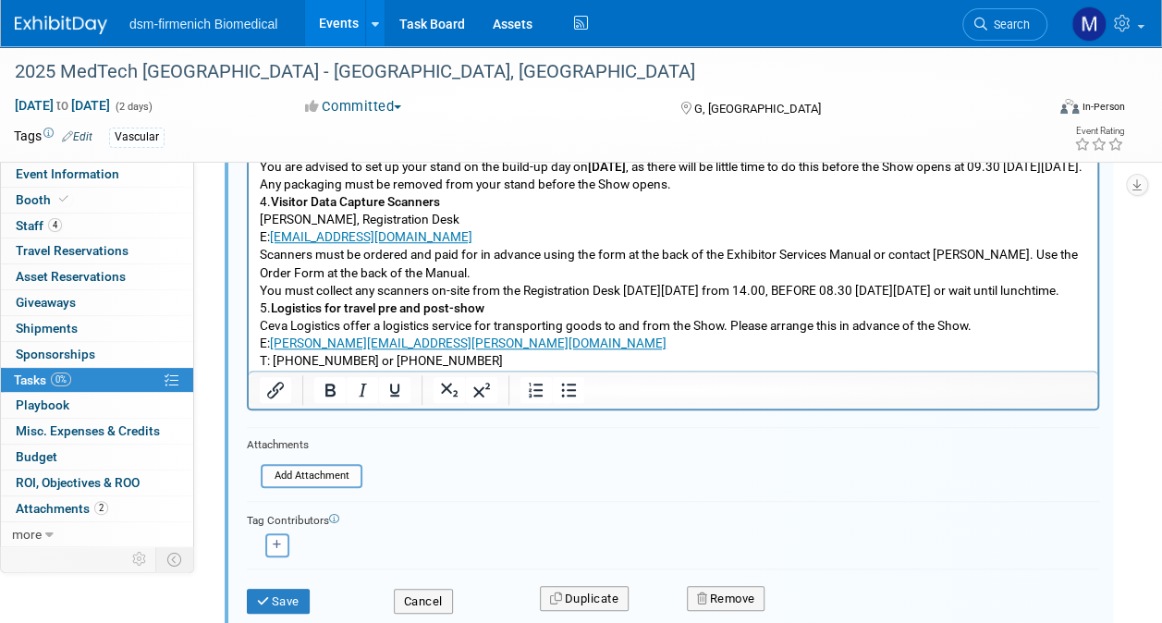
scroll to position [760, 0]
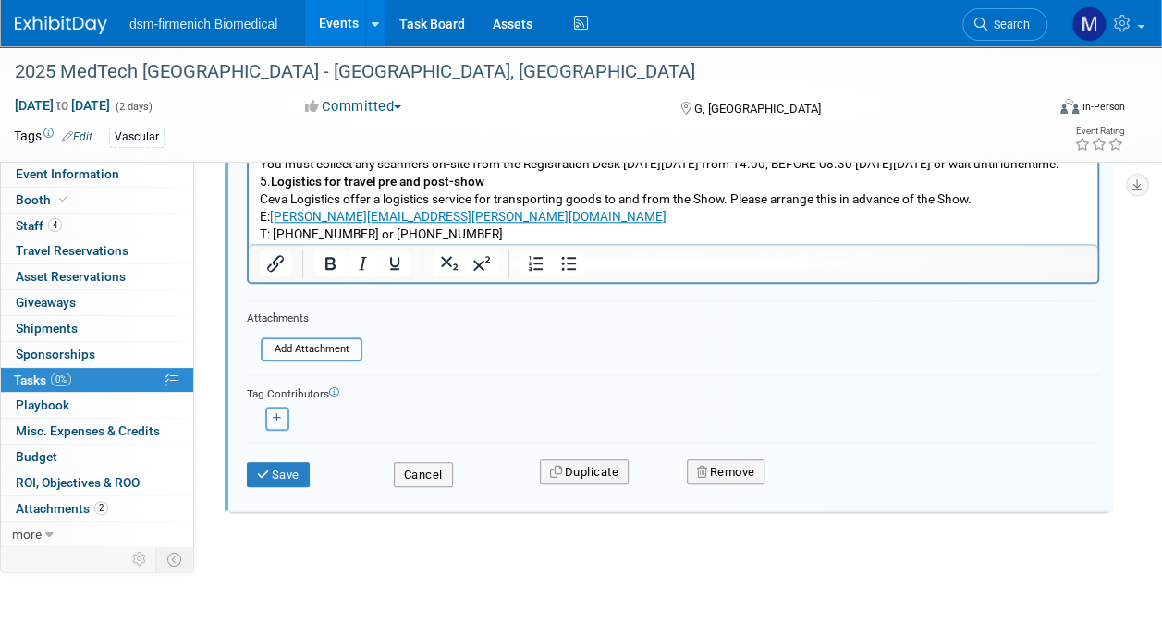
click at [281, 414] on button "button" at bounding box center [277, 419] width 24 height 24
select select
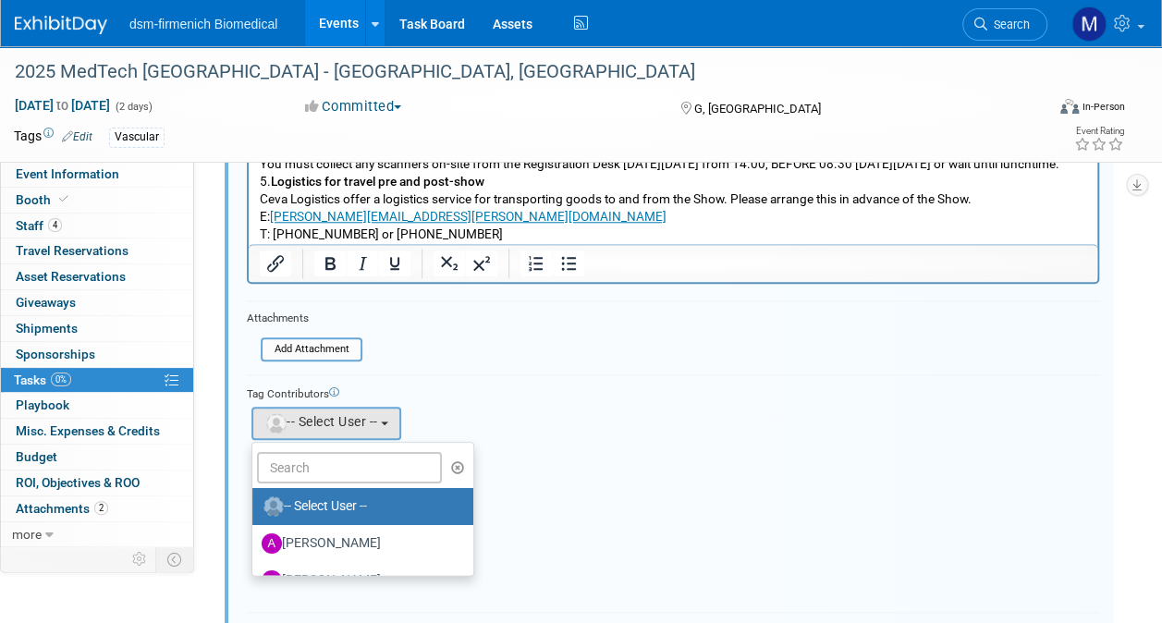
click at [593, 414] on div "Albert remove Aylvin remove" at bounding box center [673, 421] width 852 height 38
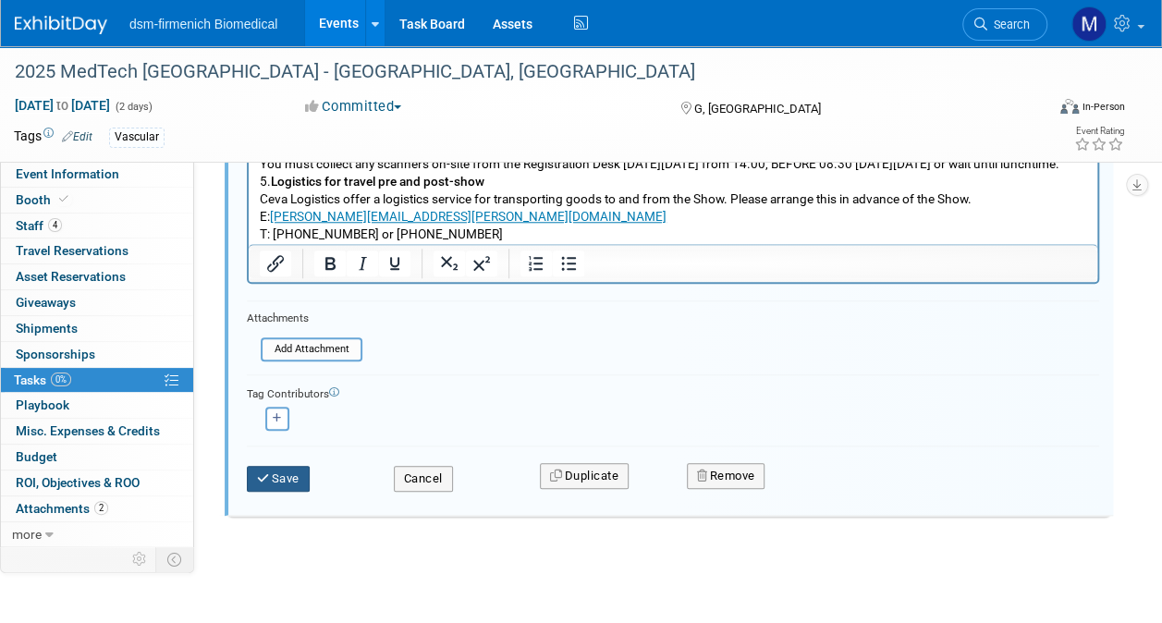
click at [272, 487] on button "Save" at bounding box center [278, 479] width 63 height 26
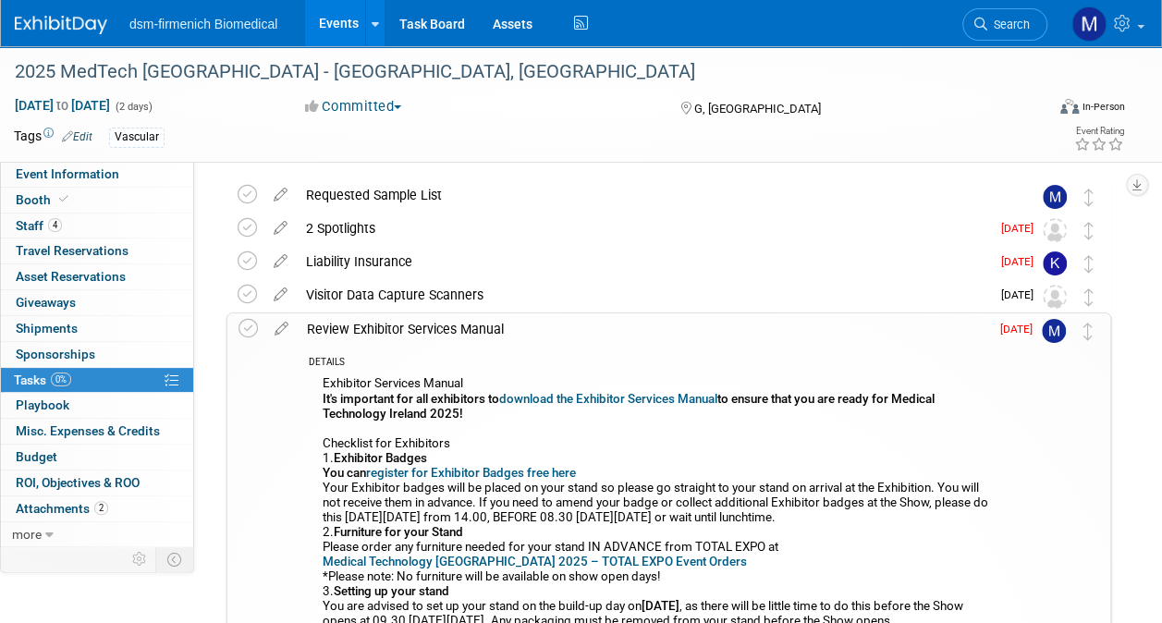
scroll to position [0, 0]
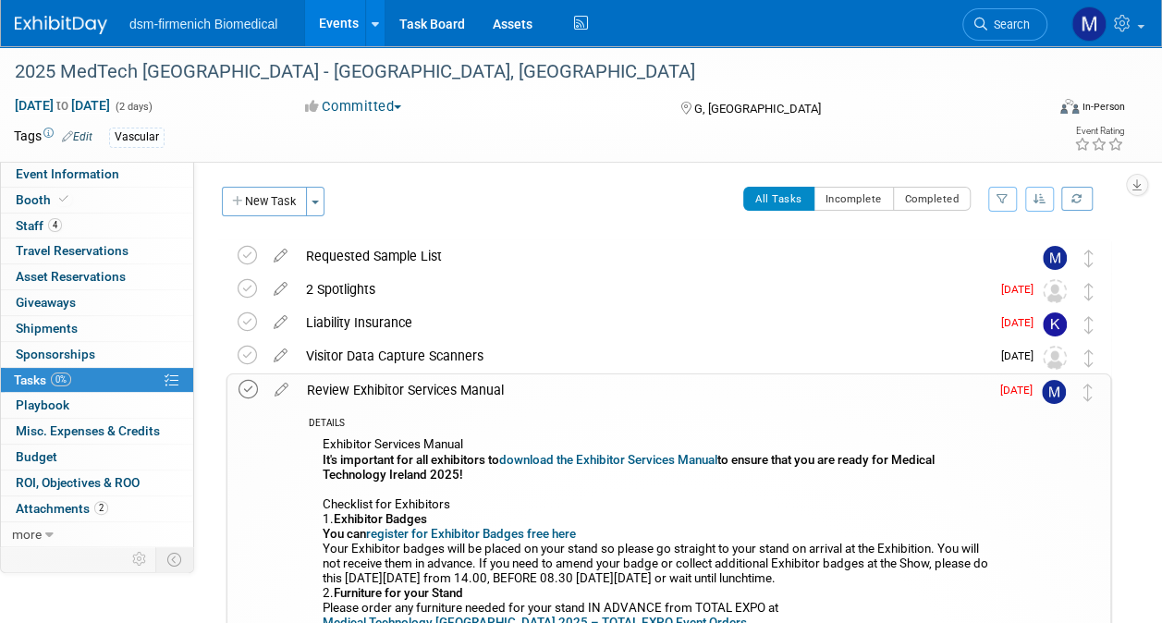
click at [245, 390] on icon at bounding box center [247, 389] width 19 height 19
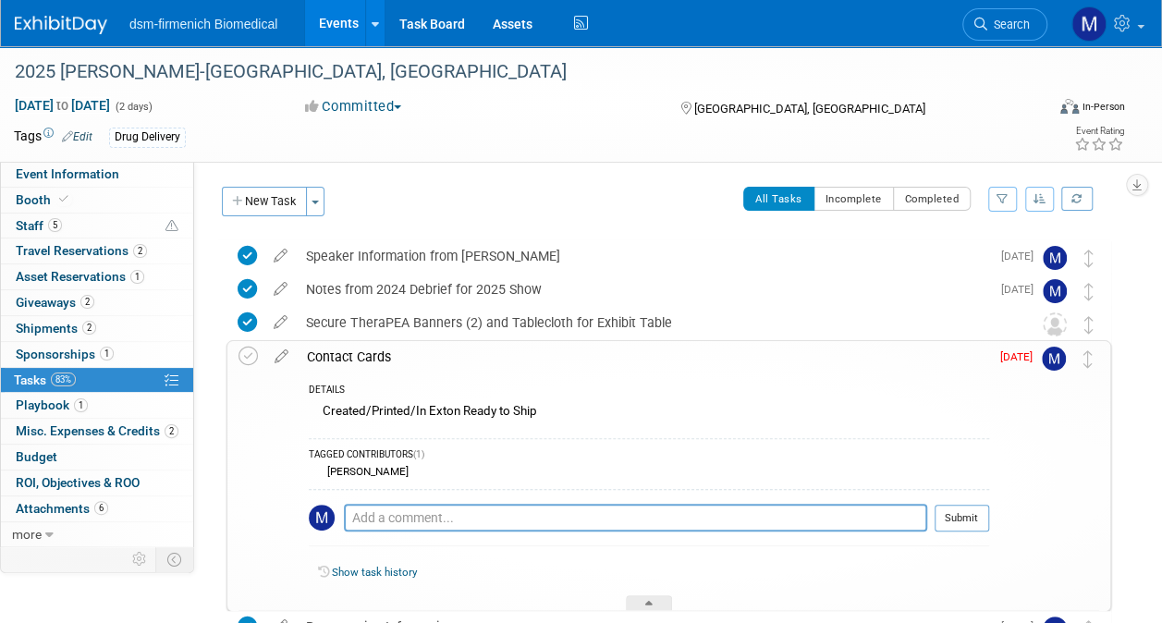
click at [1046, 361] on img at bounding box center [1054, 359] width 24 height 24
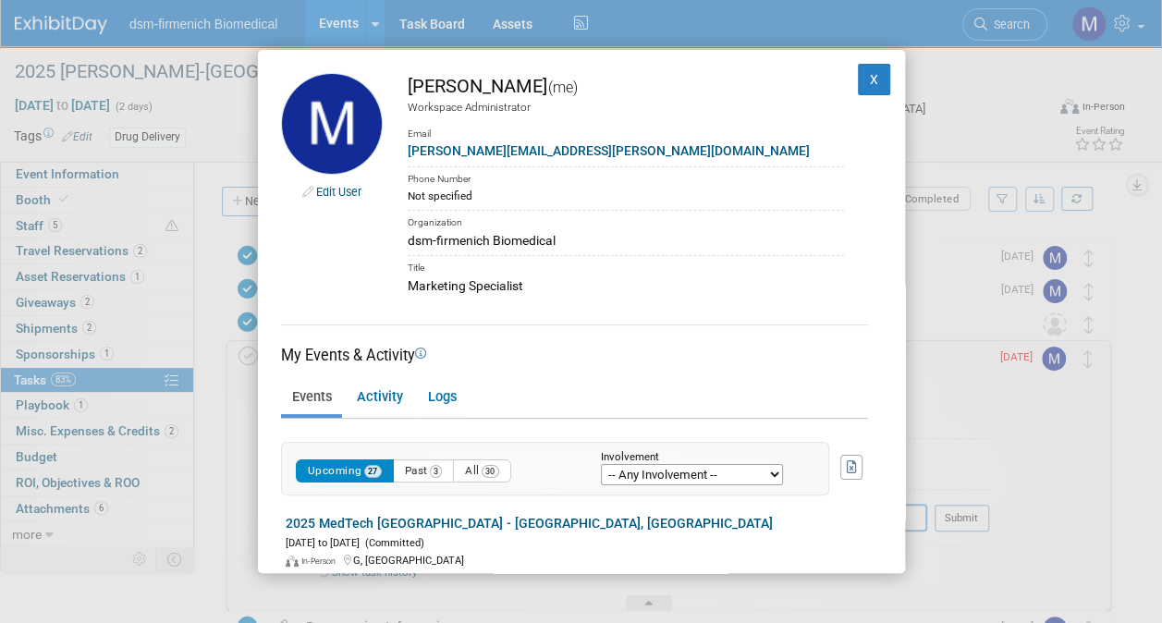
click at [679, 477] on select "-- Any Involvement -- Created the event Tagged as Attendee Tagged in Travel Res…" at bounding box center [692, 474] width 182 height 21
select select "taskassignee"
click at [601, 464] on select "-- Any Involvement -- Created the event Tagged as Attendee Tagged in Travel Res…" at bounding box center [692, 474] width 182 height 21
click at [862, 71] on button "X" at bounding box center [874, 79] width 33 height 31
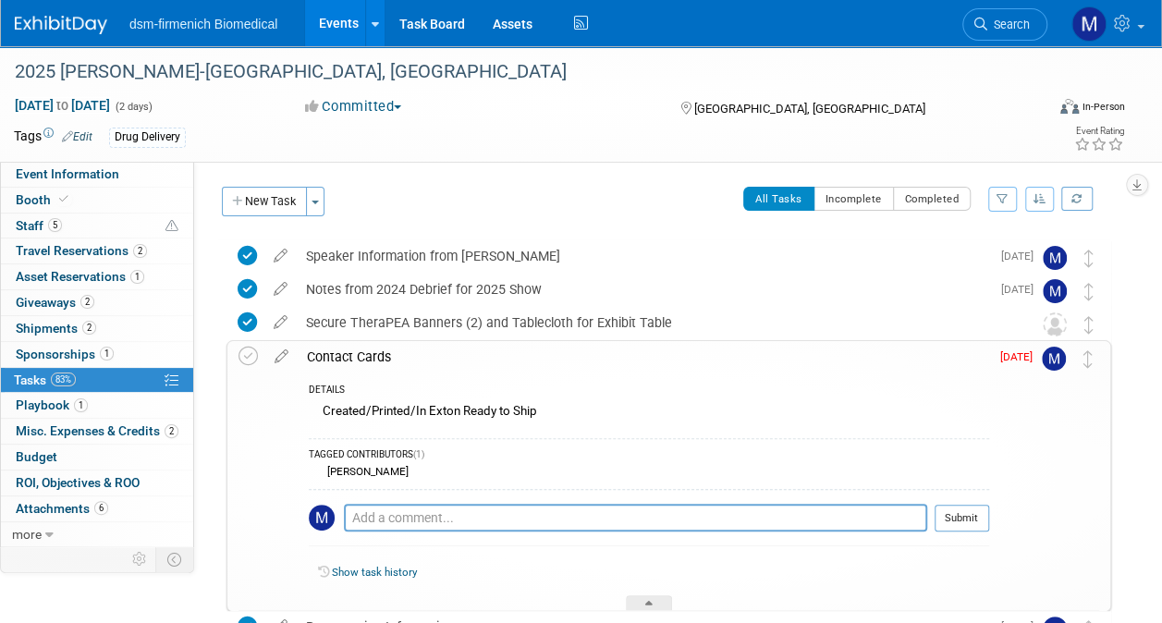
click at [1026, 348] on td "[DATE]" at bounding box center [1015, 476] width 53 height 270
click at [1012, 357] on span "[DATE]" at bounding box center [1021, 356] width 42 height 13
click at [281, 358] on icon at bounding box center [281, 352] width 32 height 23
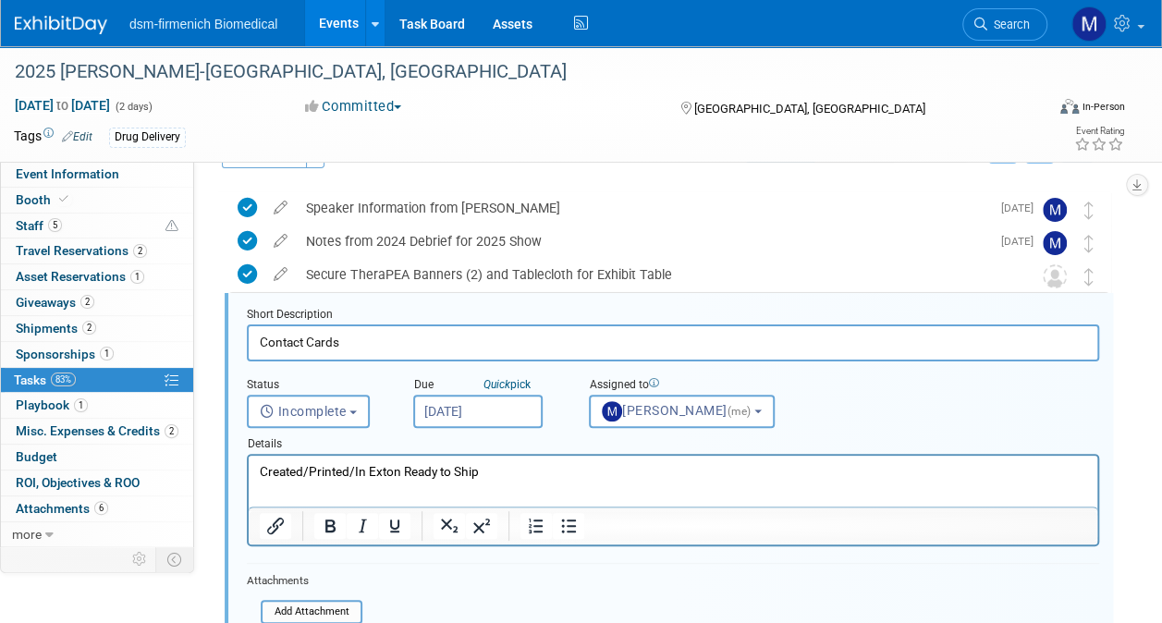
scroll to position [69, 0]
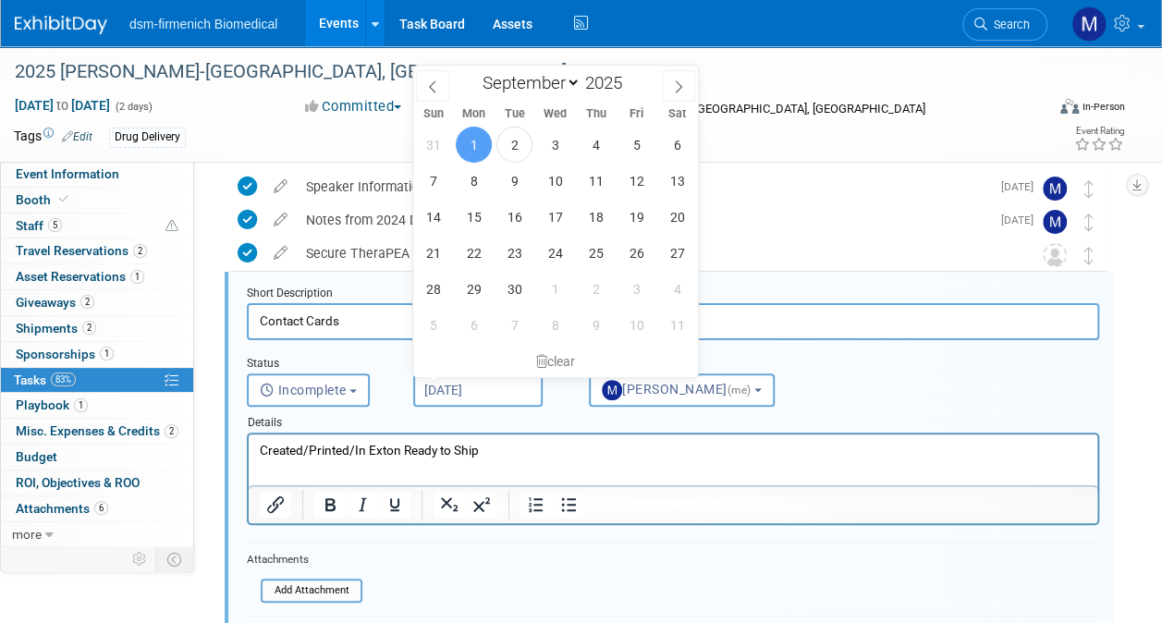
click at [518, 383] on input "[DATE]" at bounding box center [477, 389] width 129 height 33
click at [550, 177] on span "10" at bounding box center [555, 181] width 36 height 36
type input "[DATE]"
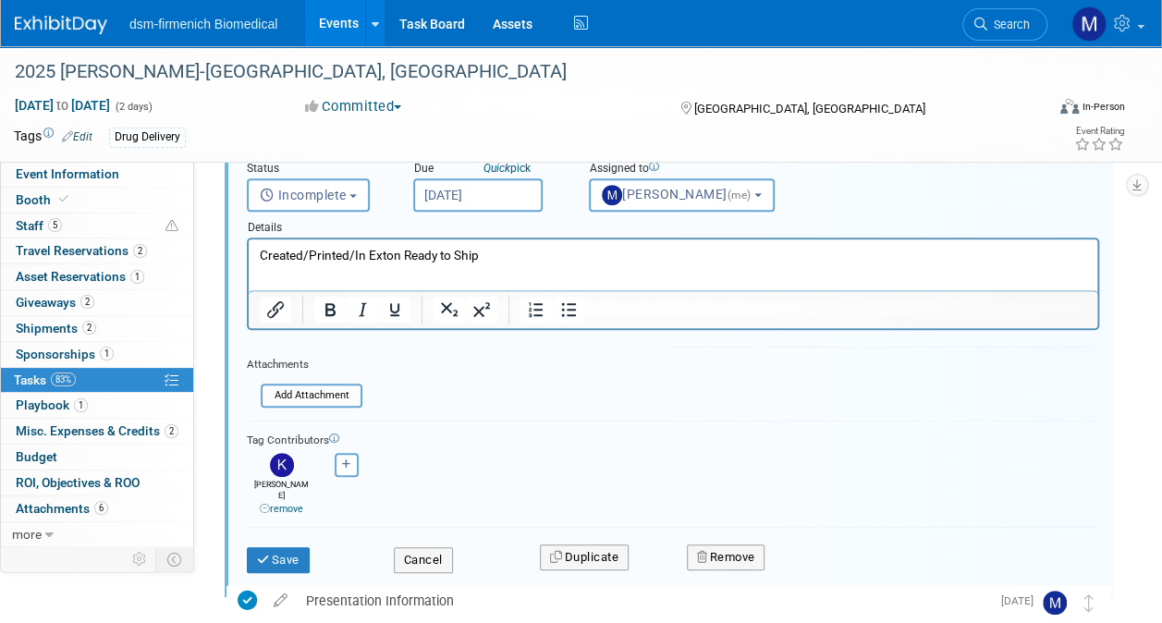
scroll to position [260, 0]
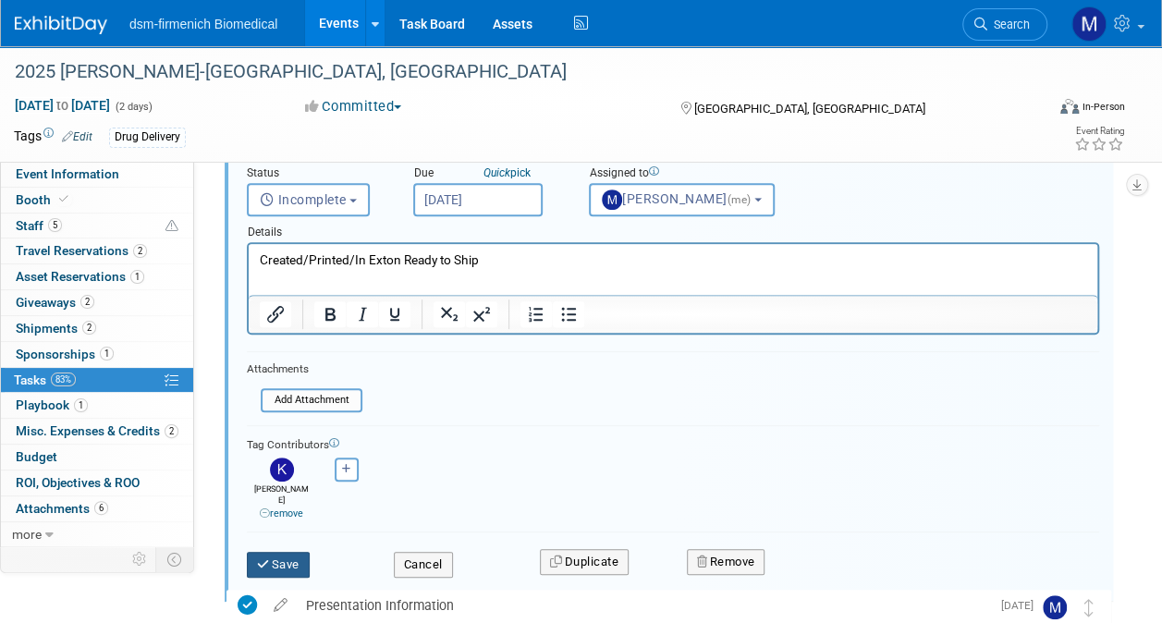
drag, startPoint x: 288, startPoint y: 548, endPoint x: 279, endPoint y: 544, distance: 10.3
click at [287, 563] on button "Save" at bounding box center [278, 565] width 63 height 26
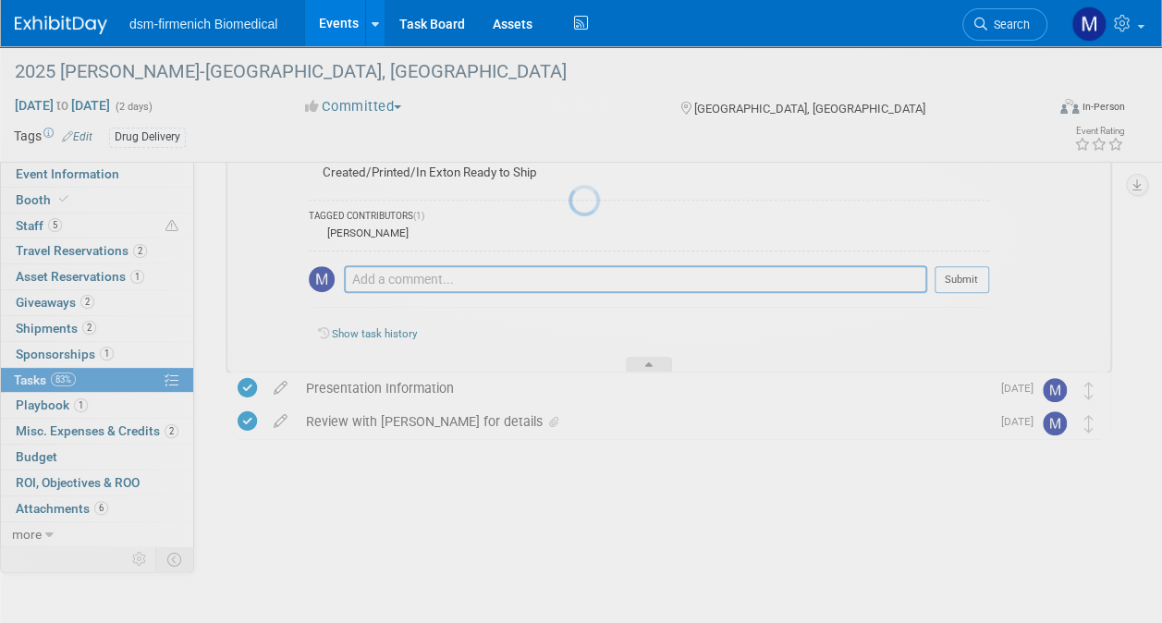
scroll to position [166, 0]
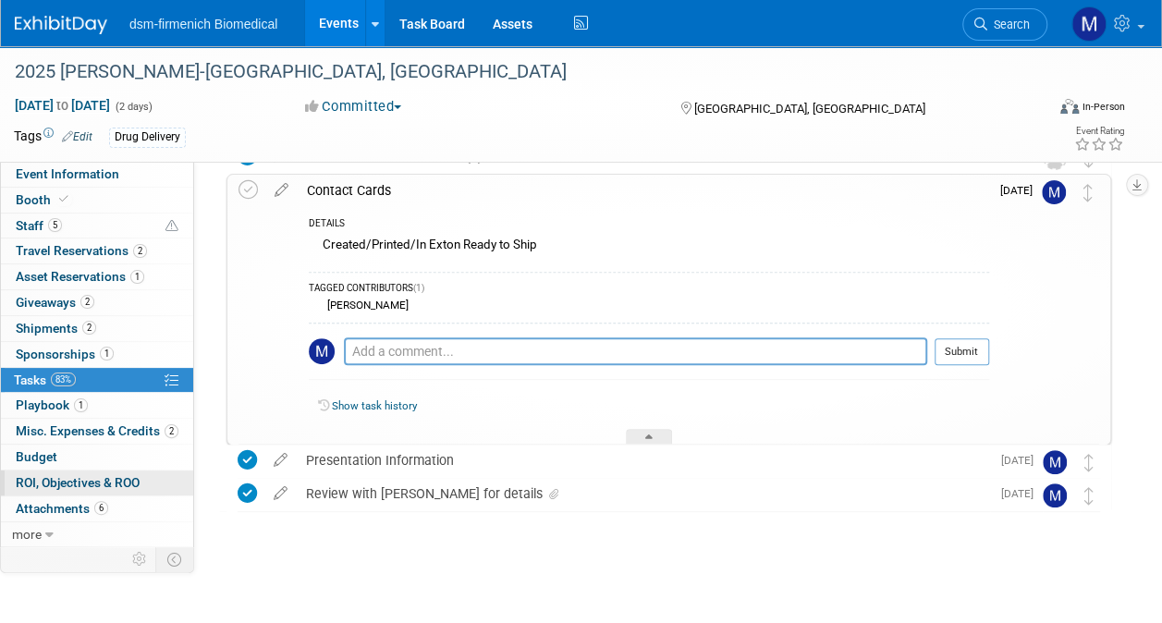
click at [52, 477] on span "ROI, Objectives & ROO 0" at bounding box center [78, 482] width 124 height 15
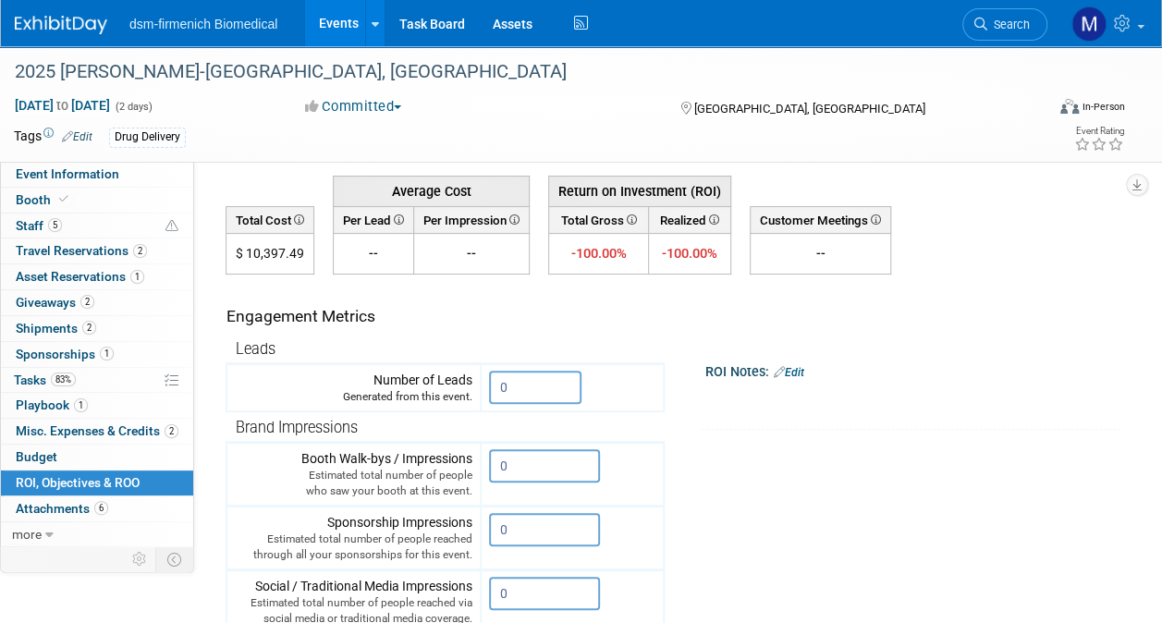
scroll to position [78, 0]
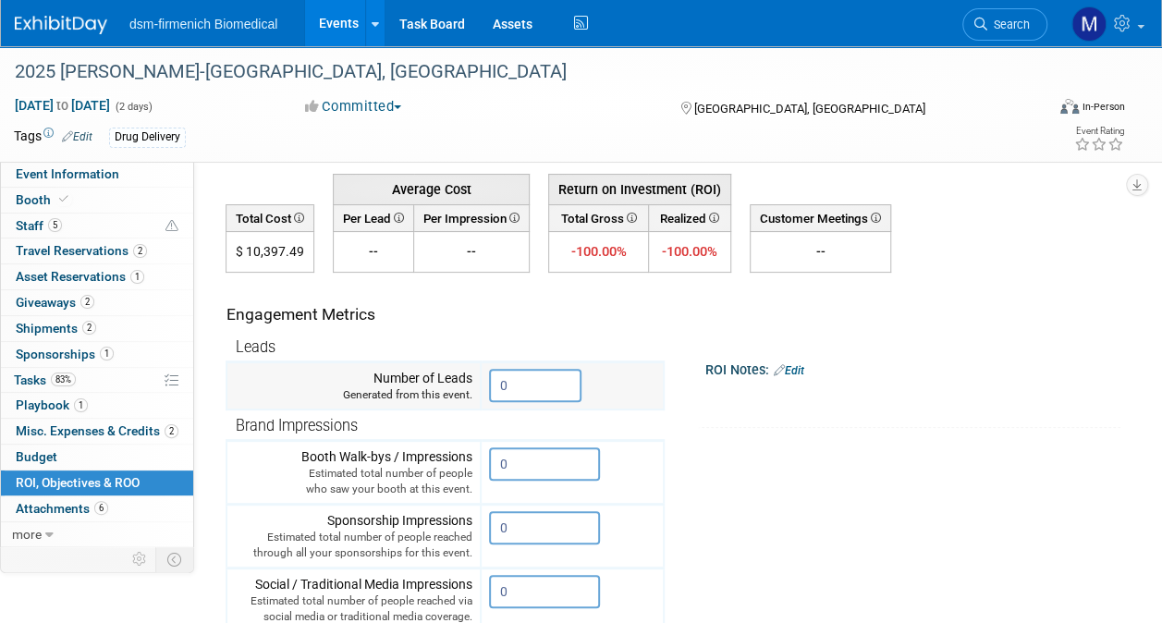
click at [547, 382] on input "0" at bounding box center [535, 385] width 92 height 33
click at [797, 368] on link "Edit" at bounding box center [789, 370] width 31 height 13
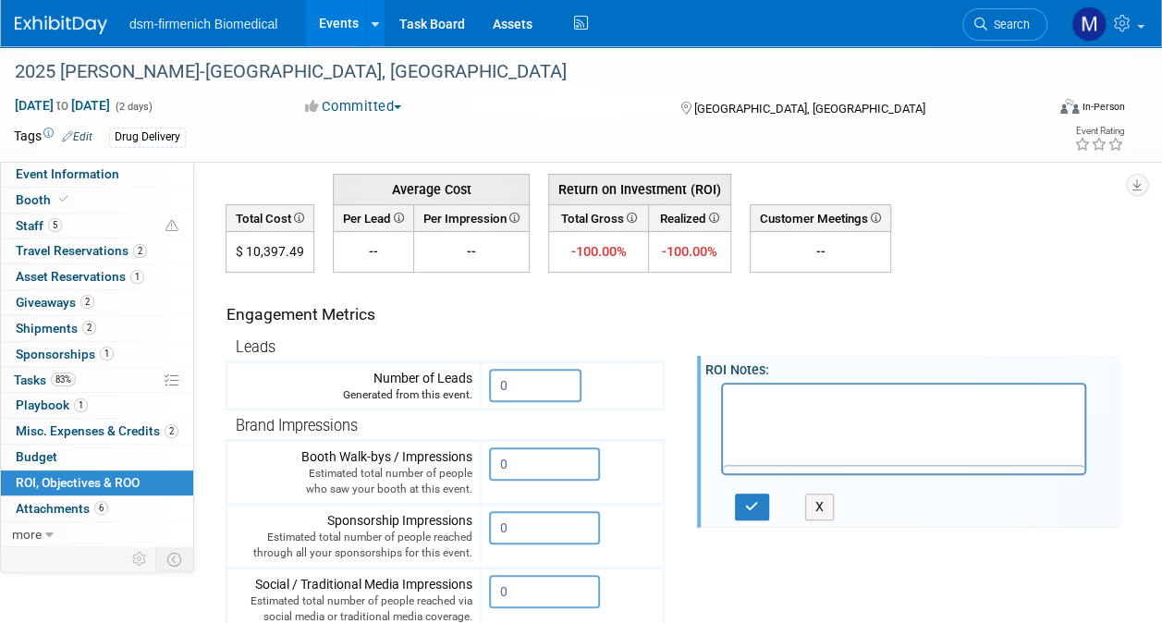
scroll to position [0, 0]
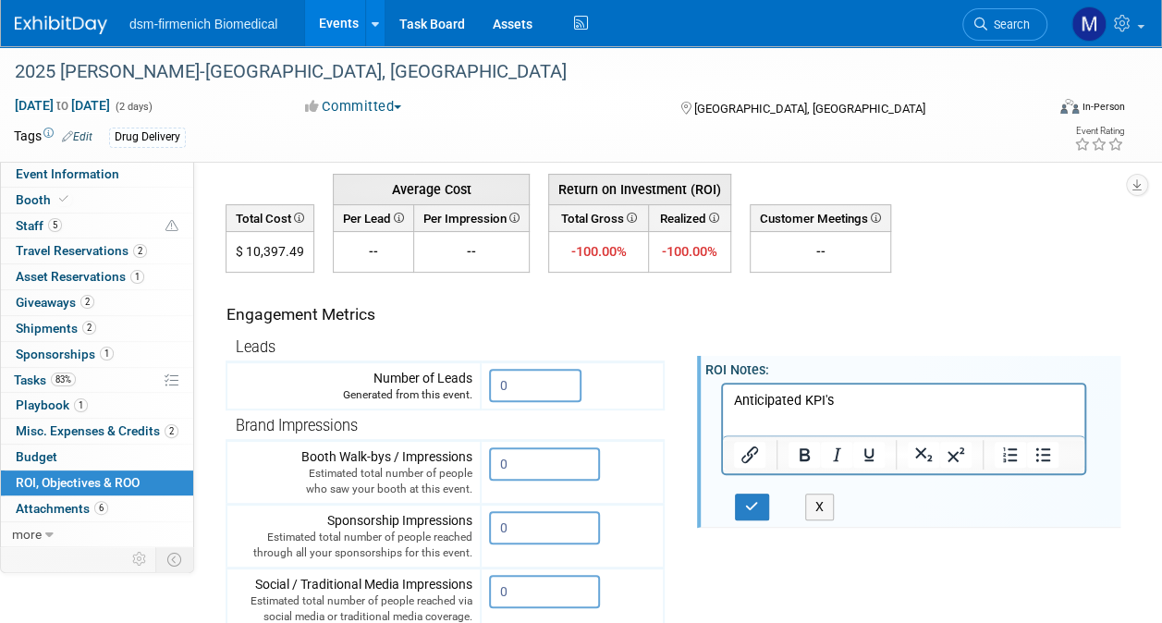
click at [847, 411] on p "Rich Text Area. Press ALT-0 for help." at bounding box center [904, 418] width 340 height 18
drag, startPoint x: 849, startPoint y: 397, endPoint x: 555, endPoint y: 402, distance: 294.0
click at [723, 402] on html "Anticipated KPI's" at bounding box center [903, 406] width 361 height 44
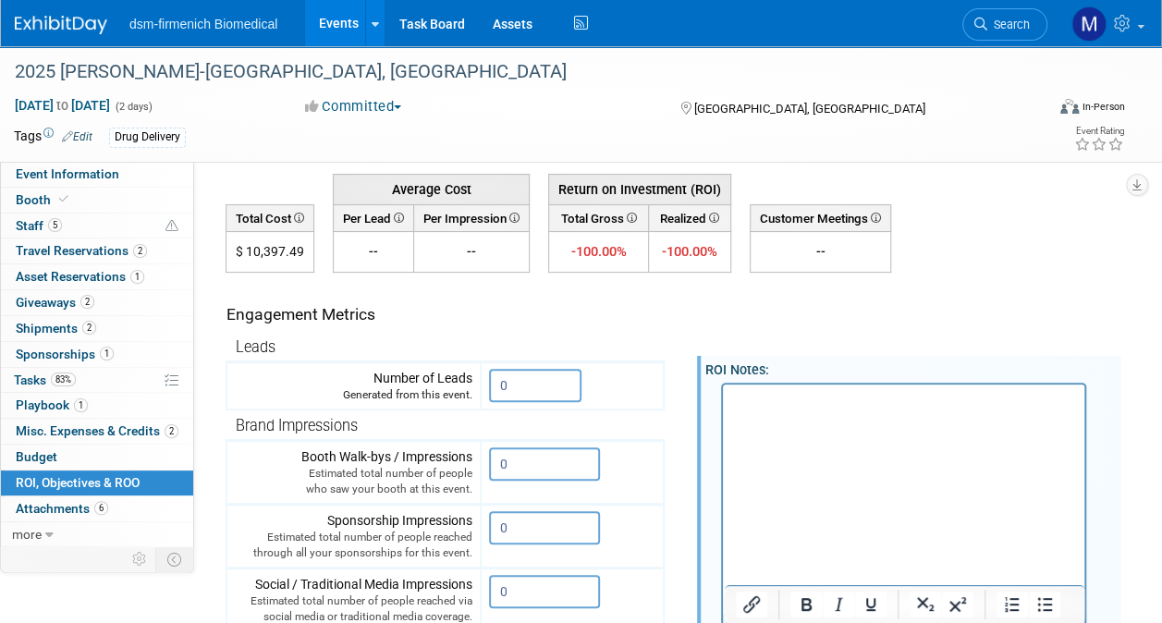
scroll to position [86, 0]
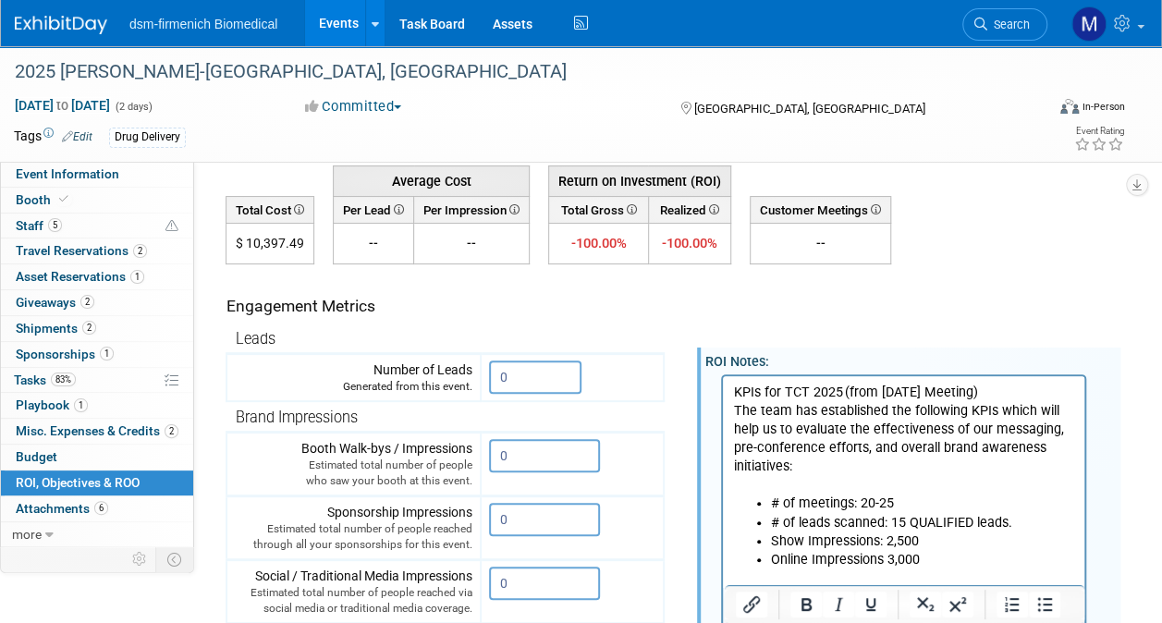
drag, startPoint x: 984, startPoint y: 390, endPoint x: 845, endPoint y: 390, distance: 138.7
click at [845, 390] on p "KPIs for TCT 2025 (from 8/6/25 Meeting)" at bounding box center [904, 392] width 340 height 18
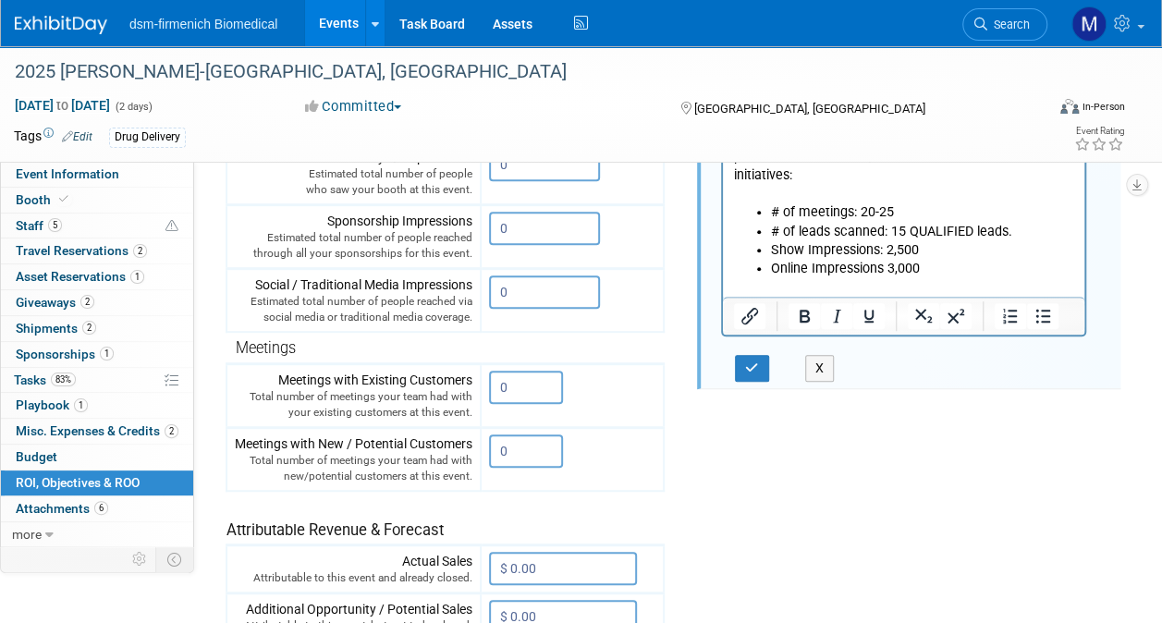
scroll to position [379, 0]
click at [756, 365] on icon "button" at bounding box center [752, 366] width 14 height 13
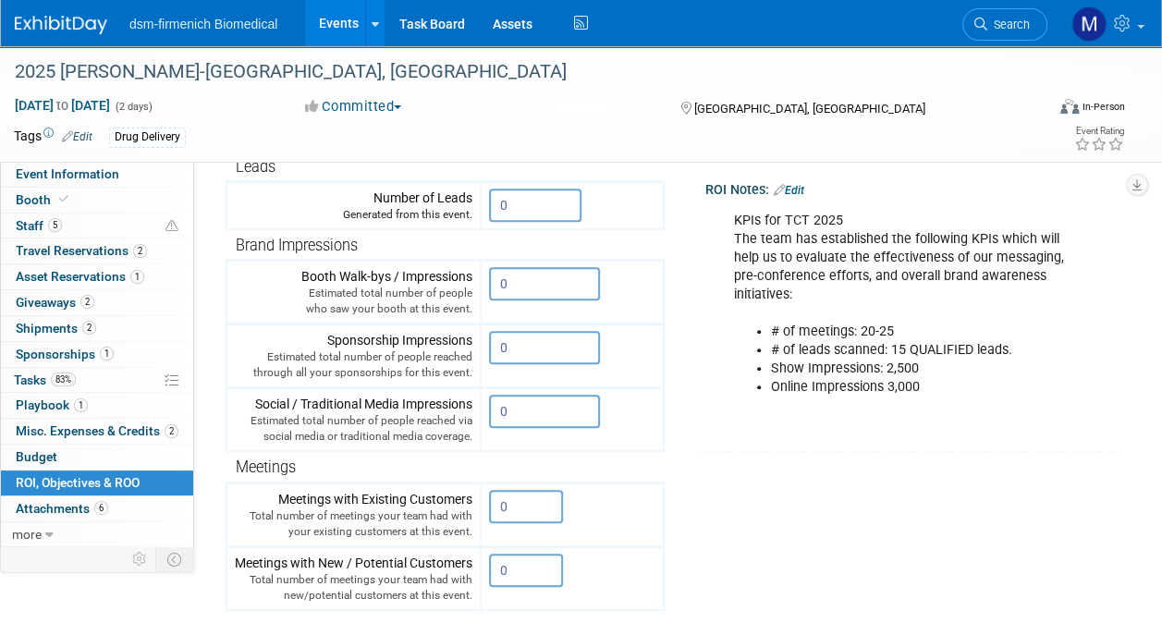
scroll to position [250, 0]
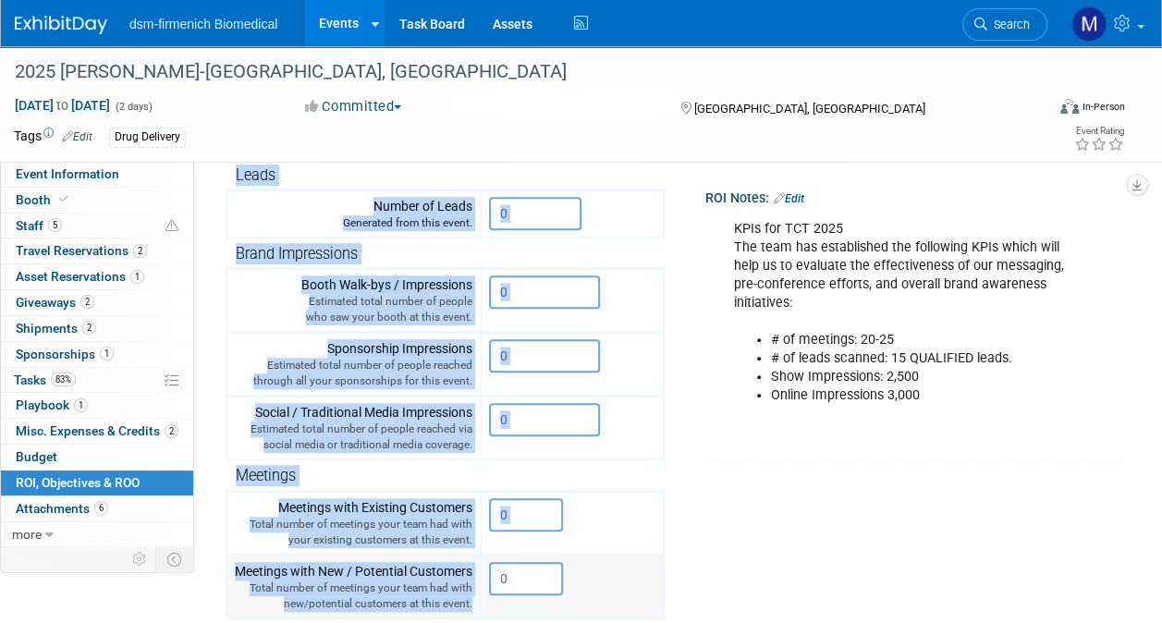
drag, startPoint x: 228, startPoint y: 173, endPoint x: 558, endPoint y: 597, distance: 537.5
click at [558, 597] on tbody "Leads Number of Leads Generated from this event. 0 X" at bounding box center [444, 464] width 437 height 608
copy tbody "Leads Number of Leads Generated from this event. X Brand Impressions Booth Walk…"
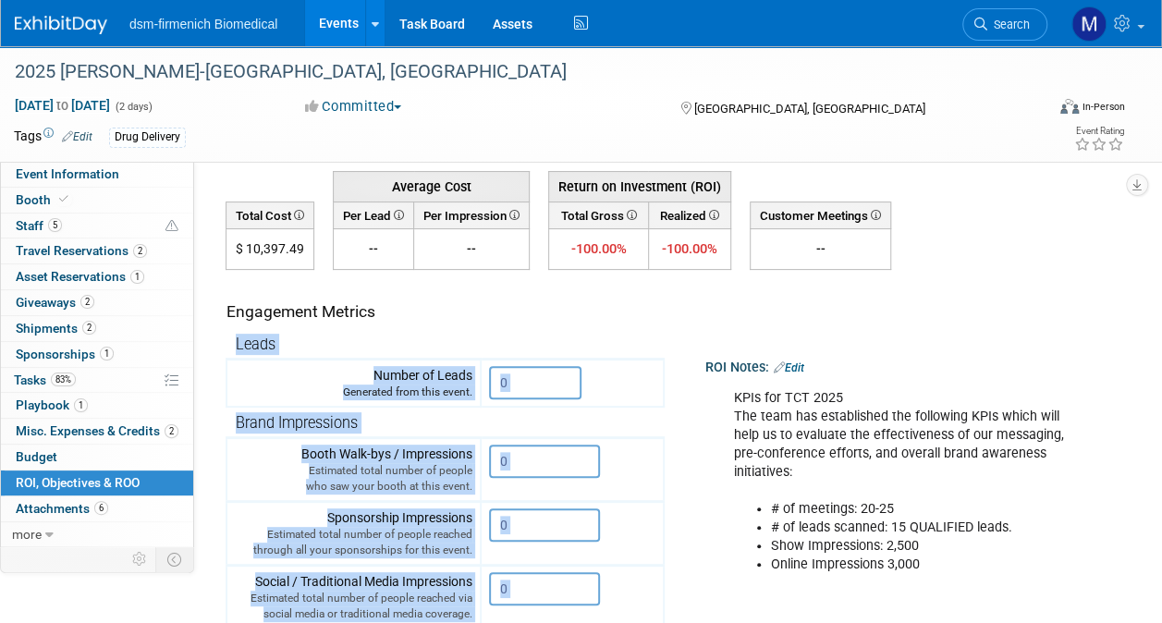
scroll to position [86, 0]
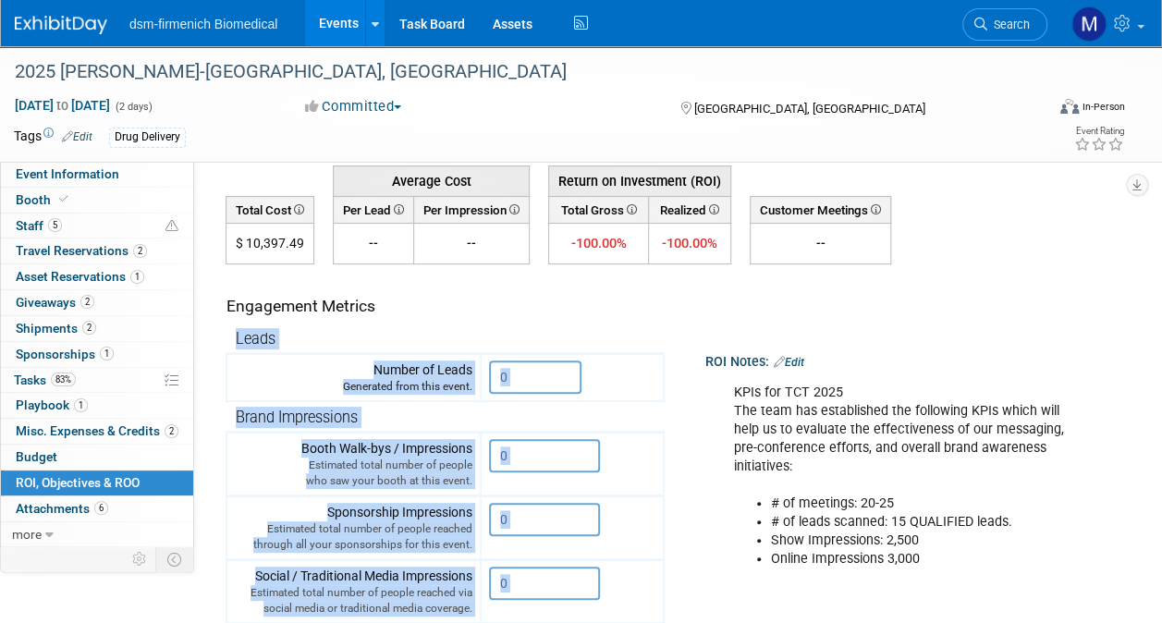
click at [483, 332] on th "Leads" at bounding box center [444, 339] width 437 height 31
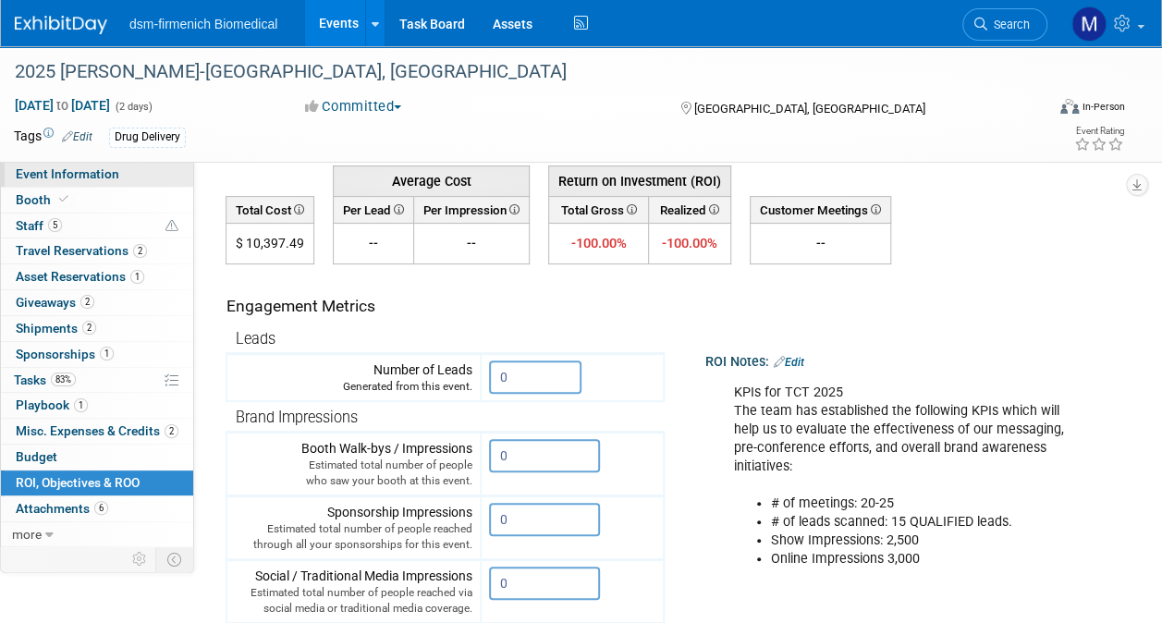
click at [54, 174] on span "Event Information" at bounding box center [68, 173] width 104 height 15
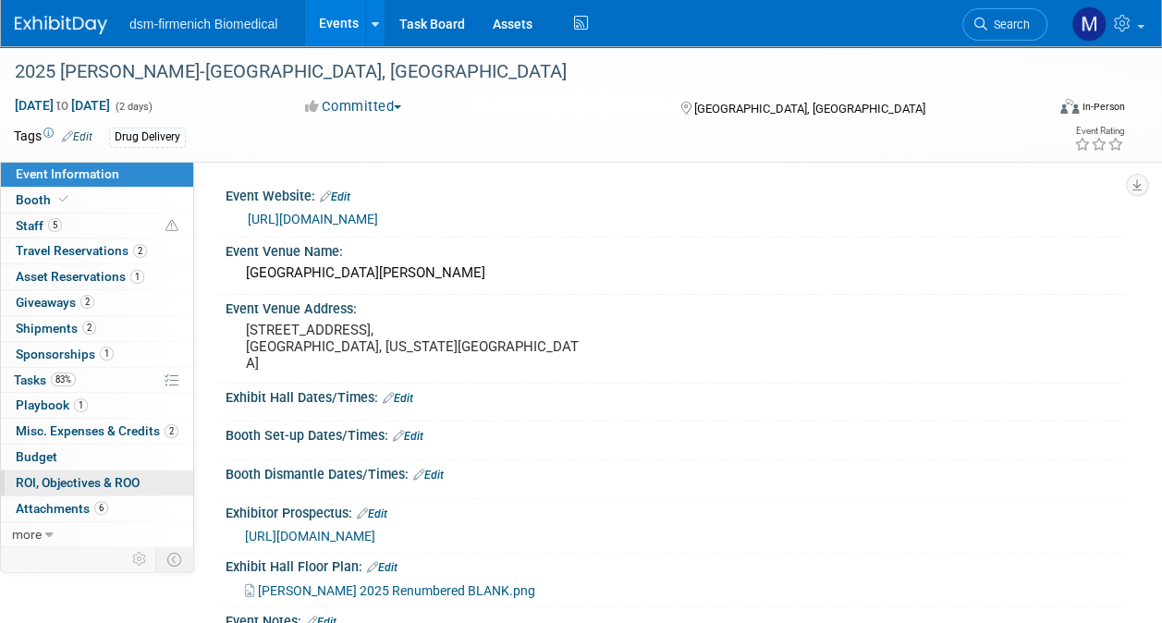
click at [63, 471] on link "0 ROI, Objectives & ROO 0" at bounding box center [97, 483] width 192 height 25
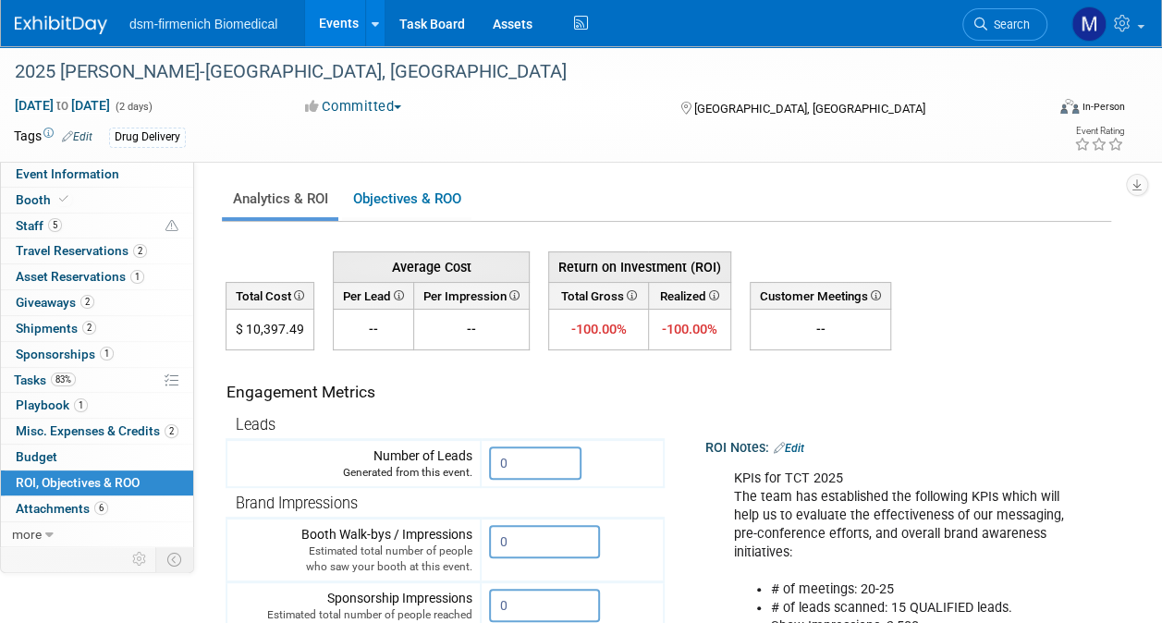
click at [802, 446] on link "Edit" at bounding box center [789, 448] width 31 height 13
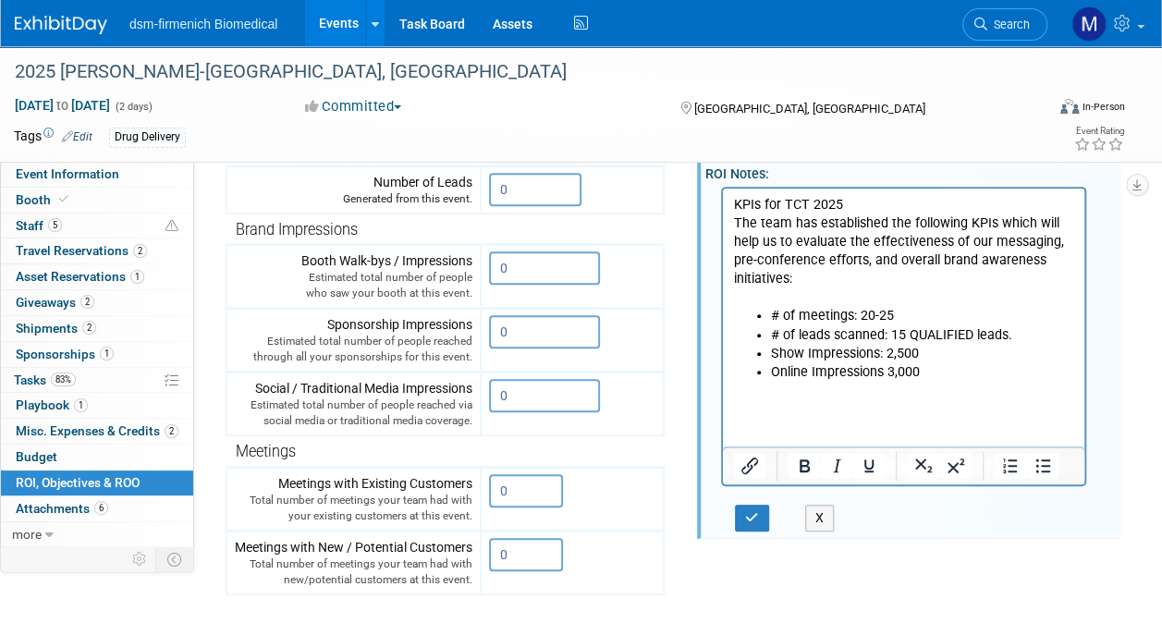
scroll to position [272, 0]
drag, startPoint x: 947, startPoint y: 378, endPoint x: 669, endPoint y: 186, distance: 337.4
click at [723, 189] on html "KPIs for TCT 2025  The team has established the following KPIs which will help …" at bounding box center [903, 295] width 361 height 212
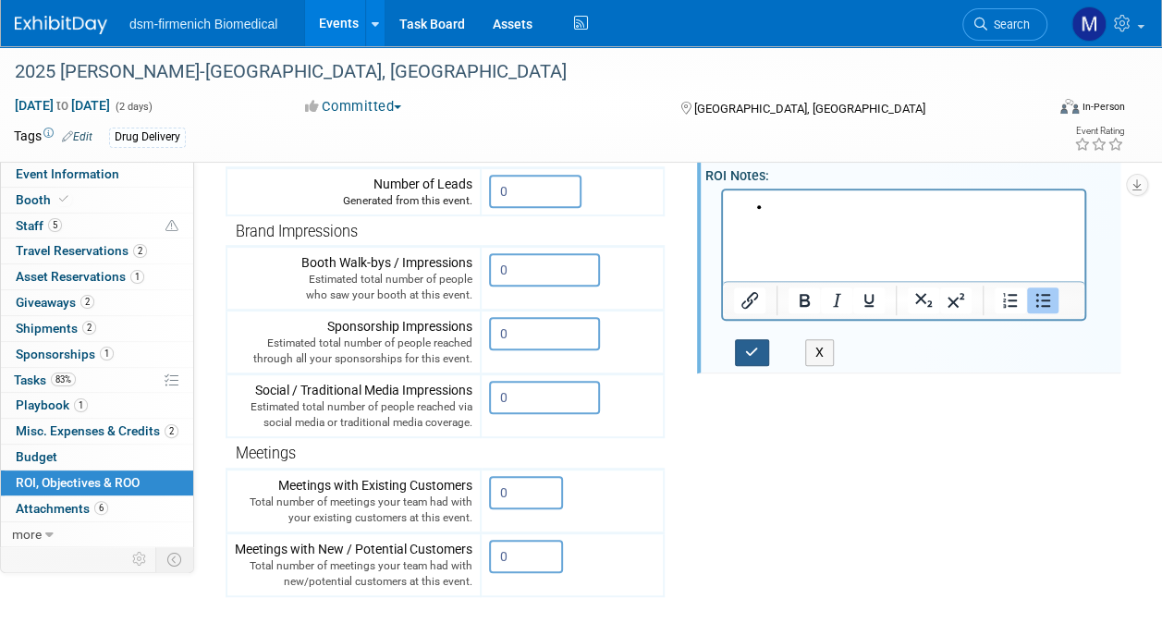
click at [752, 351] on icon "button" at bounding box center [752, 352] width 14 height 13
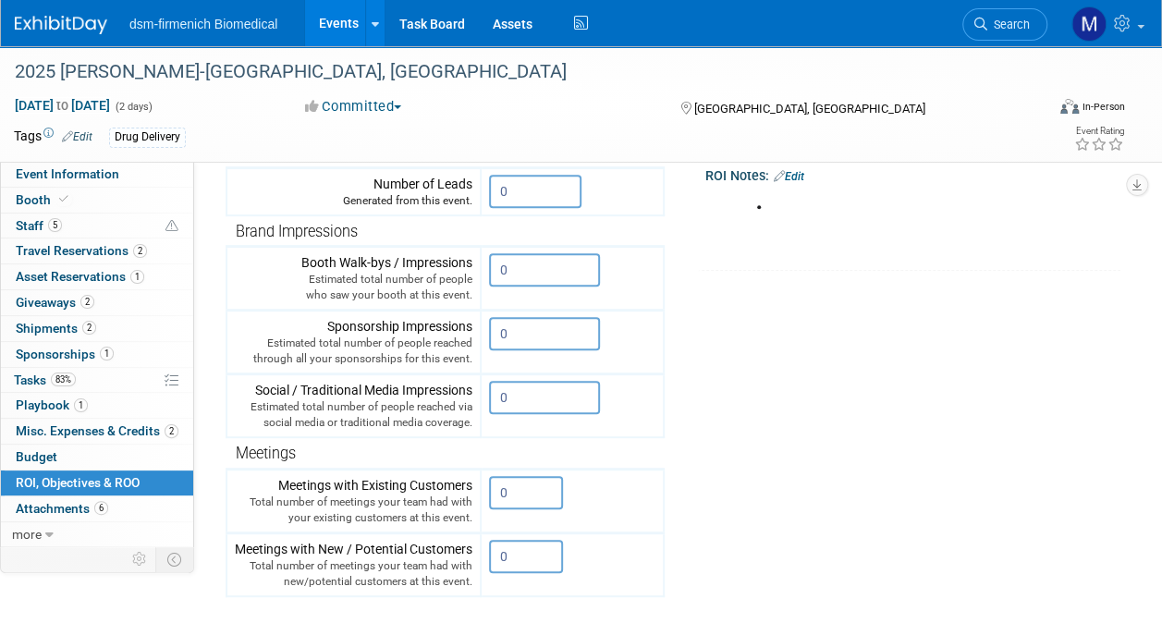
click at [61, 22] on img at bounding box center [61, 25] width 92 height 18
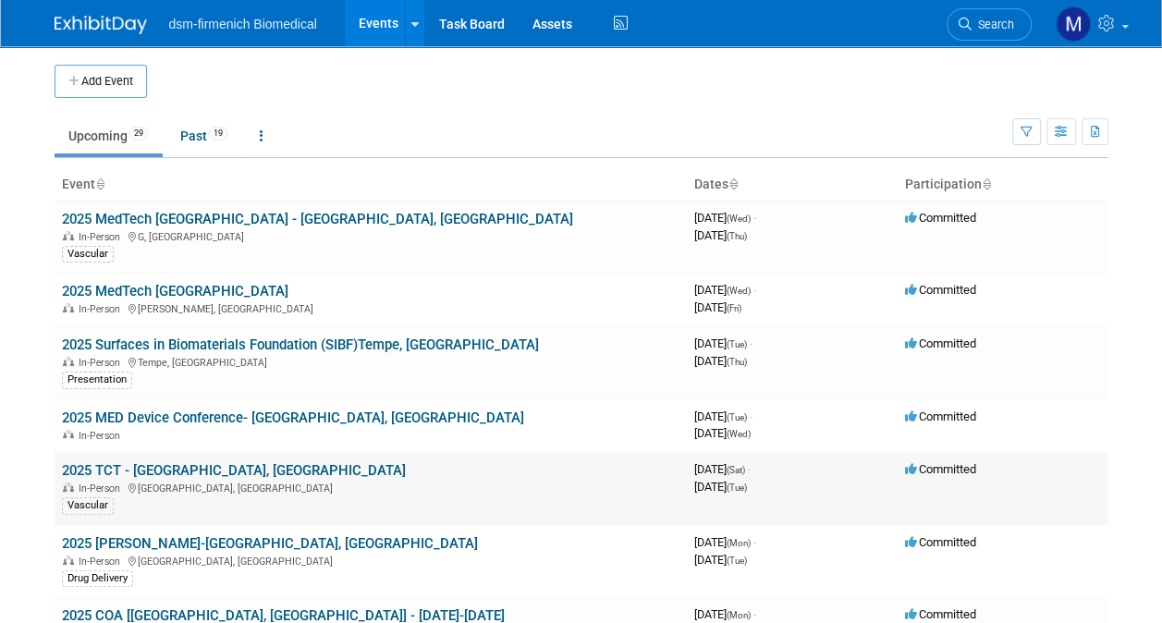
click at [98, 463] on link "2025 TCT - [GEOGRAPHIC_DATA], [GEOGRAPHIC_DATA]" at bounding box center [234, 470] width 344 height 17
click at [128, 556] on icon at bounding box center [132, 561] width 9 height 10
click at [126, 544] on link "2025 [PERSON_NAME]-[GEOGRAPHIC_DATA], [GEOGRAPHIC_DATA]" at bounding box center [270, 543] width 416 height 17
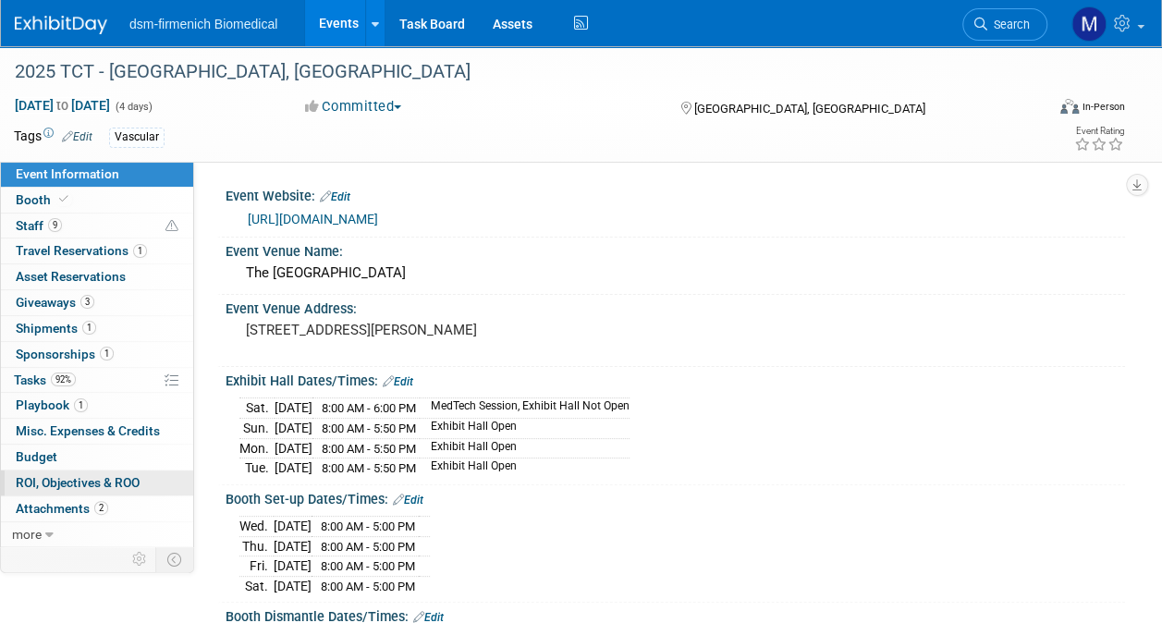
click at [94, 475] on span "ROI, Objectives & ROO 0" at bounding box center [78, 482] width 124 height 15
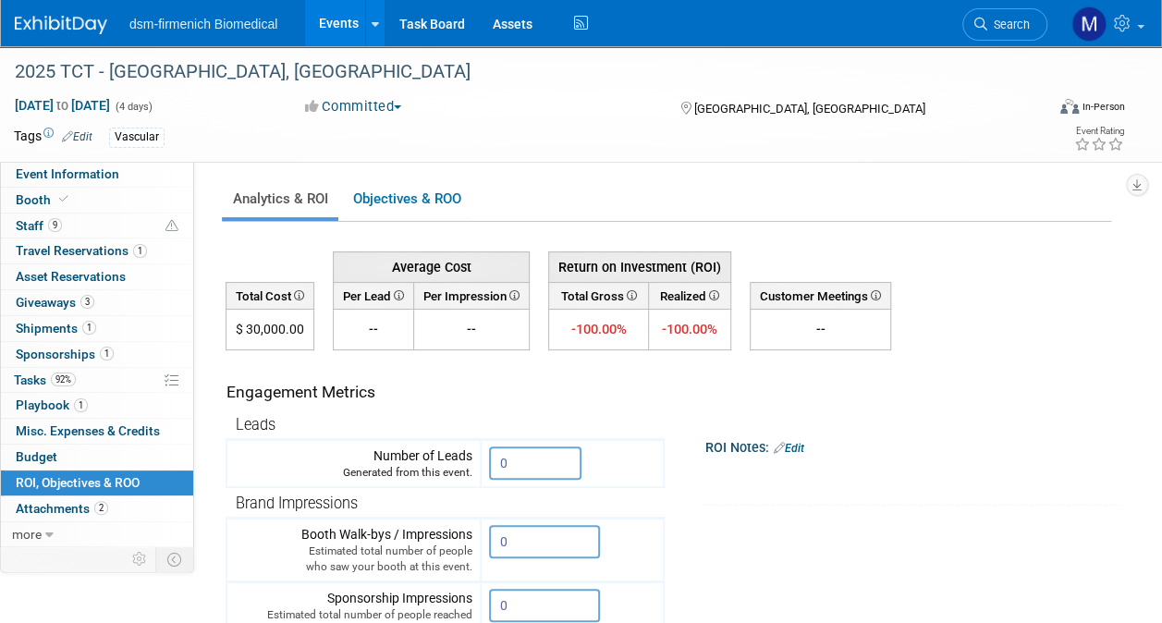
click at [804, 443] on link "Edit" at bounding box center [789, 448] width 31 height 13
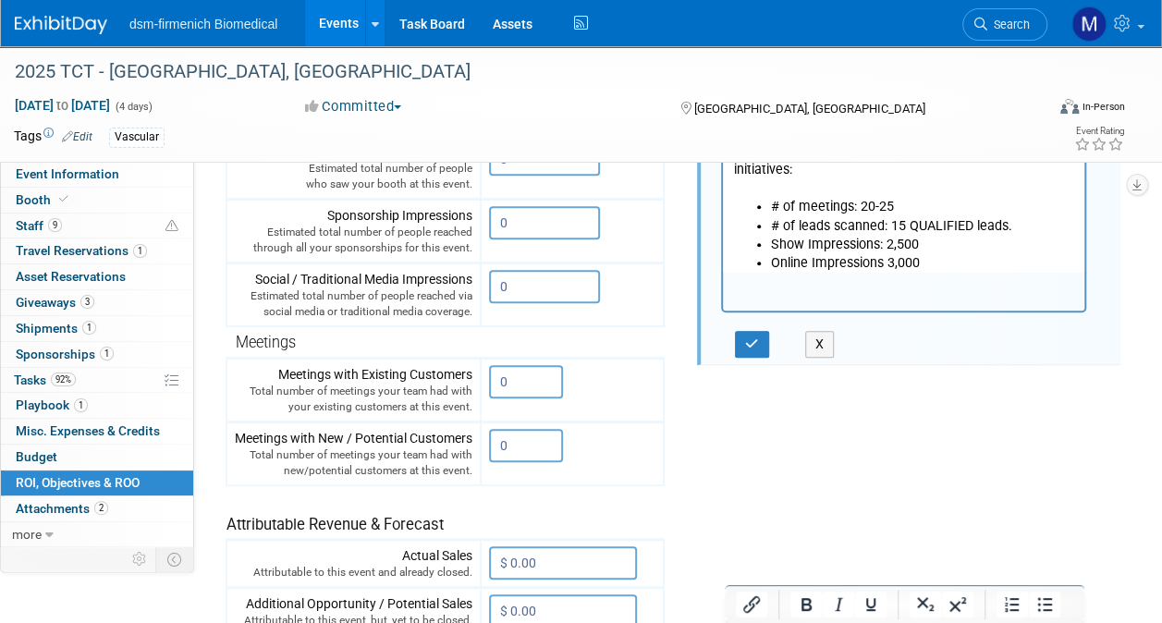
scroll to position [405, 0]
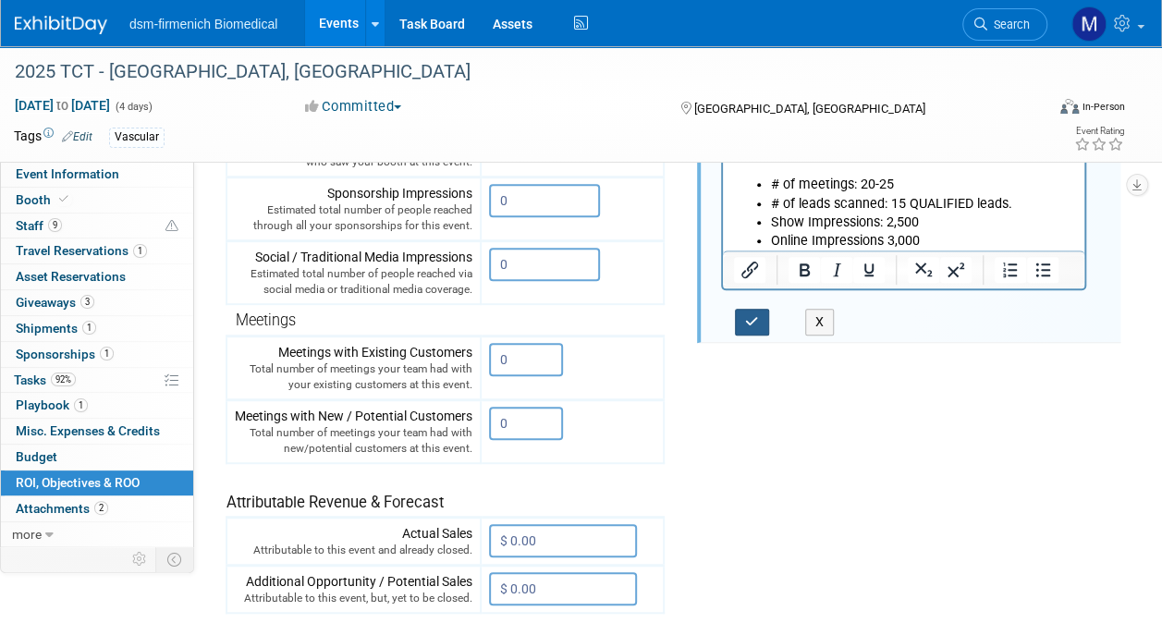
click at [747, 321] on icon "button" at bounding box center [752, 321] width 14 height 13
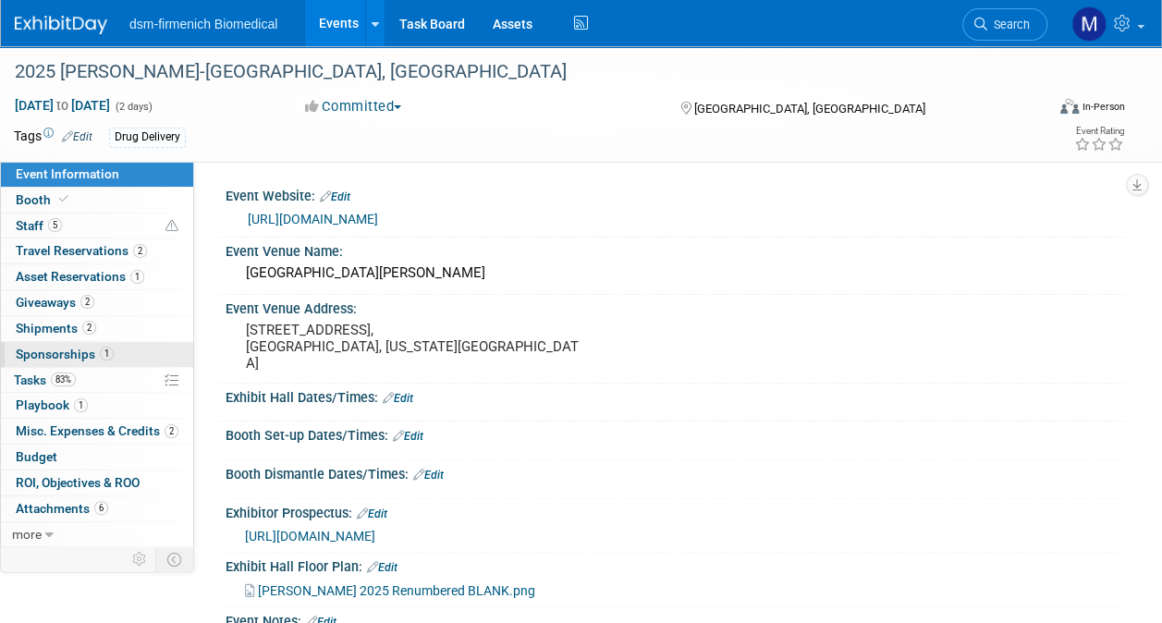
click at [63, 353] on span "Sponsorships 1" at bounding box center [65, 354] width 98 height 15
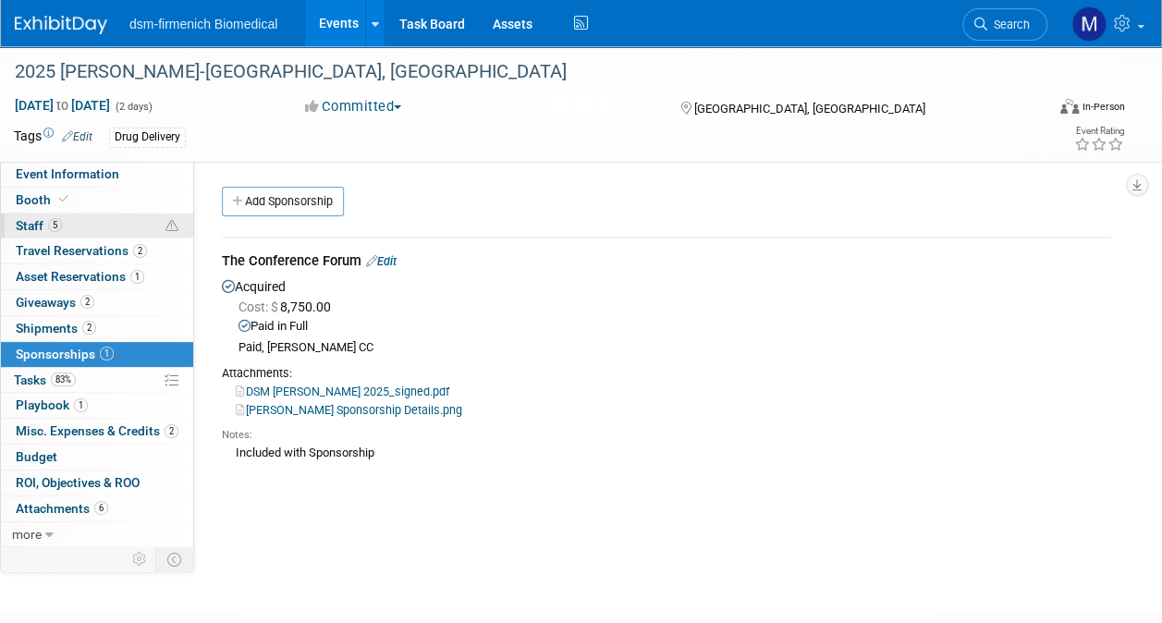
click at [45, 223] on span "Staff 5" at bounding box center [39, 225] width 46 height 15
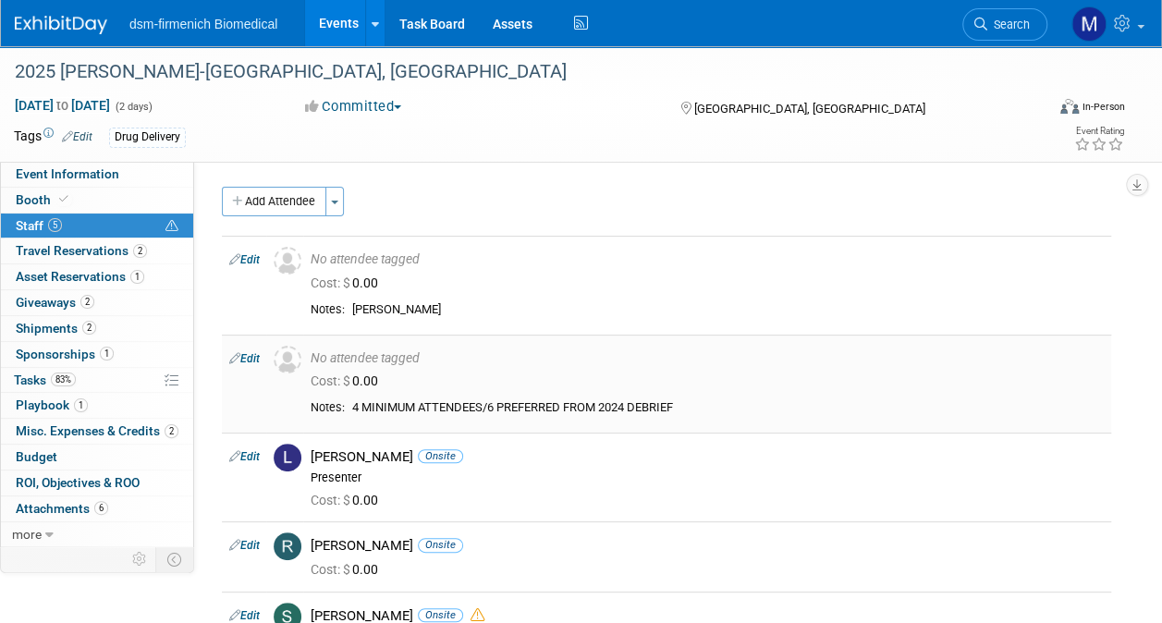
click at [250, 348] on td "Edit" at bounding box center [244, 384] width 44 height 99
click at [251, 357] on link "Edit" at bounding box center [244, 358] width 31 height 13
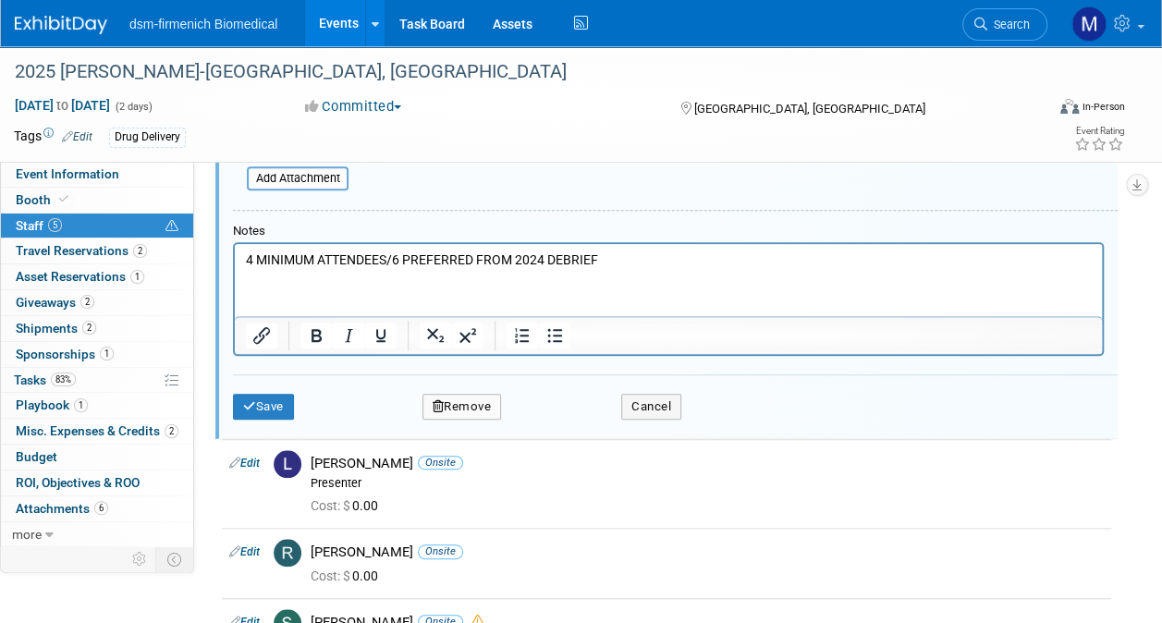
scroll to position [557, 0]
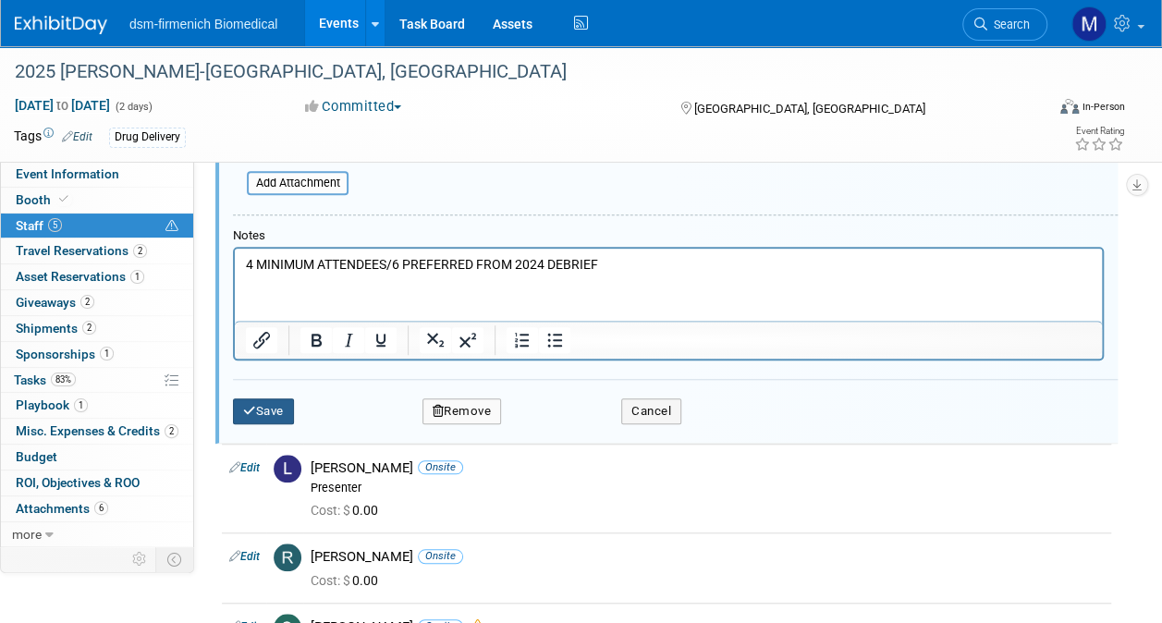
click at [266, 402] on button "Save" at bounding box center [263, 411] width 61 height 26
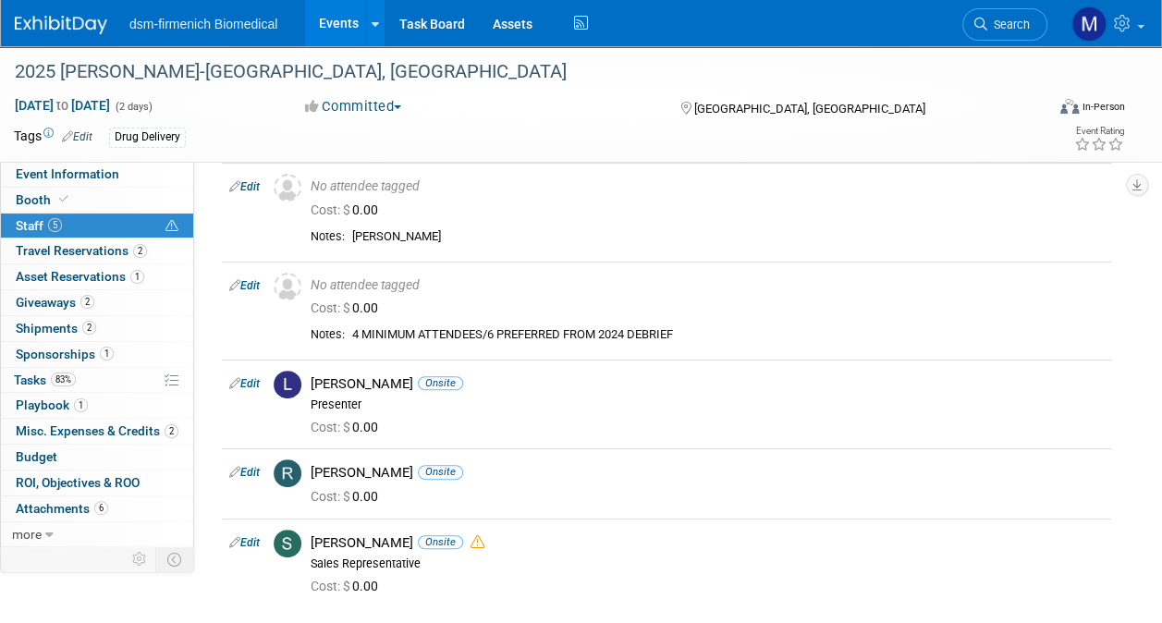
scroll to position [77, 0]
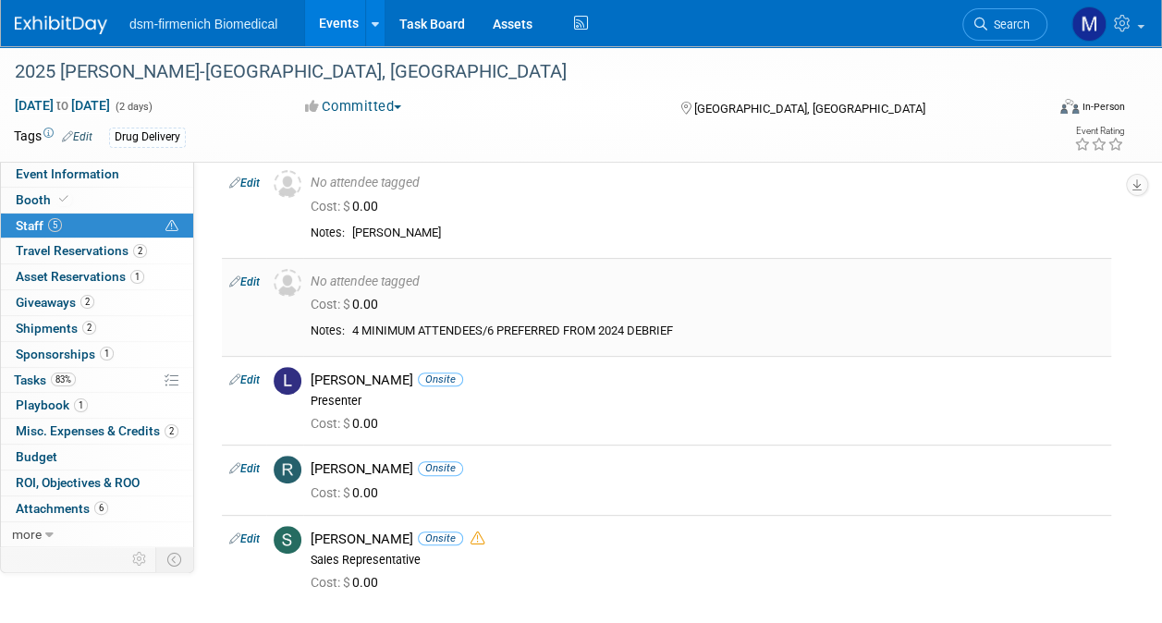
click at [247, 279] on link "Edit" at bounding box center [244, 281] width 31 height 13
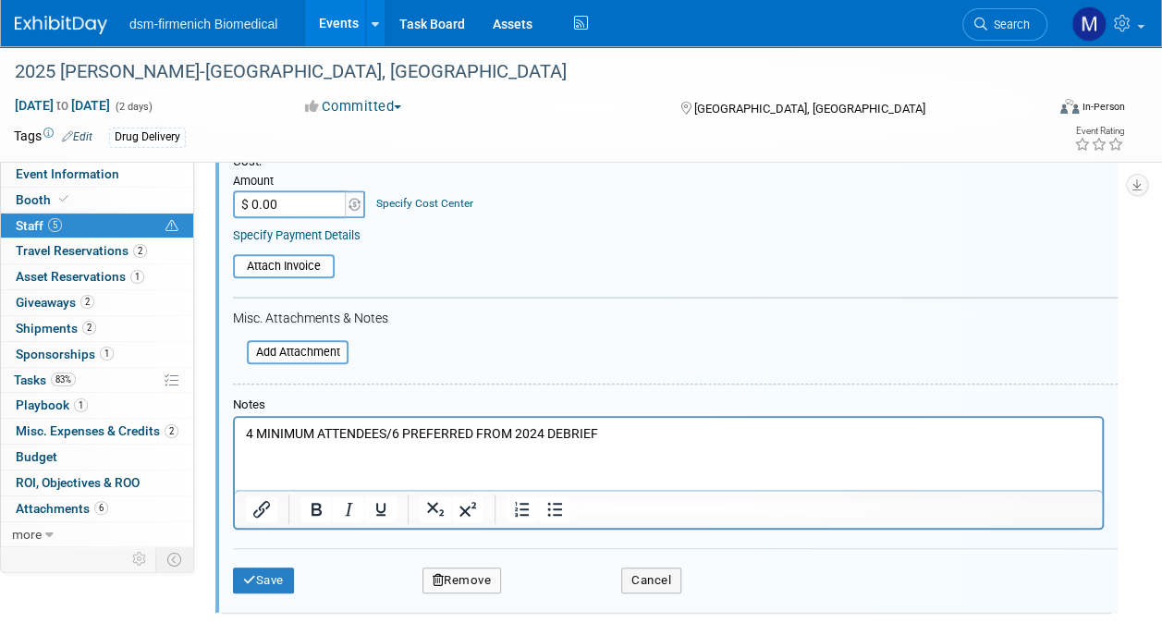
scroll to position [385, 0]
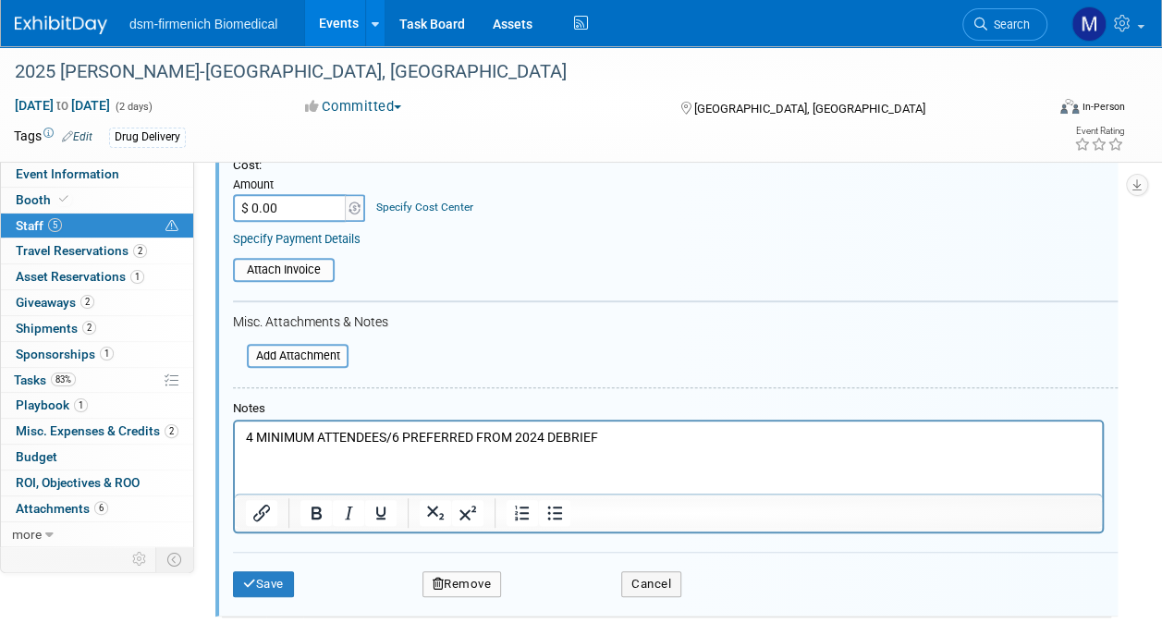
drag, startPoint x: 257, startPoint y: 575, endPoint x: 790, endPoint y: 325, distance: 588.9
click at [790, 325] on div "Misc. Attachments & Notes" at bounding box center [675, 322] width 885 height 17
click at [269, 580] on button "Save" at bounding box center [263, 584] width 61 height 26
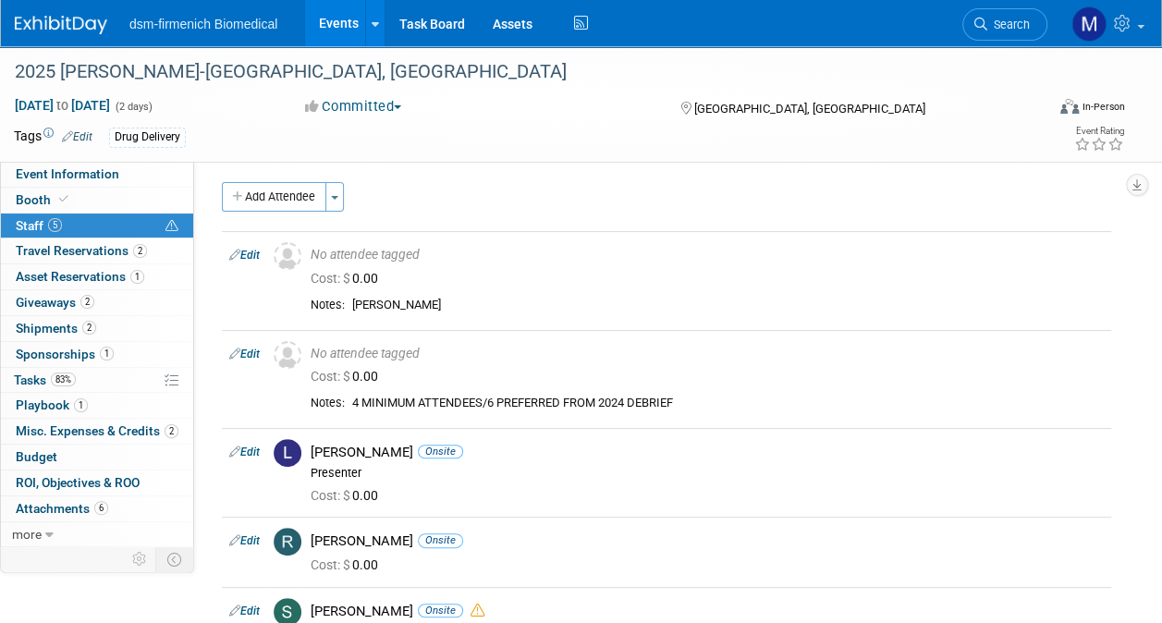
scroll to position [0, 0]
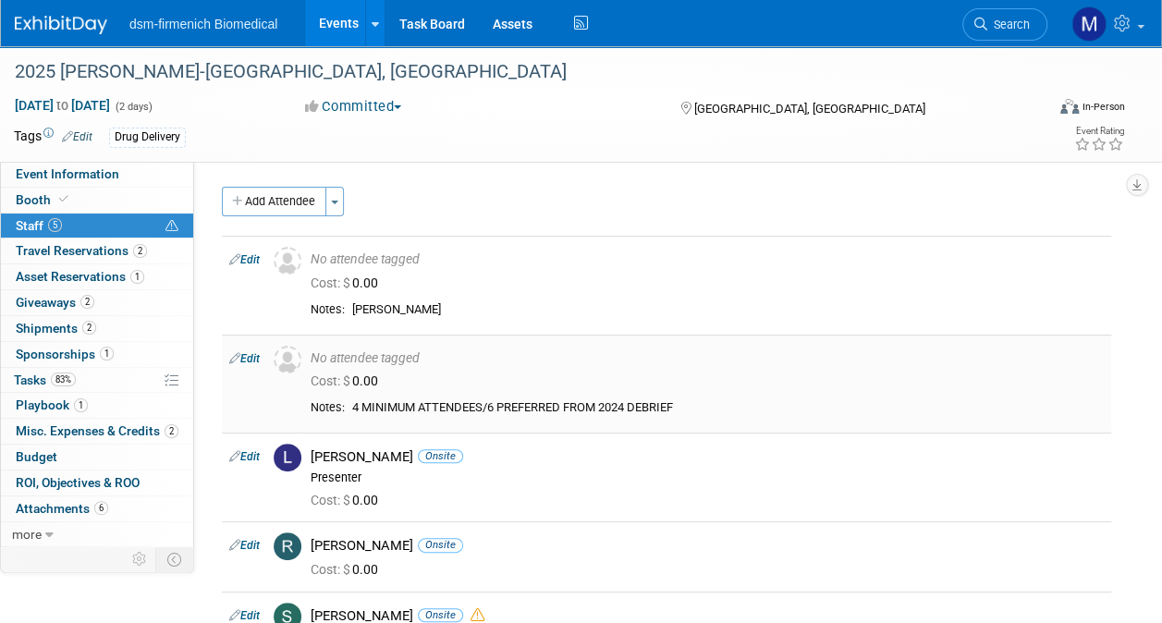
click at [244, 358] on link "Edit" at bounding box center [244, 358] width 31 height 13
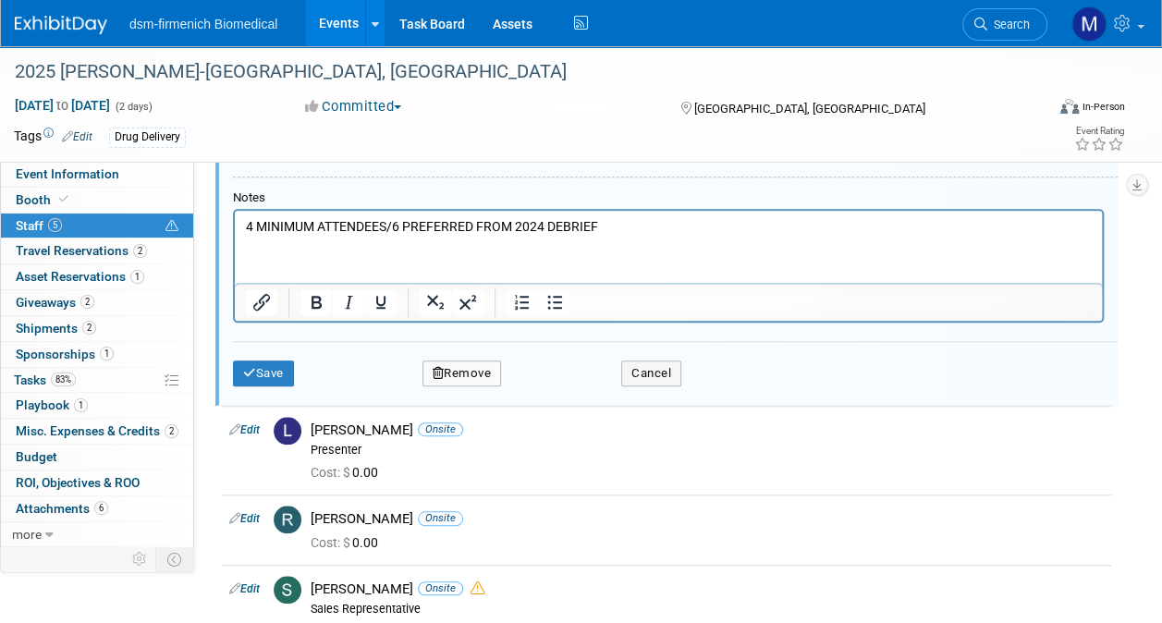
scroll to position [597, 0]
click at [458, 375] on button "Remove" at bounding box center [461, 372] width 79 height 26
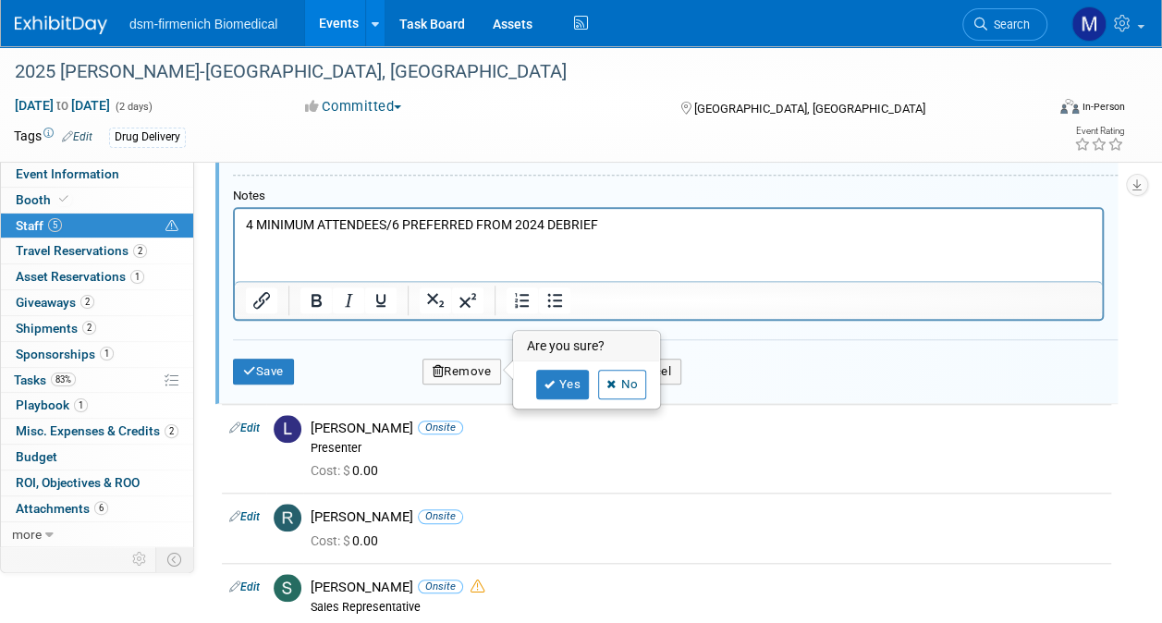
click at [561, 404] on div "Yes No" at bounding box center [587, 384] width 146 height 46
click at [563, 383] on link "Yes" at bounding box center [563, 385] width 54 height 30
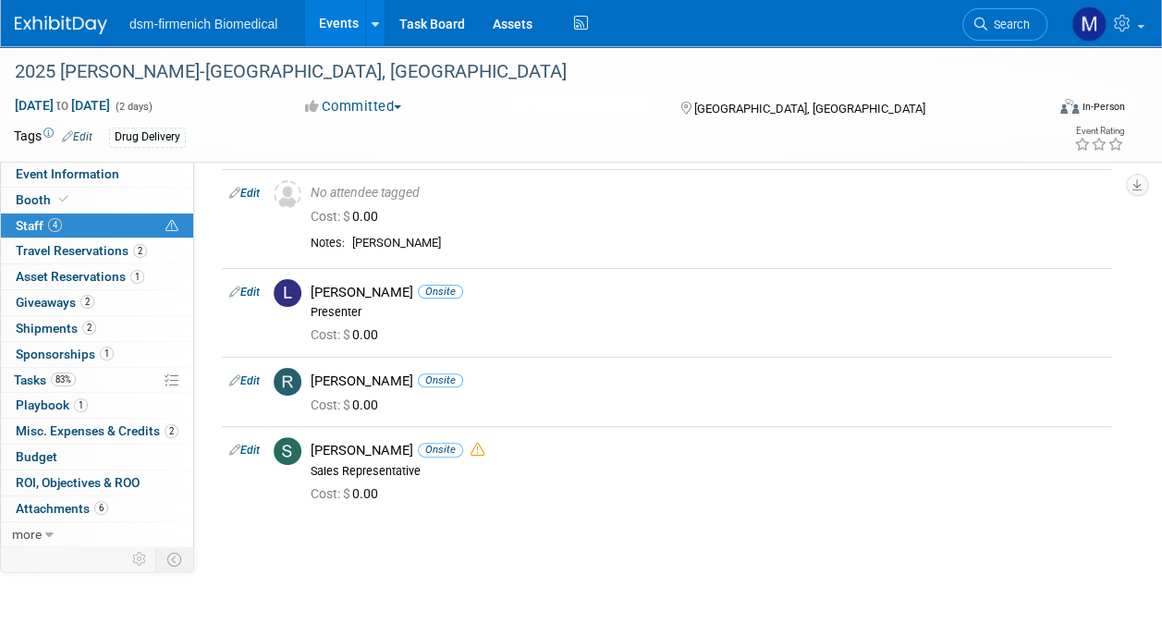
scroll to position [68, 0]
